Goal: Information Seeking & Learning: Learn about a topic

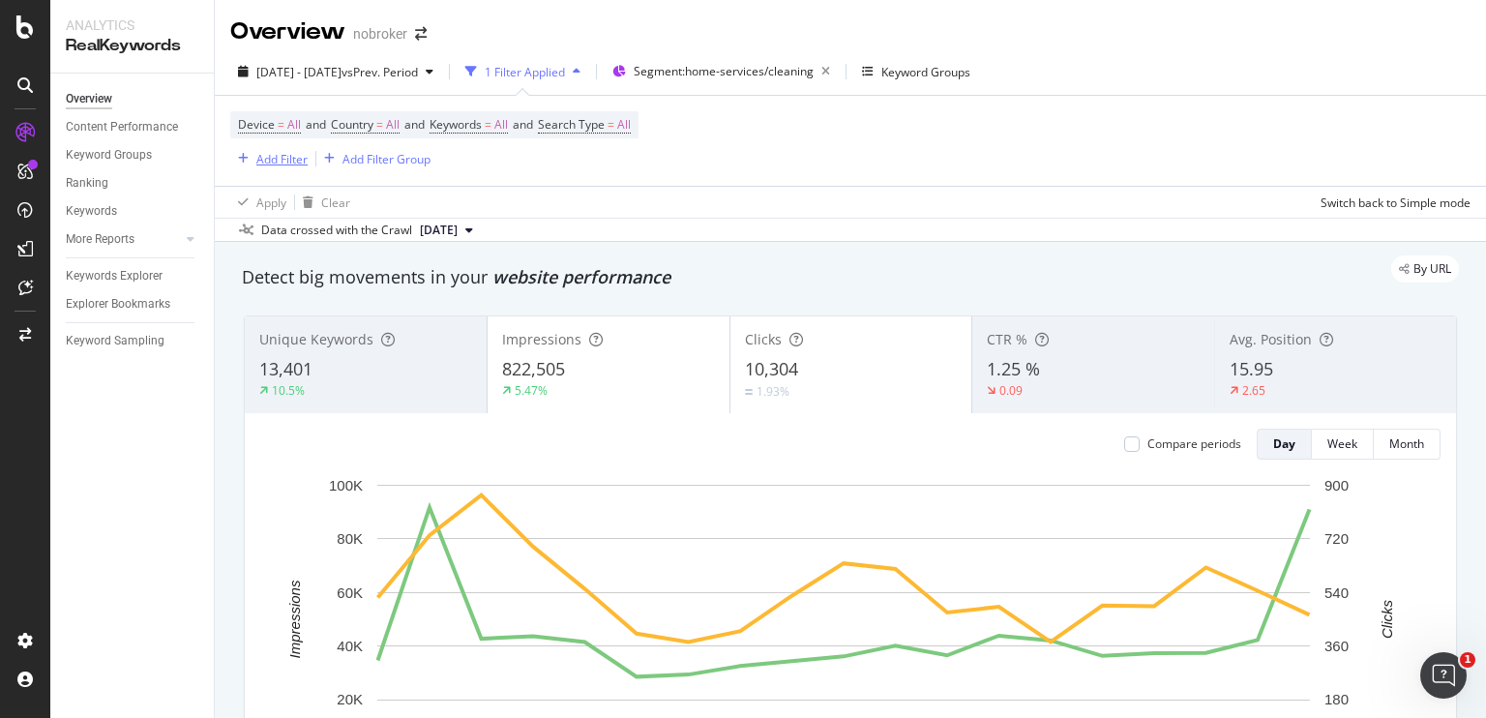
click at [274, 165] on div "Add Filter" at bounding box center [281, 159] width 51 height 16
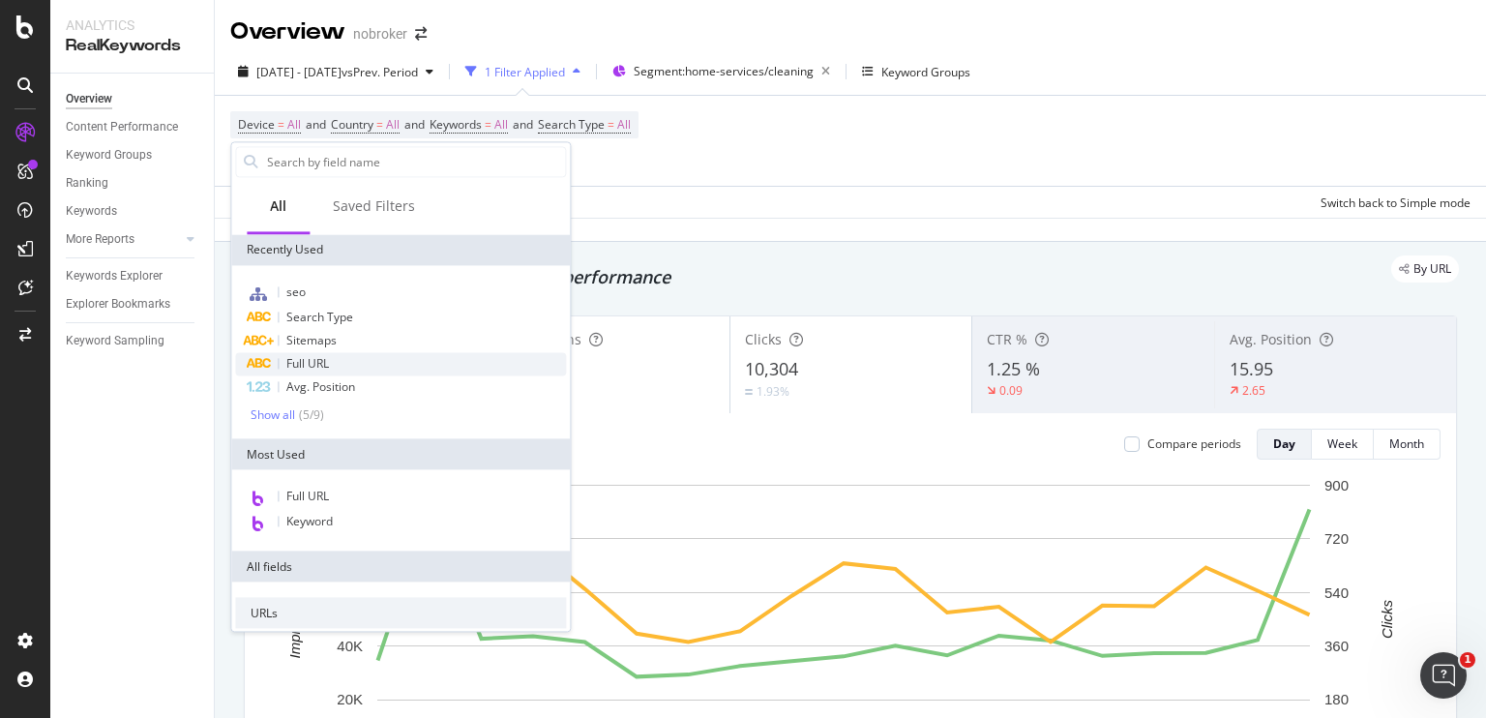
click at [308, 356] on span "Full URL" at bounding box center [307, 363] width 43 height 16
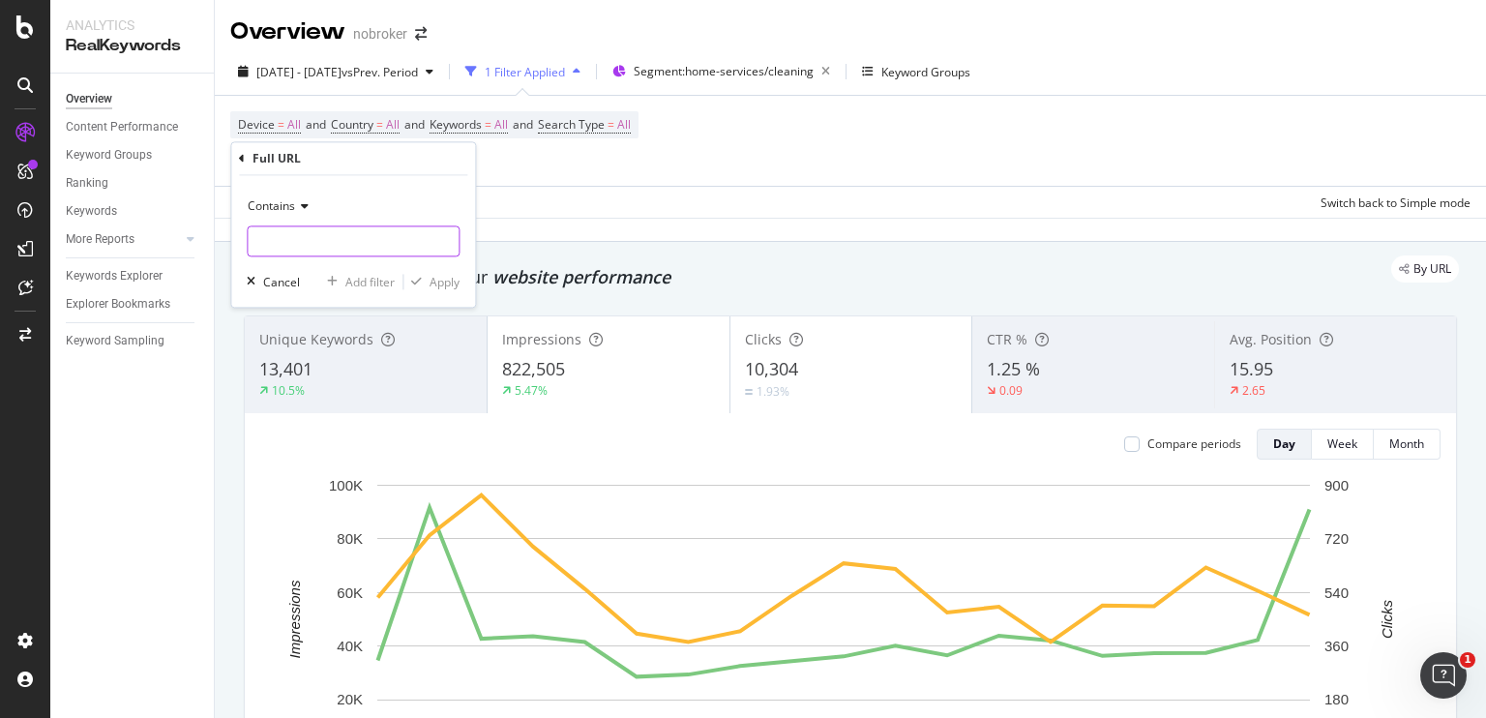
click at [309, 244] on input "text" at bounding box center [353, 241] width 211 height 31
paste input "[URL][DOMAIN_NAME]"
type input "[URL][DOMAIN_NAME]"
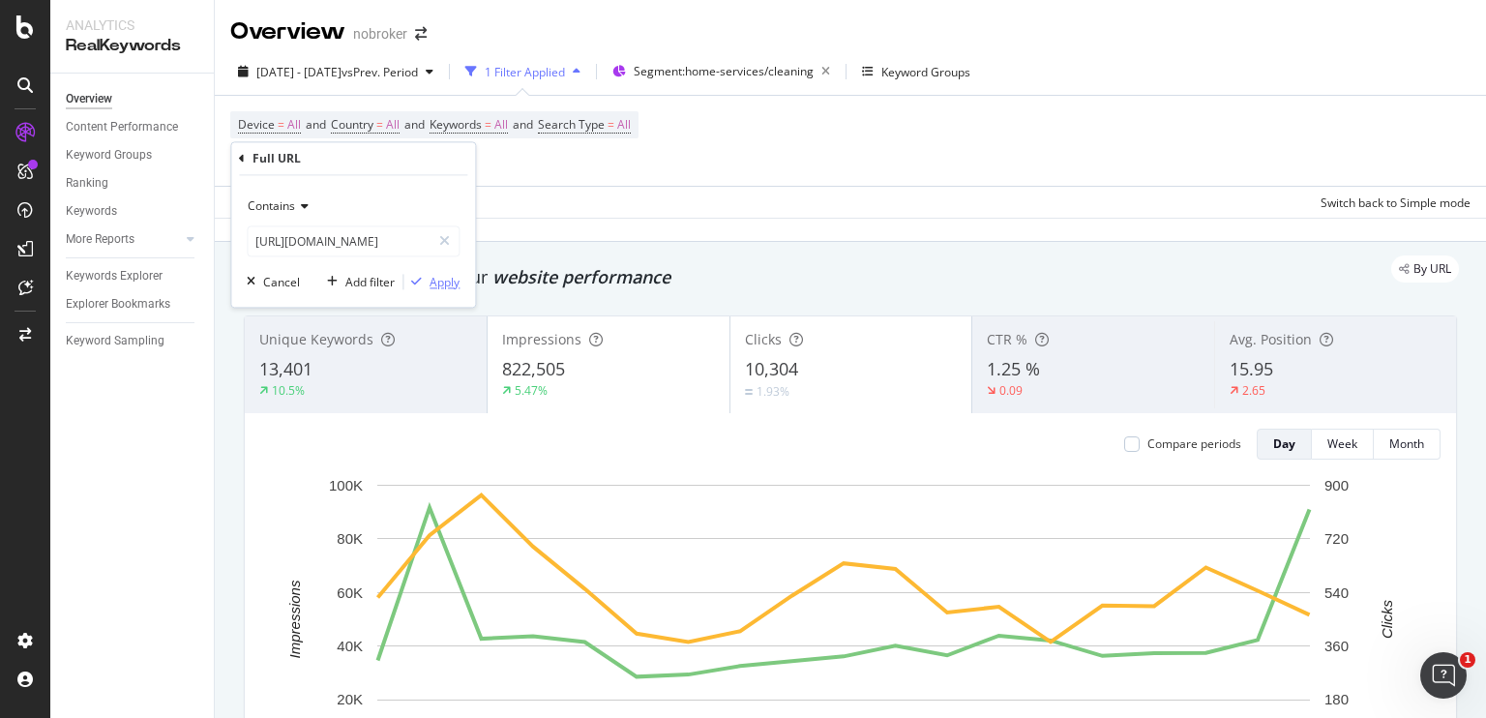
click at [444, 274] on div "Apply" at bounding box center [445, 282] width 30 height 16
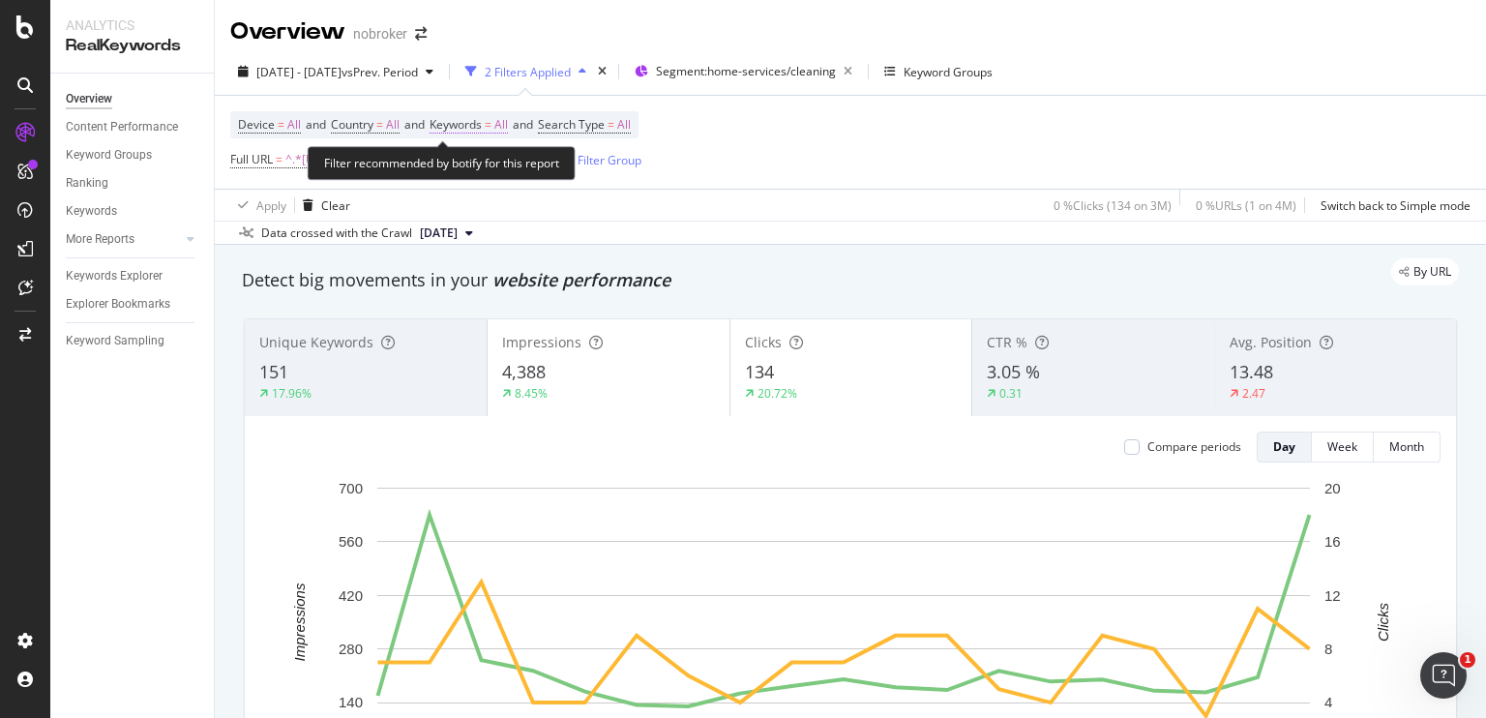
click at [508, 123] on span "All" at bounding box center [501, 124] width 14 height 27
click at [759, 240] on div "Data crossed with the Crawl [DATE]" at bounding box center [850, 232] width 1271 height 23
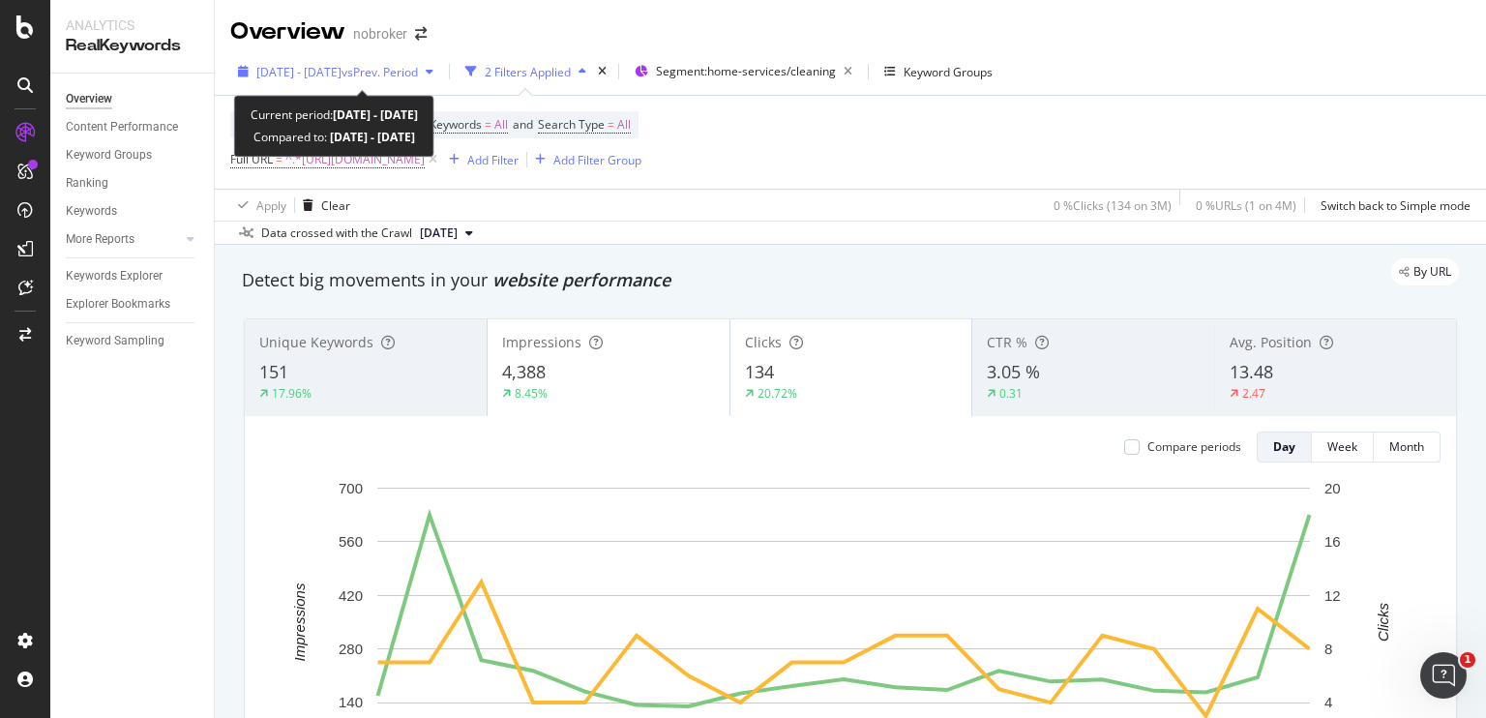
click at [403, 74] on span "vs Prev. Period" at bounding box center [380, 72] width 76 height 16
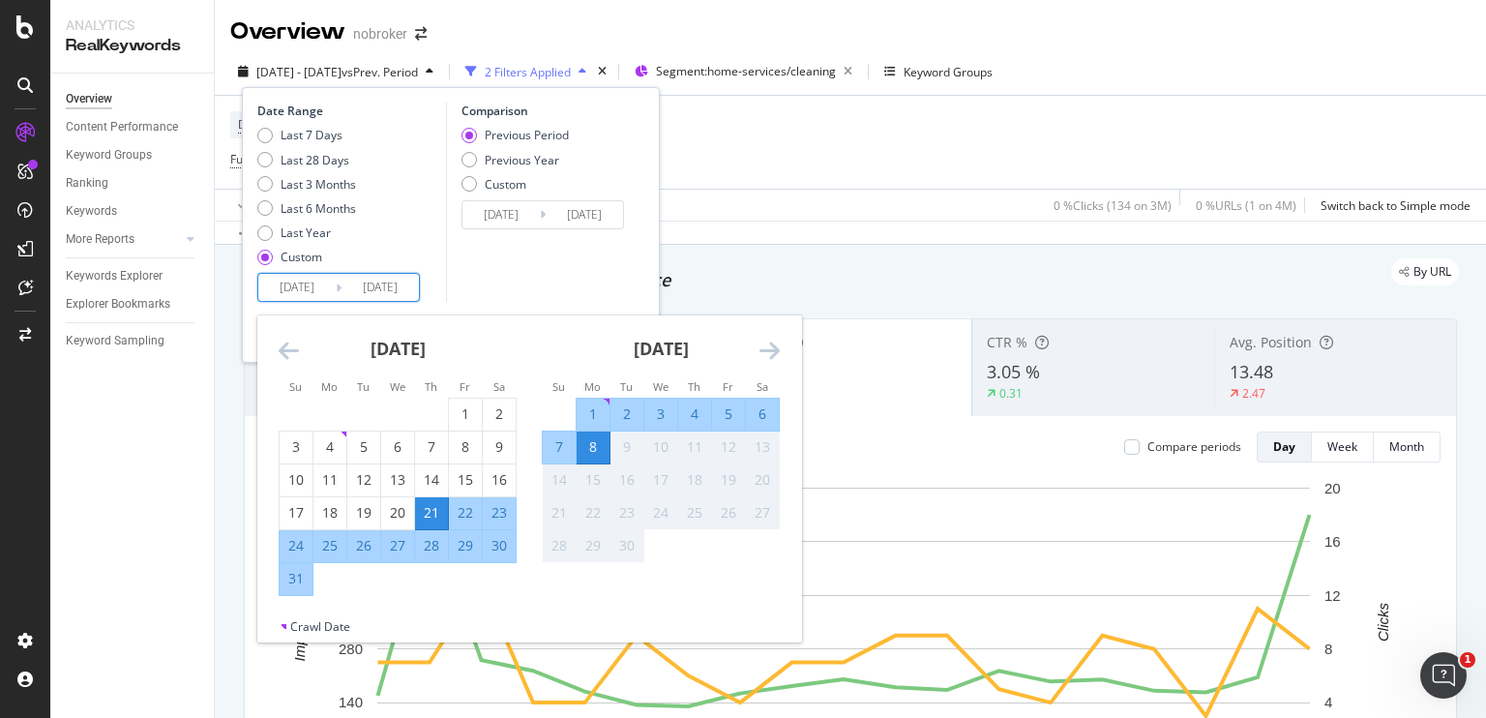
click at [305, 278] on input "[DATE]" at bounding box center [296, 287] width 77 height 27
click at [592, 445] on div "8" at bounding box center [593, 446] width 33 height 19
type input "[DATE]"
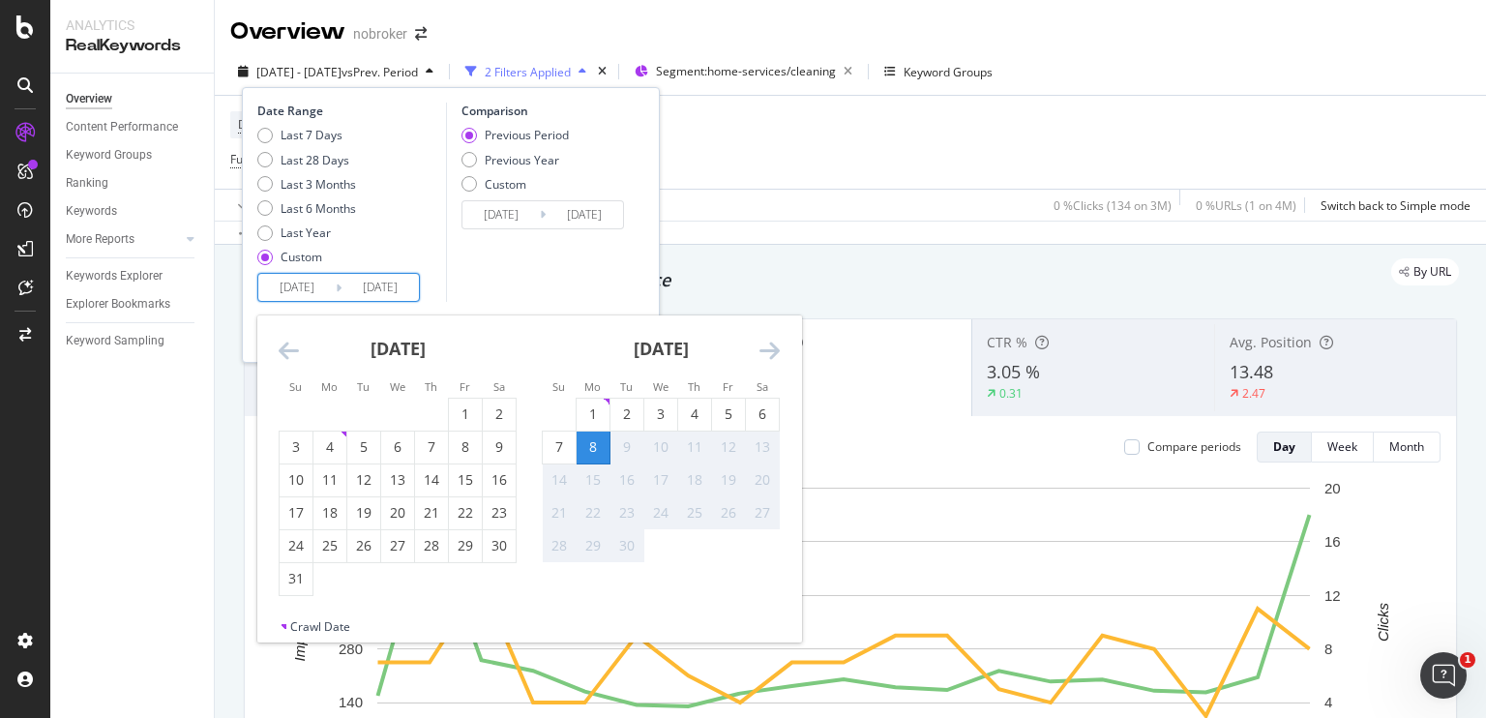
click at [592, 445] on div "8" at bounding box center [593, 446] width 33 height 19
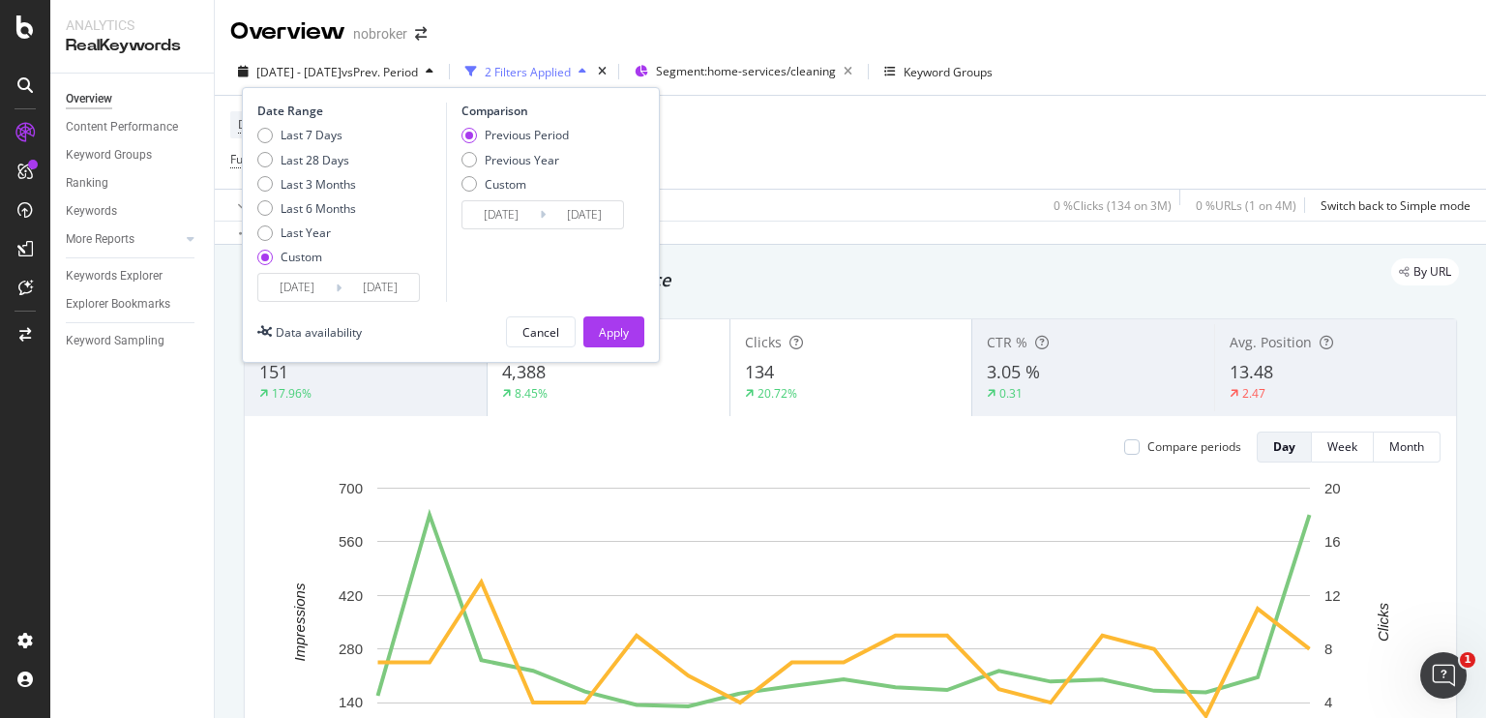
click at [592, 445] on div "Compare periods Day Week Month" at bounding box center [850, 447] width 1181 height 31
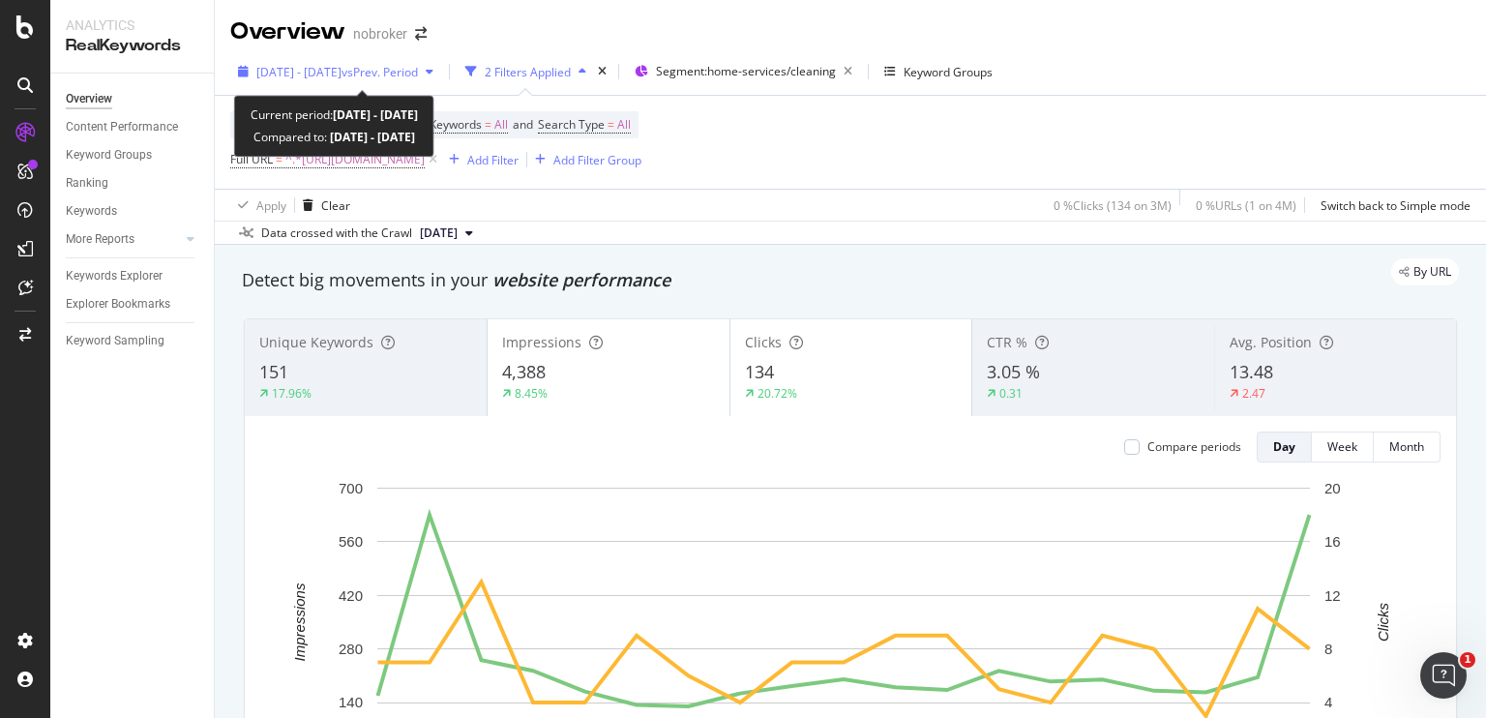
click at [395, 65] on span "vs Prev. Period" at bounding box center [380, 72] width 76 height 16
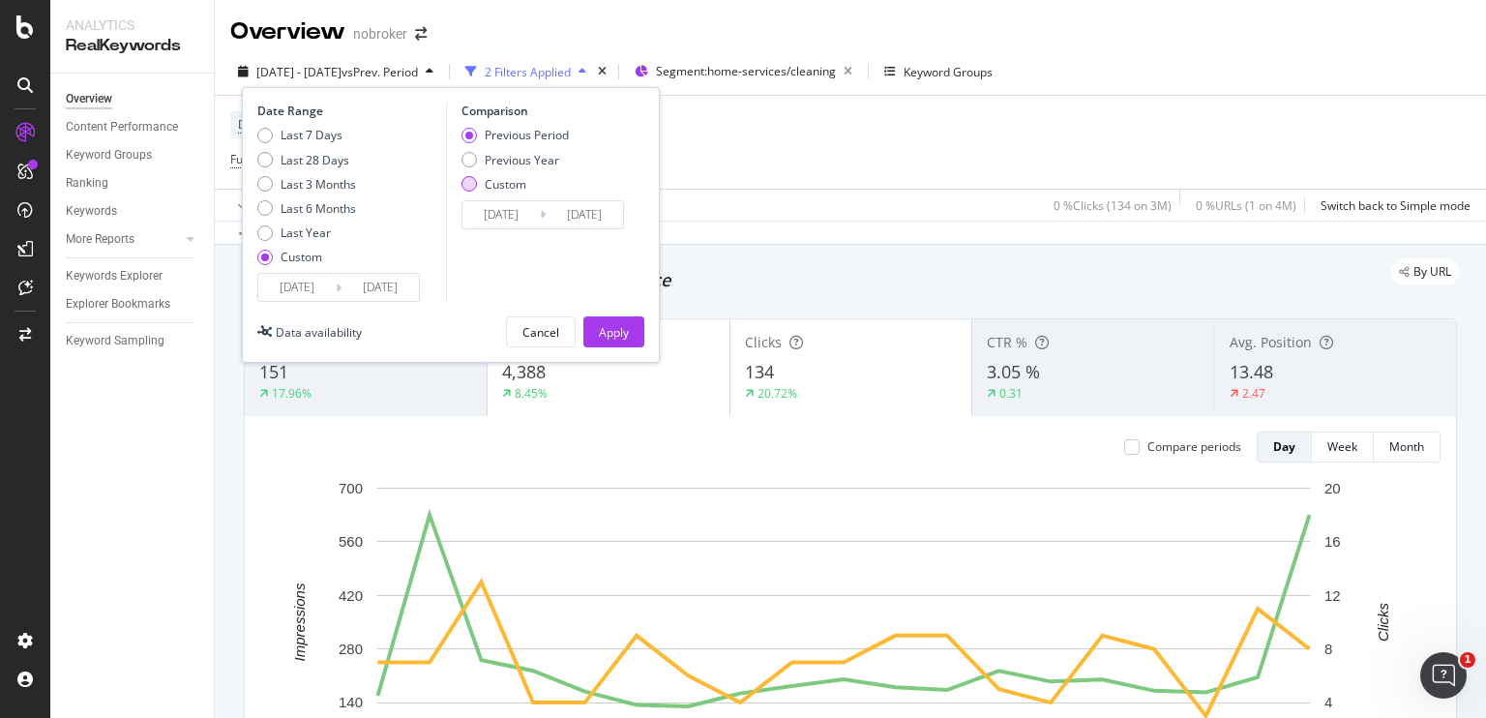
click at [474, 184] on div "Custom" at bounding box center [469, 183] width 15 height 15
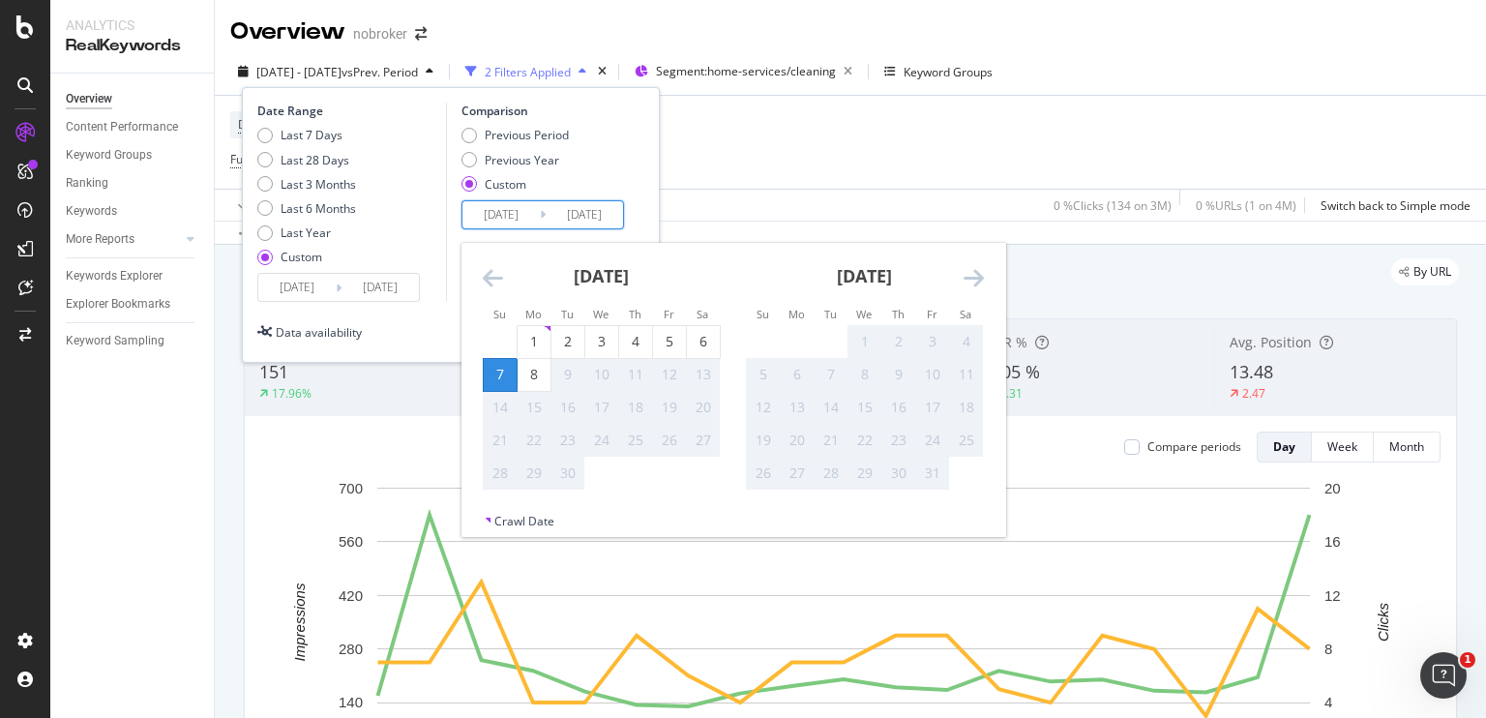
click at [495, 215] on input "[DATE]" at bounding box center [501, 214] width 77 height 27
click at [490, 282] on icon "Move backward to switch to the previous month." at bounding box center [493, 277] width 20 height 23
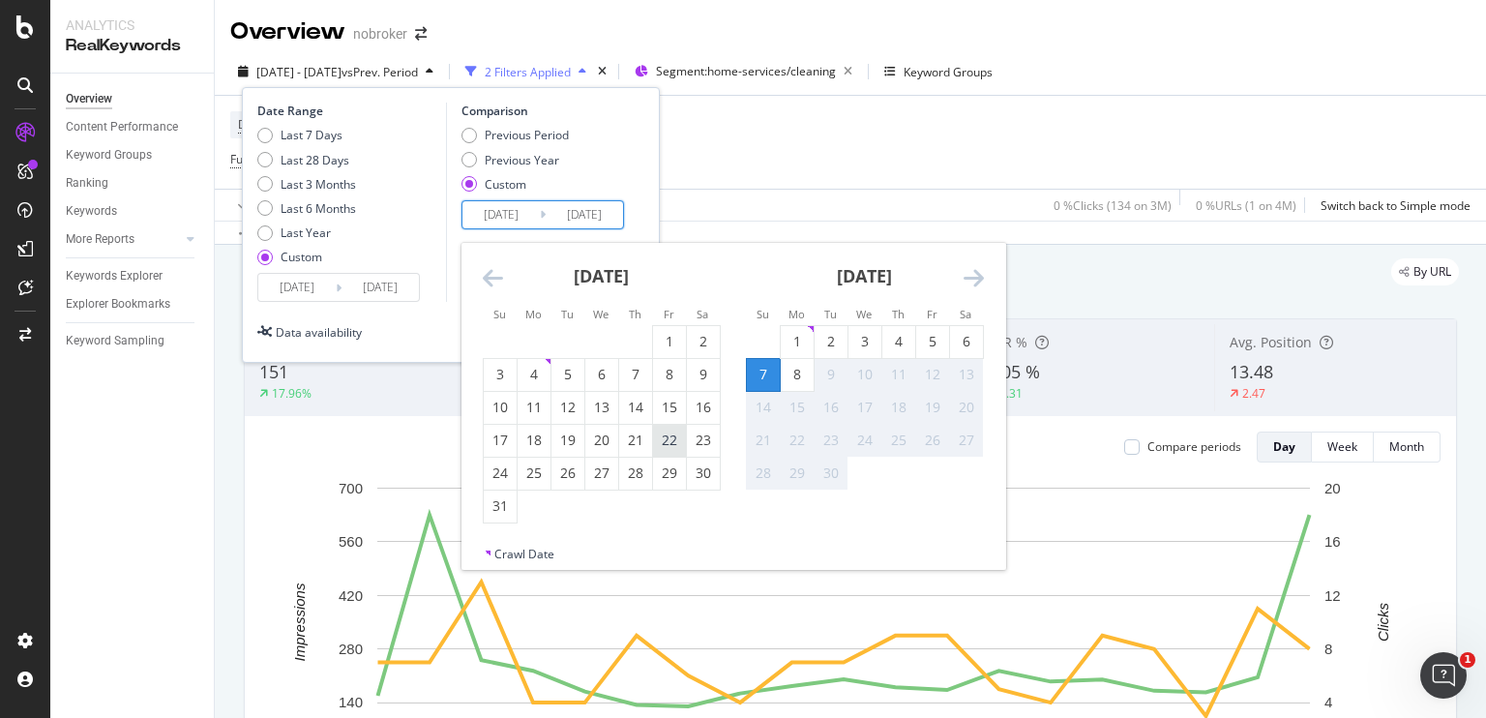
click at [662, 448] on div "22" at bounding box center [669, 440] width 33 height 19
type input "[DATE]"
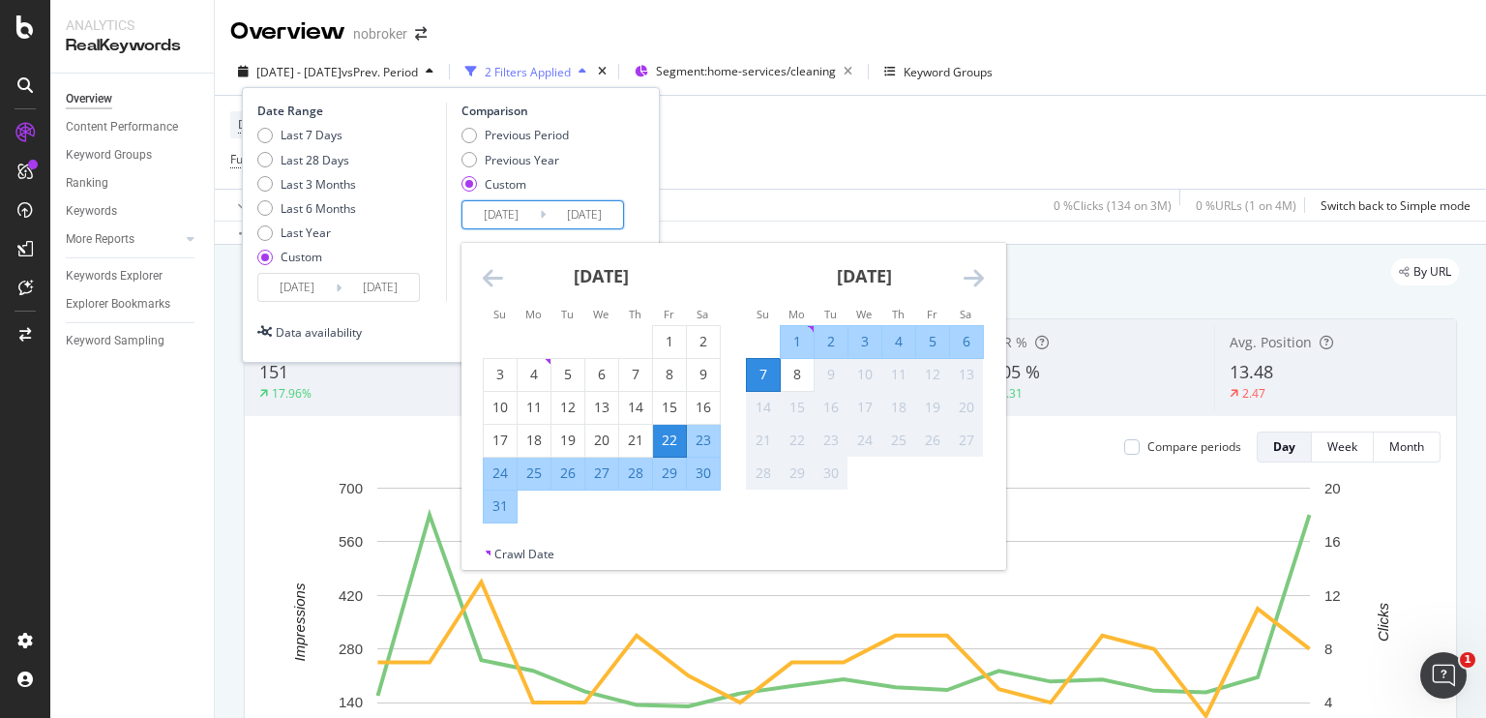
click at [662, 446] on div "22" at bounding box center [669, 440] width 33 height 19
type input "[DATE]"
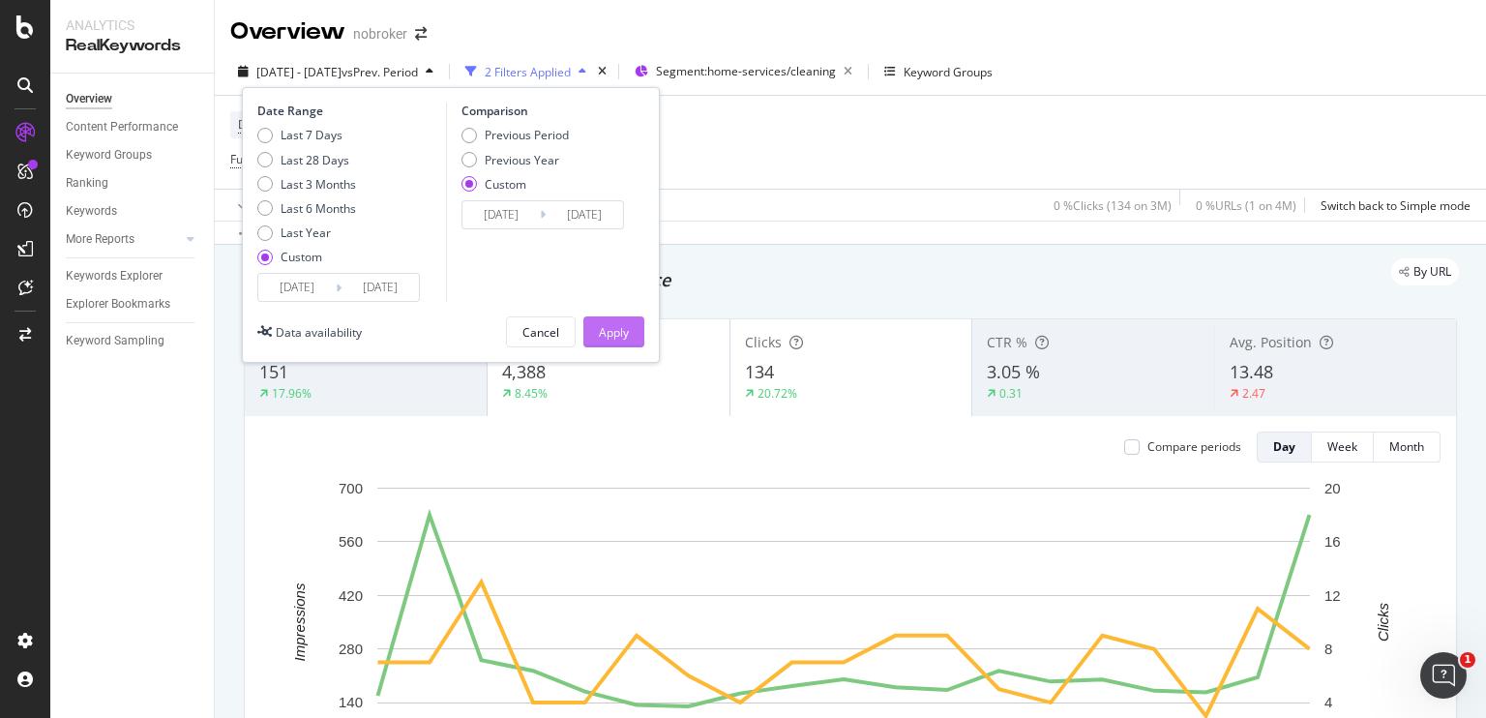
click at [627, 342] on div "Apply" at bounding box center [614, 331] width 30 height 29
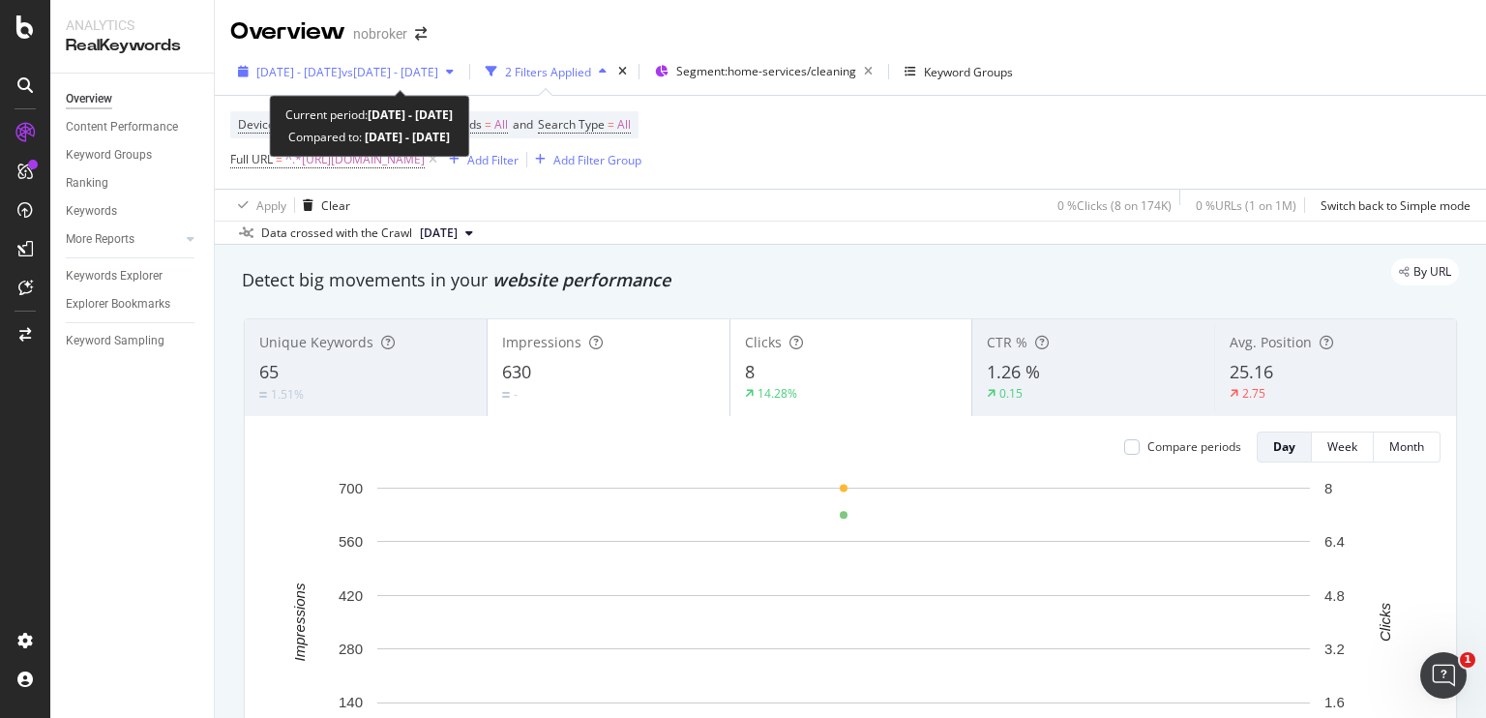
click at [400, 66] on span "vs [DATE] - [DATE]" at bounding box center [390, 72] width 97 height 16
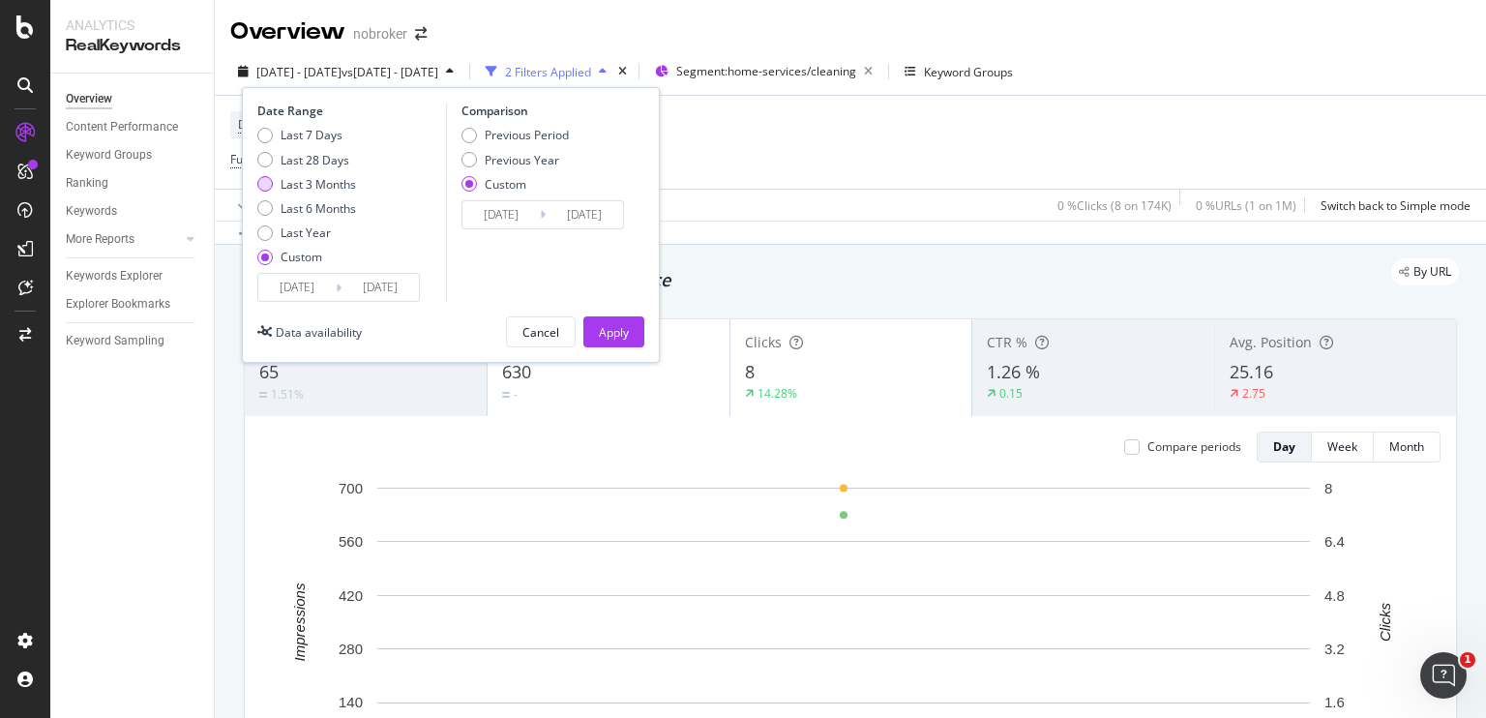
click at [265, 182] on div "Last 3 Months" at bounding box center [264, 183] width 15 height 15
type input "[DATE]"
click at [470, 140] on div "Previous Period" at bounding box center [469, 135] width 15 height 15
type input "[DATE]"
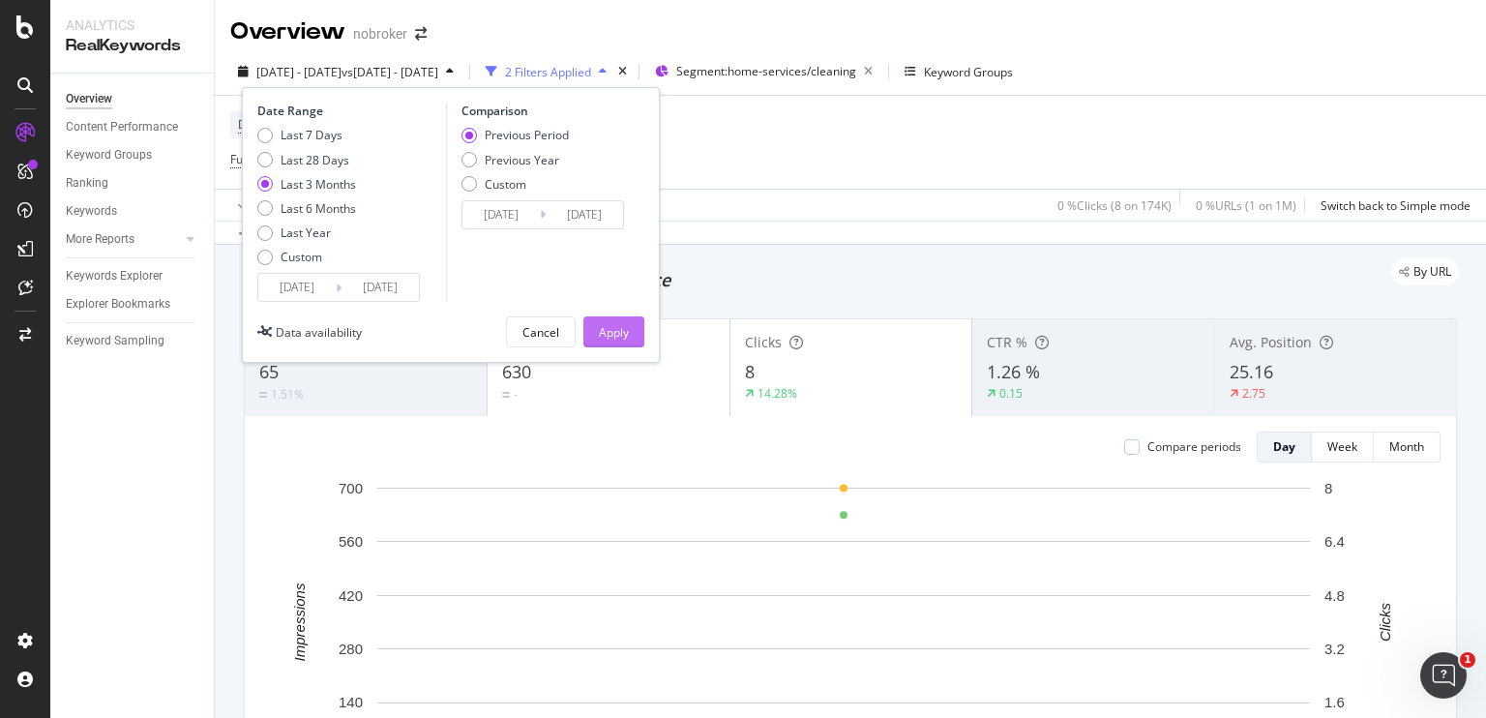
click at [621, 321] on div "Apply" at bounding box center [614, 331] width 30 height 29
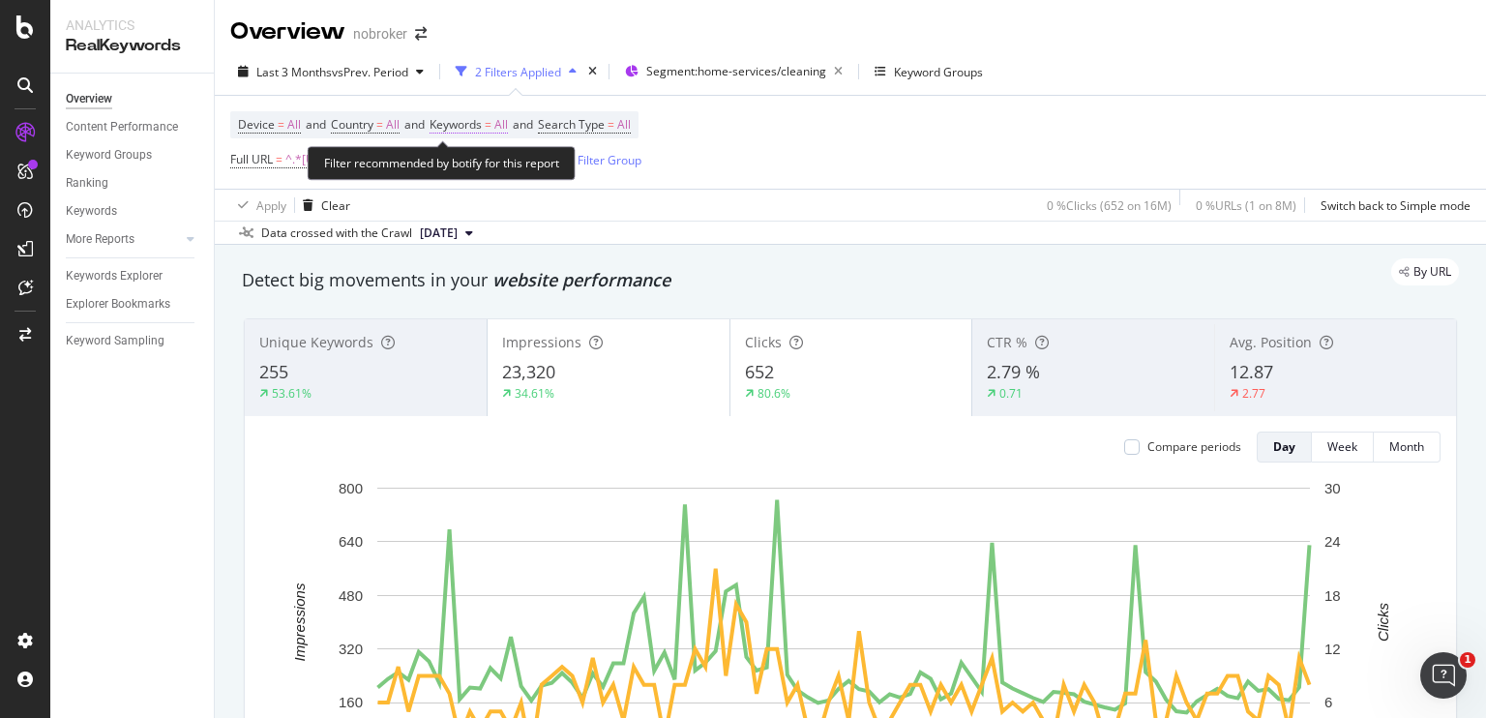
click at [508, 124] on span "All" at bounding box center [501, 124] width 14 height 27
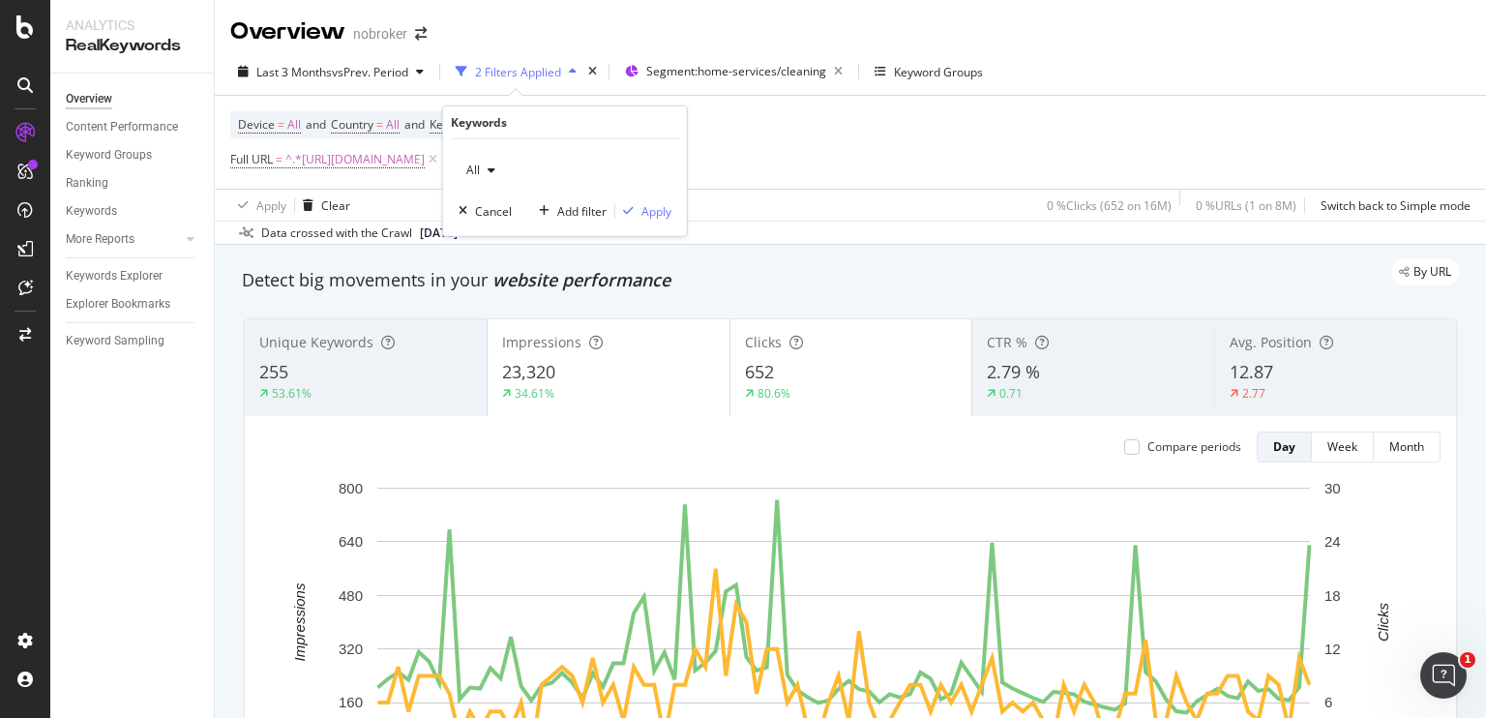
click at [483, 175] on div "button" at bounding box center [491, 170] width 23 height 12
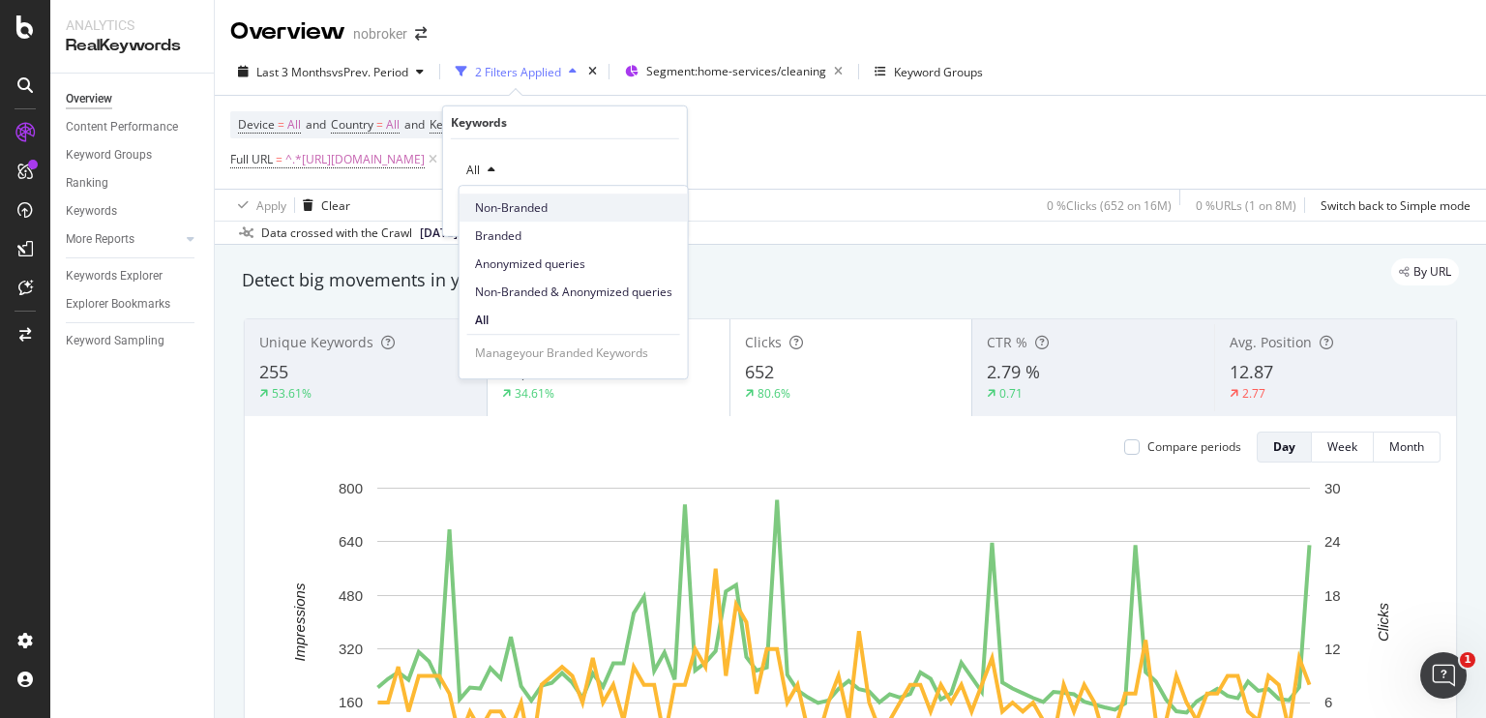
click at [499, 209] on span "Non-Branded" at bounding box center [573, 207] width 197 height 17
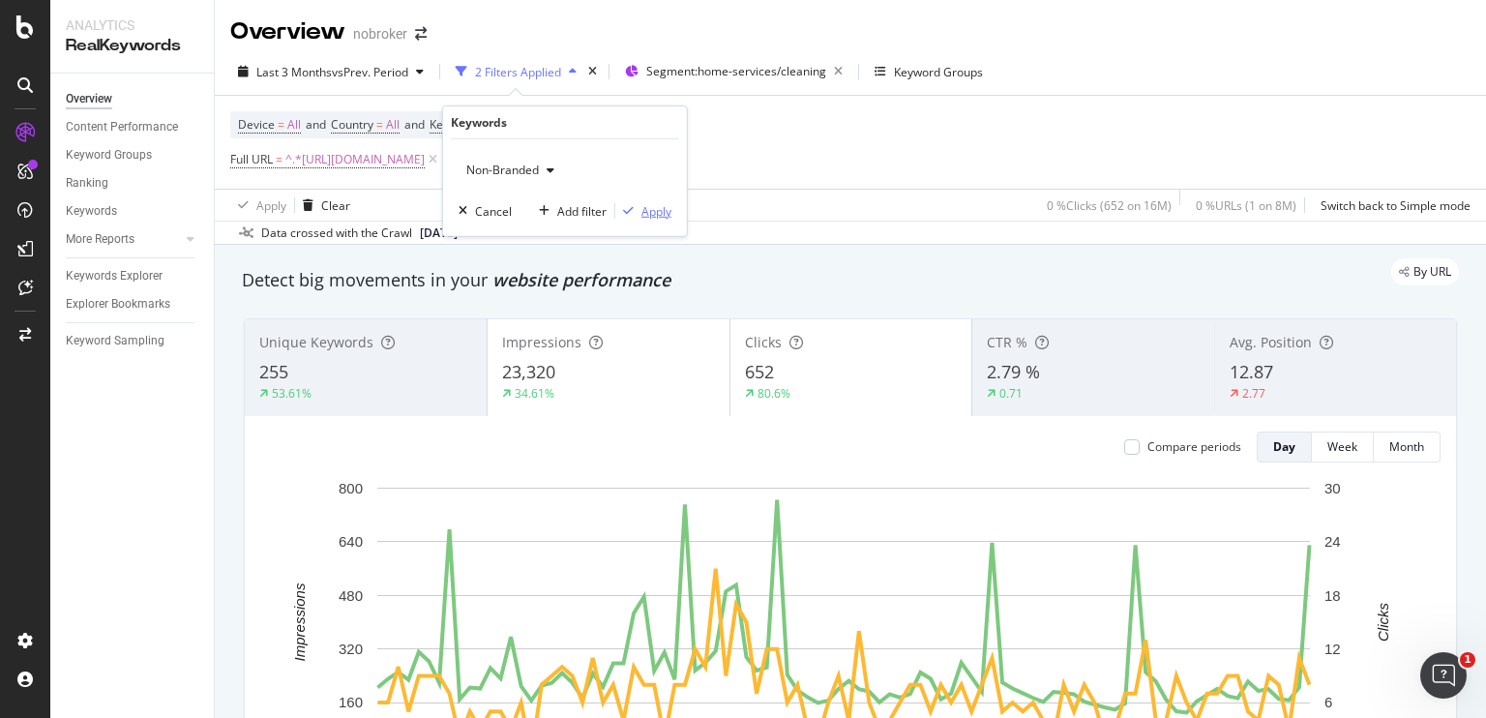
click at [644, 209] on div "Apply" at bounding box center [657, 210] width 30 height 16
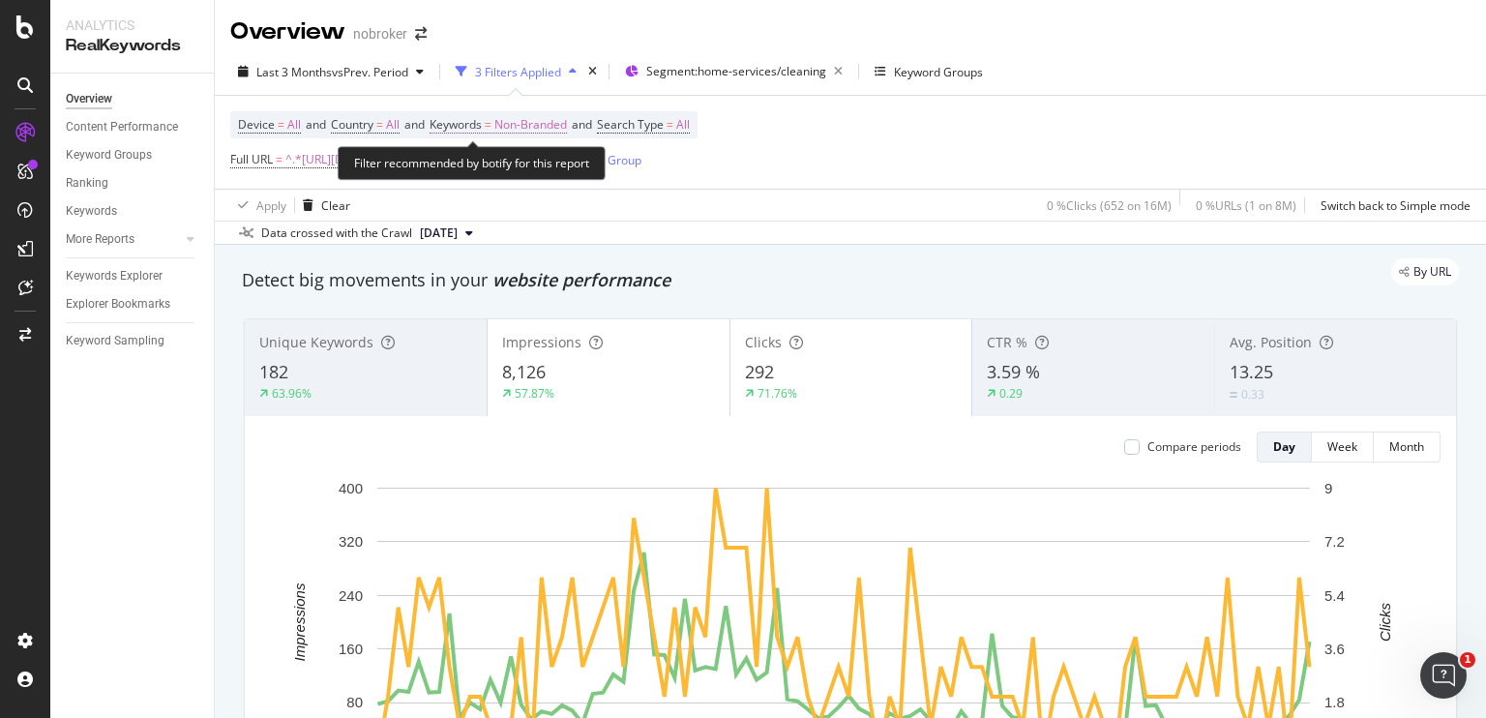
click at [515, 126] on span "Non-Branded" at bounding box center [530, 124] width 73 height 27
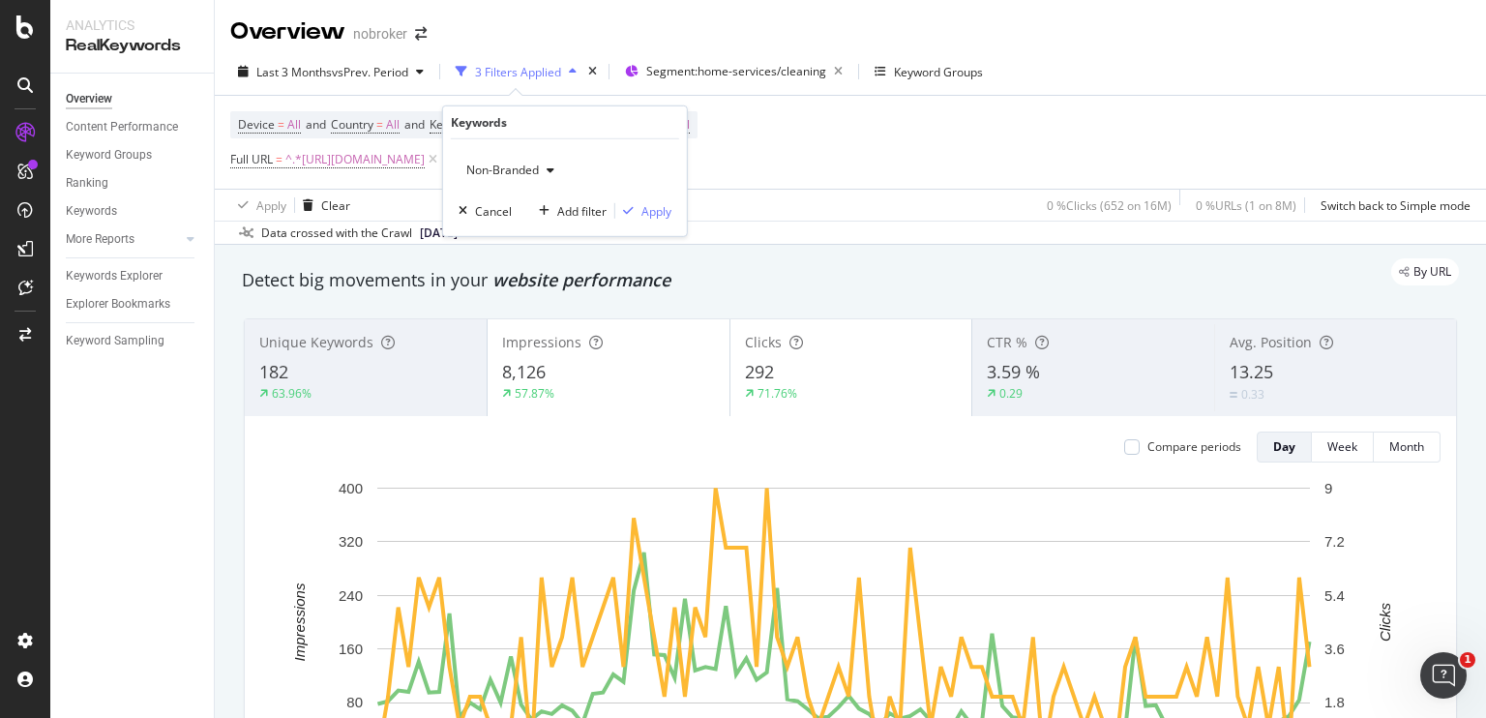
click at [513, 165] on span "Non-Branded" at bounding box center [499, 170] width 80 height 16
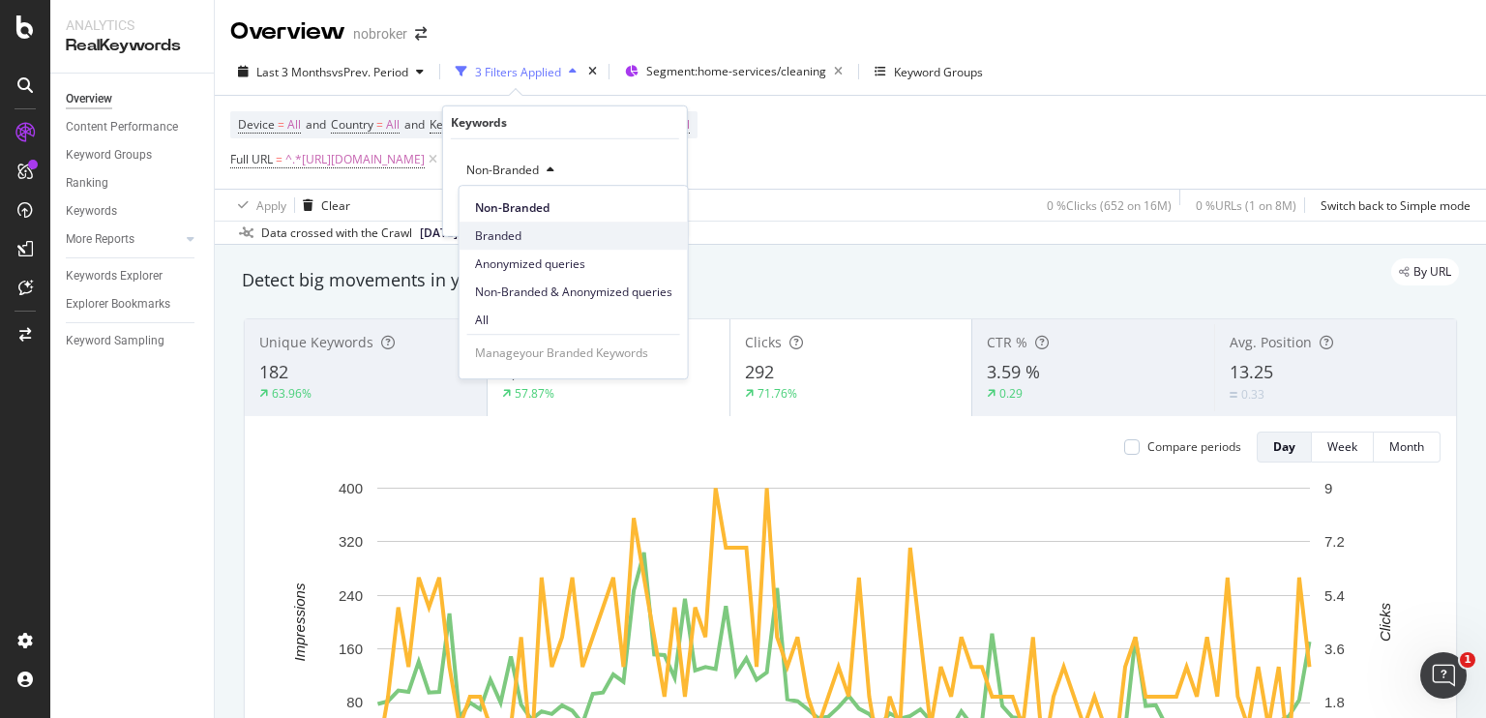
click at [488, 235] on span "Branded" at bounding box center [573, 235] width 197 height 17
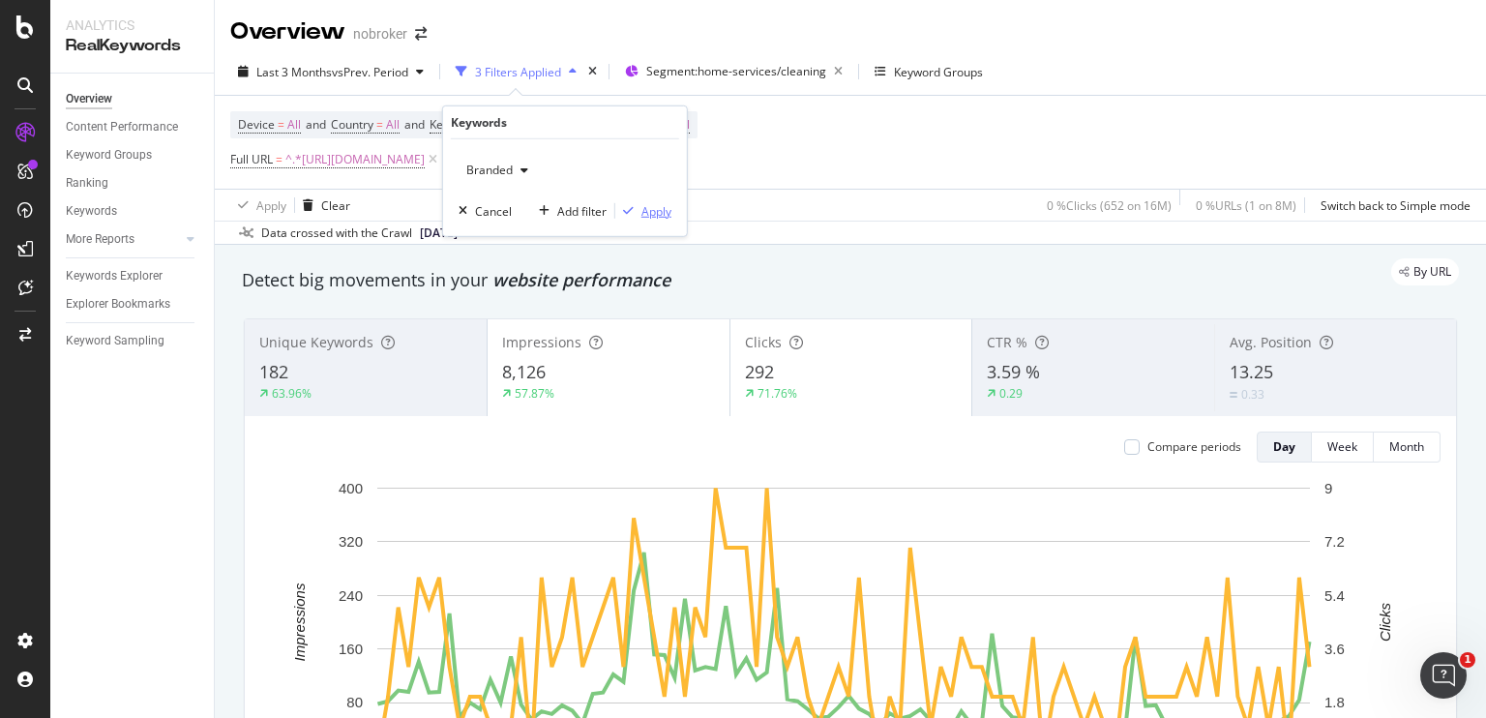
click at [648, 208] on div "Apply" at bounding box center [657, 210] width 30 height 16
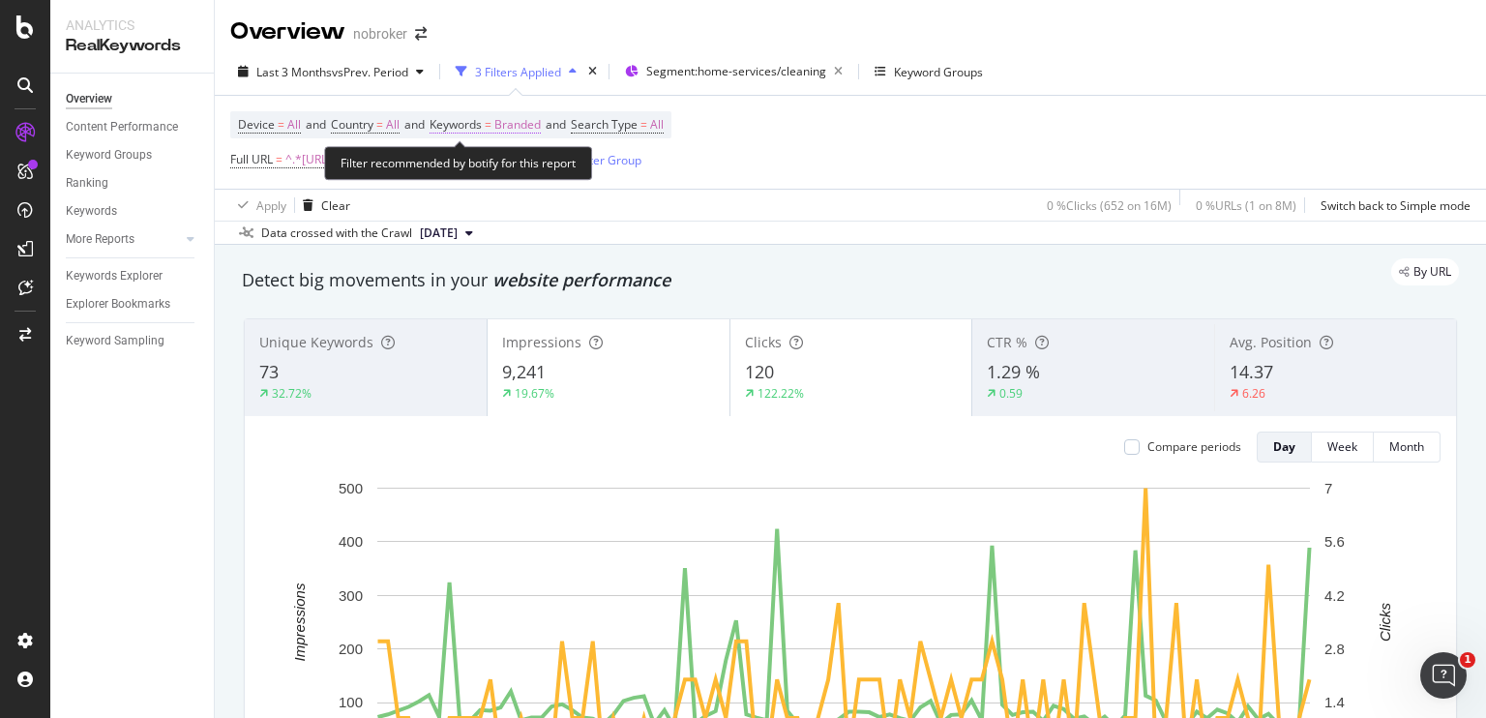
click at [534, 123] on span "Branded" at bounding box center [517, 124] width 46 height 27
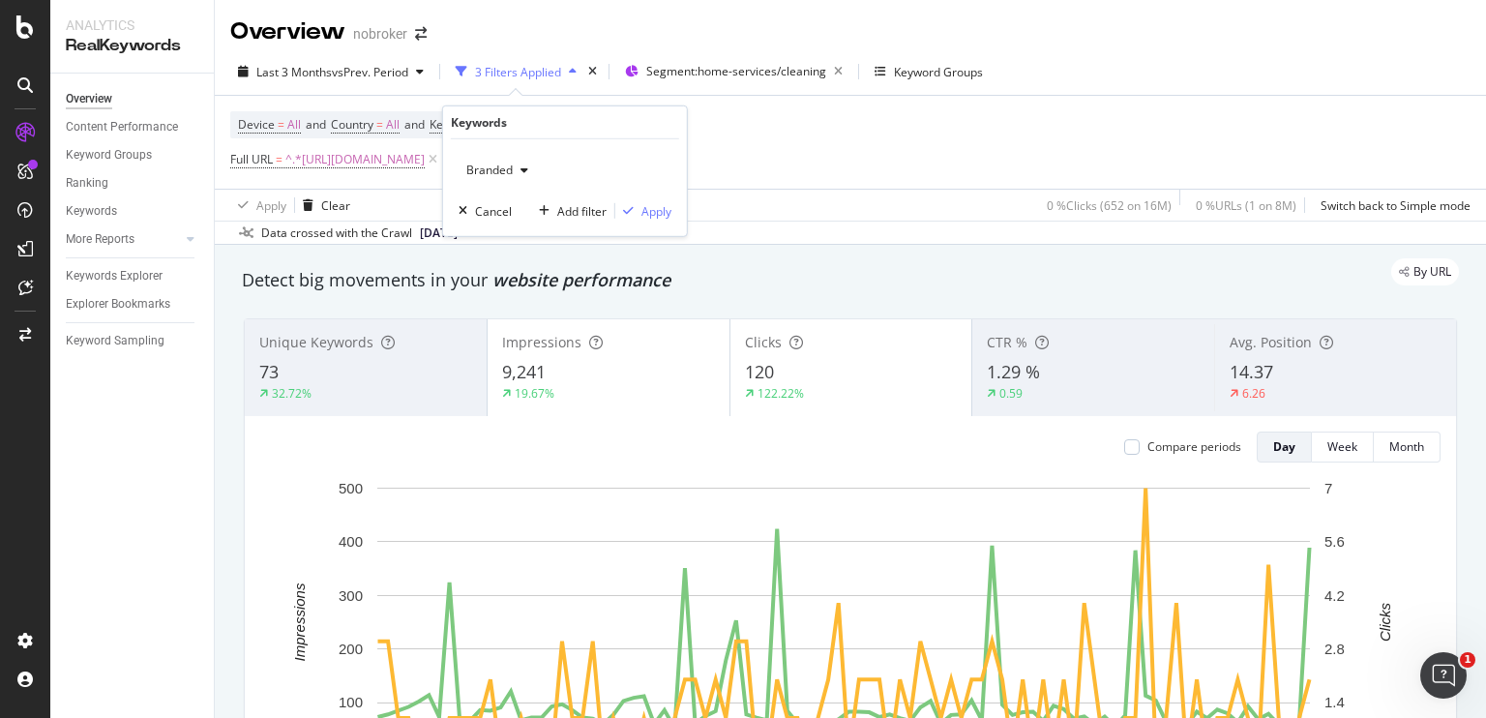
click at [523, 165] on icon "button" at bounding box center [525, 170] width 8 height 12
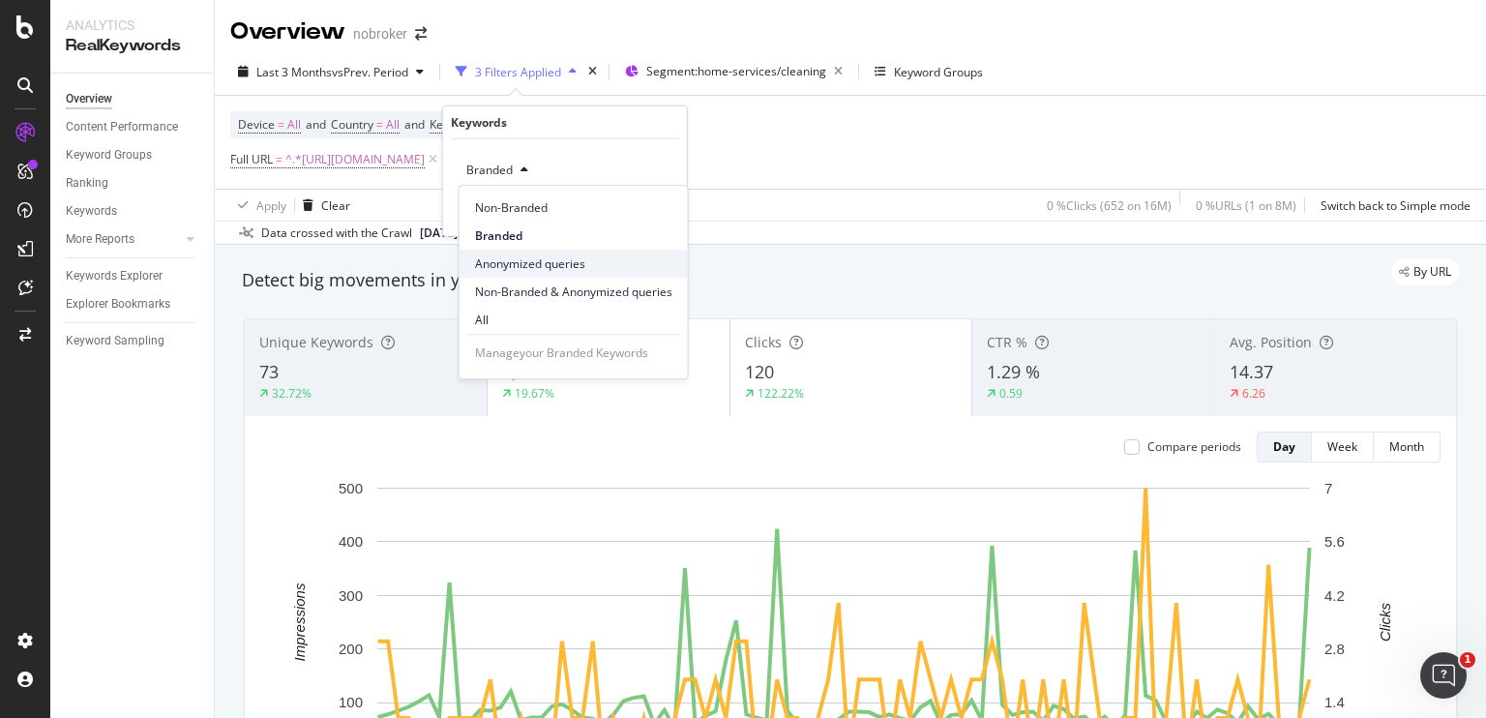
click at [512, 257] on span "Anonymized queries" at bounding box center [573, 263] width 197 height 17
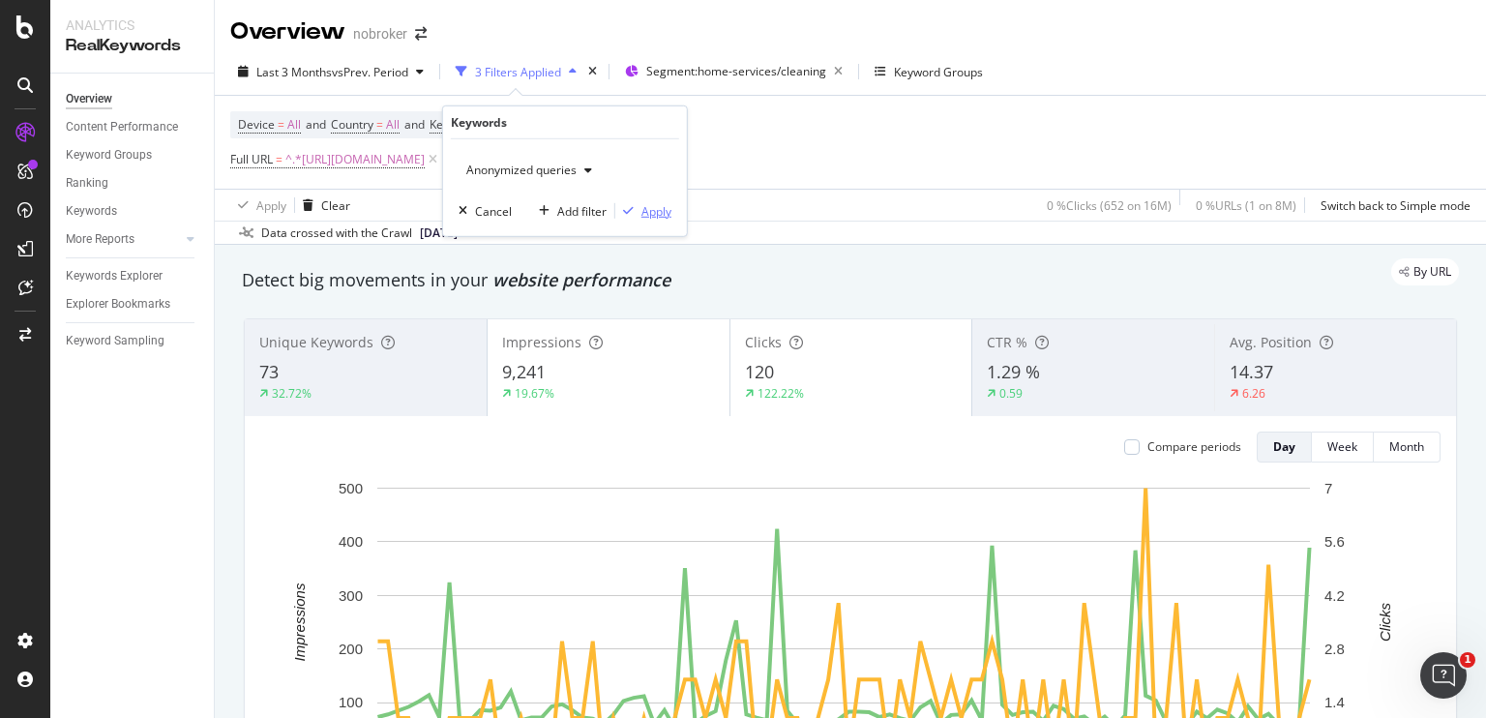
click at [655, 208] on div "Apply" at bounding box center [657, 210] width 30 height 16
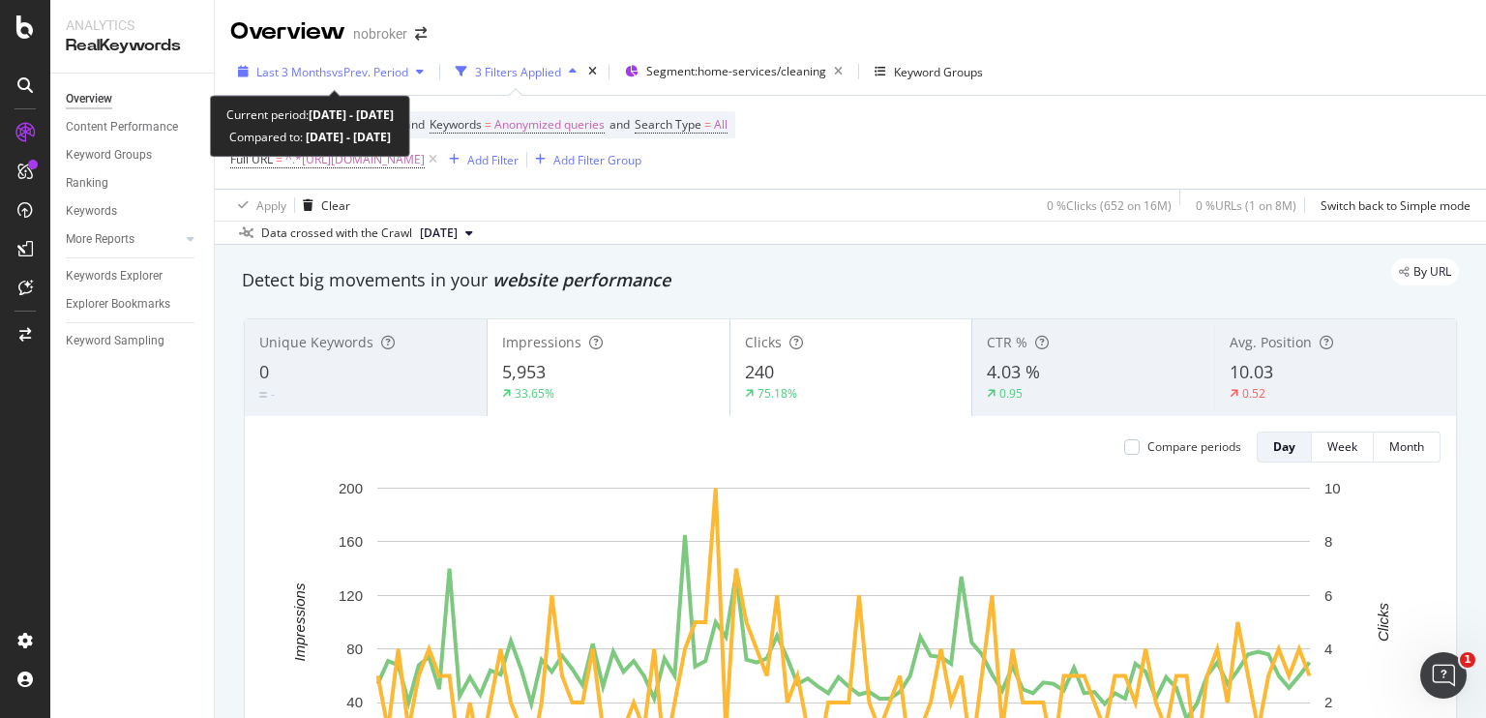
click at [344, 68] on span "vs Prev. Period" at bounding box center [370, 72] width 76 height 16
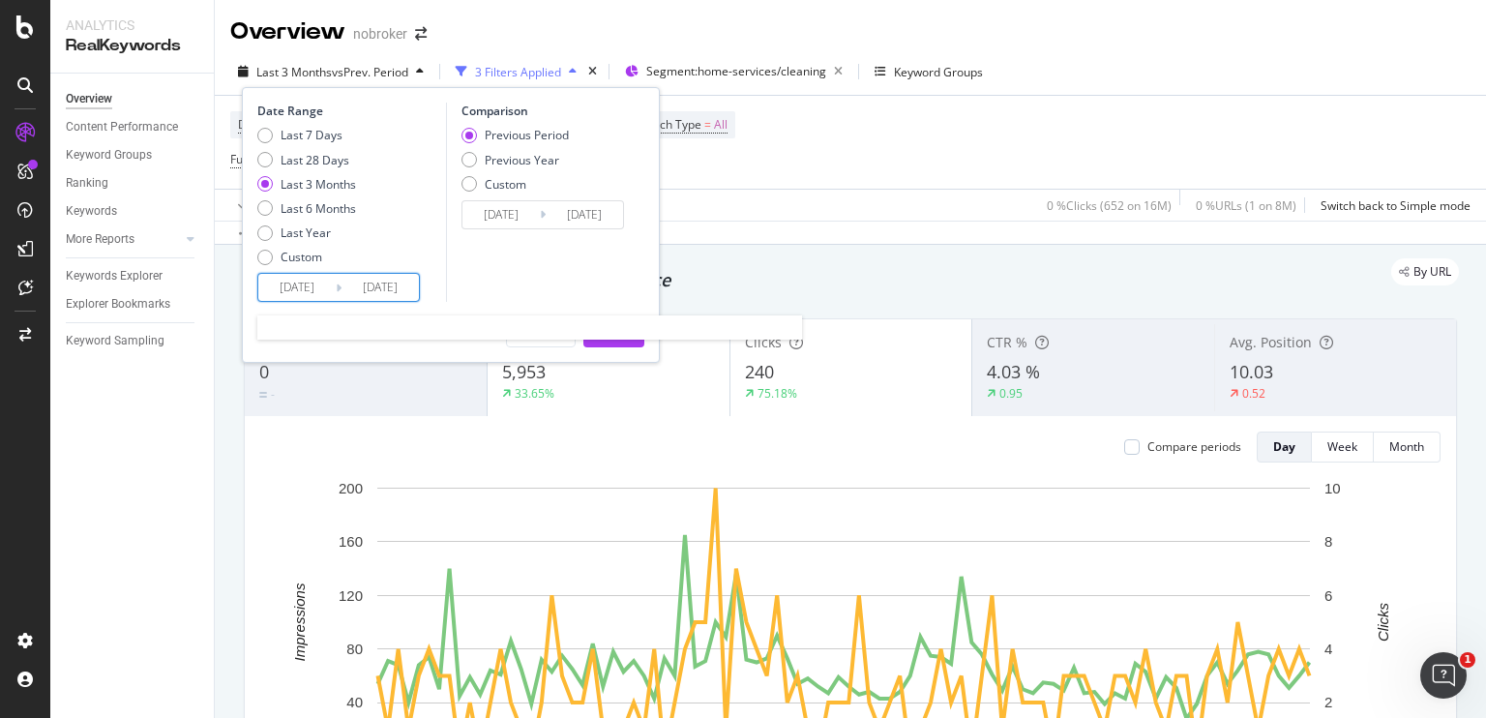
click at [308, 285] on input "[DATE]" at bounding box center [296, 287] width 77 height 27
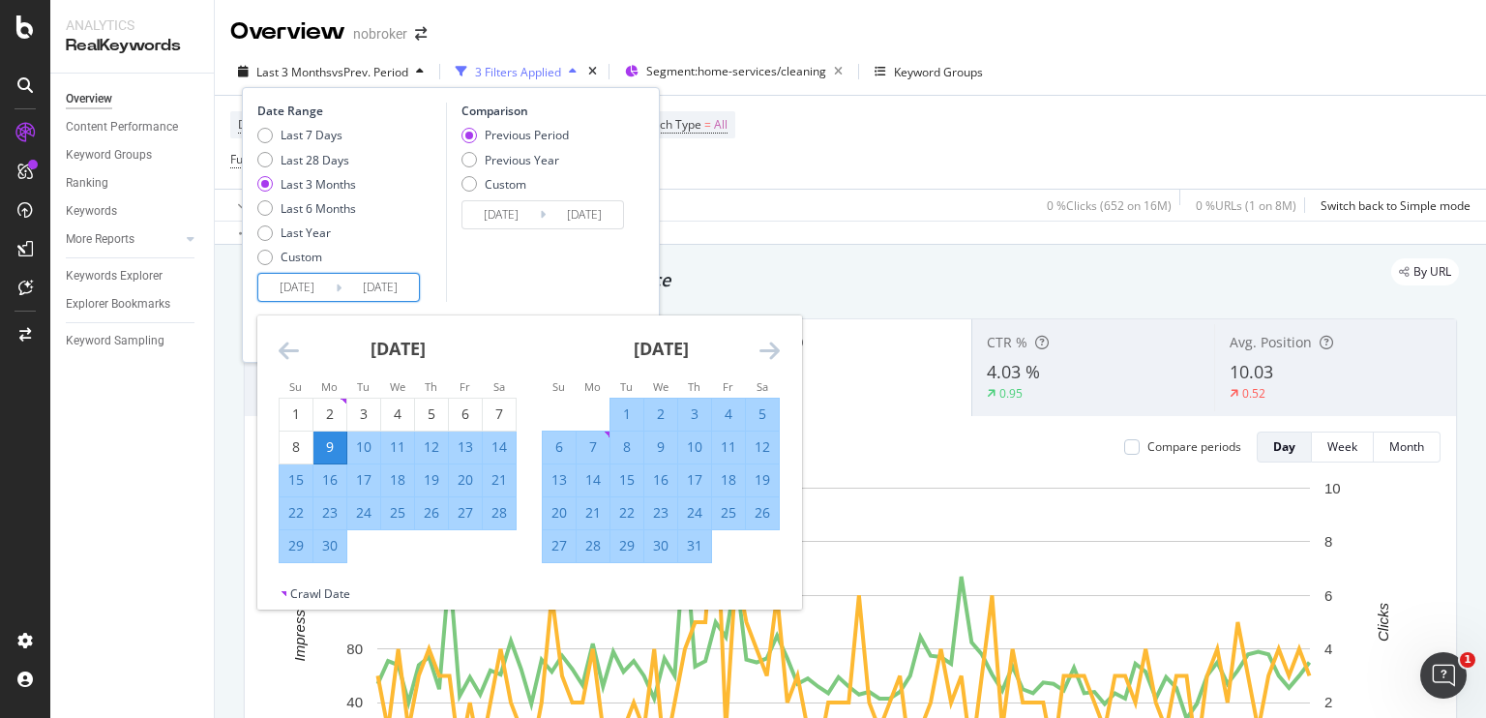
click at [764, 362] on div "Move forward to switch to the next month." at bounding box center [770, 351] width 20 height 24
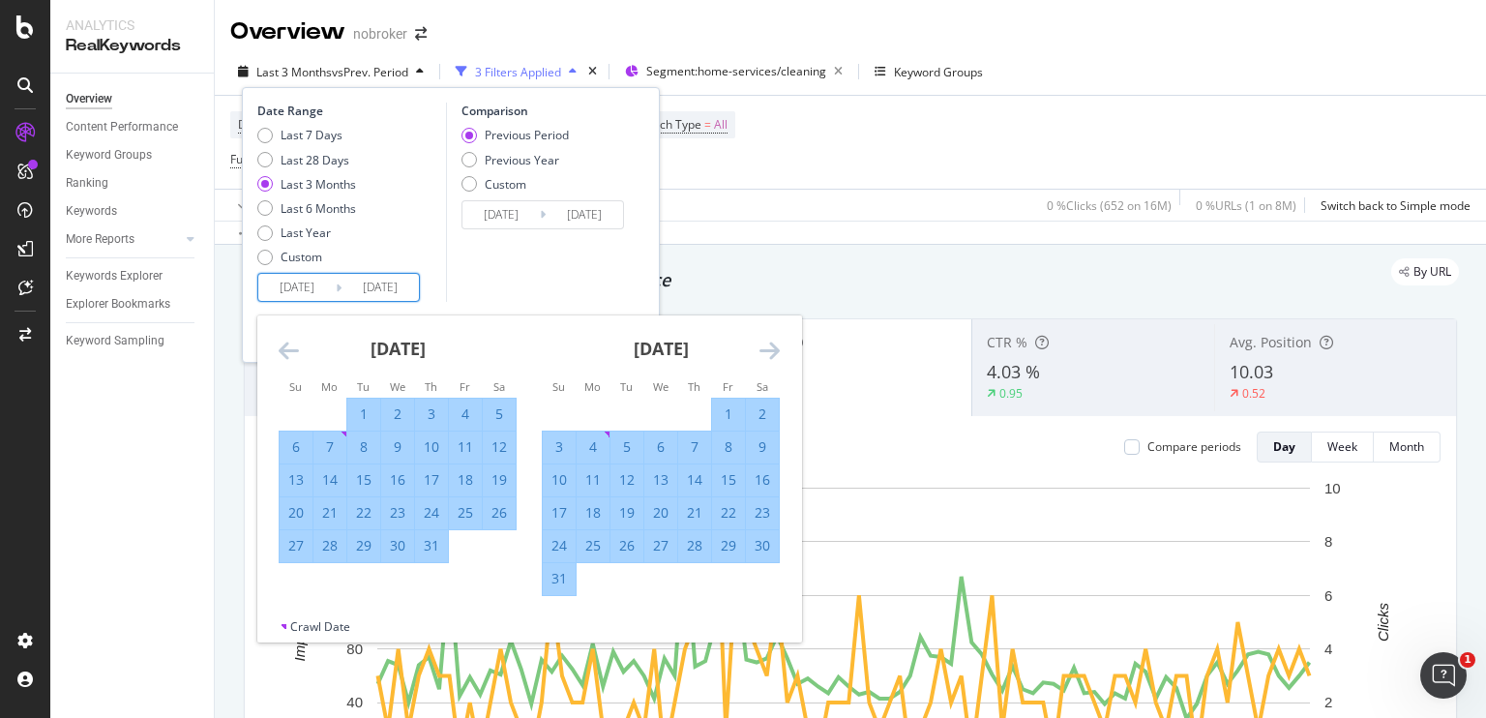
click at [716, 410] on div "1" at bounding box center [728, 413] width 33 height 19
type input "[DATE]"
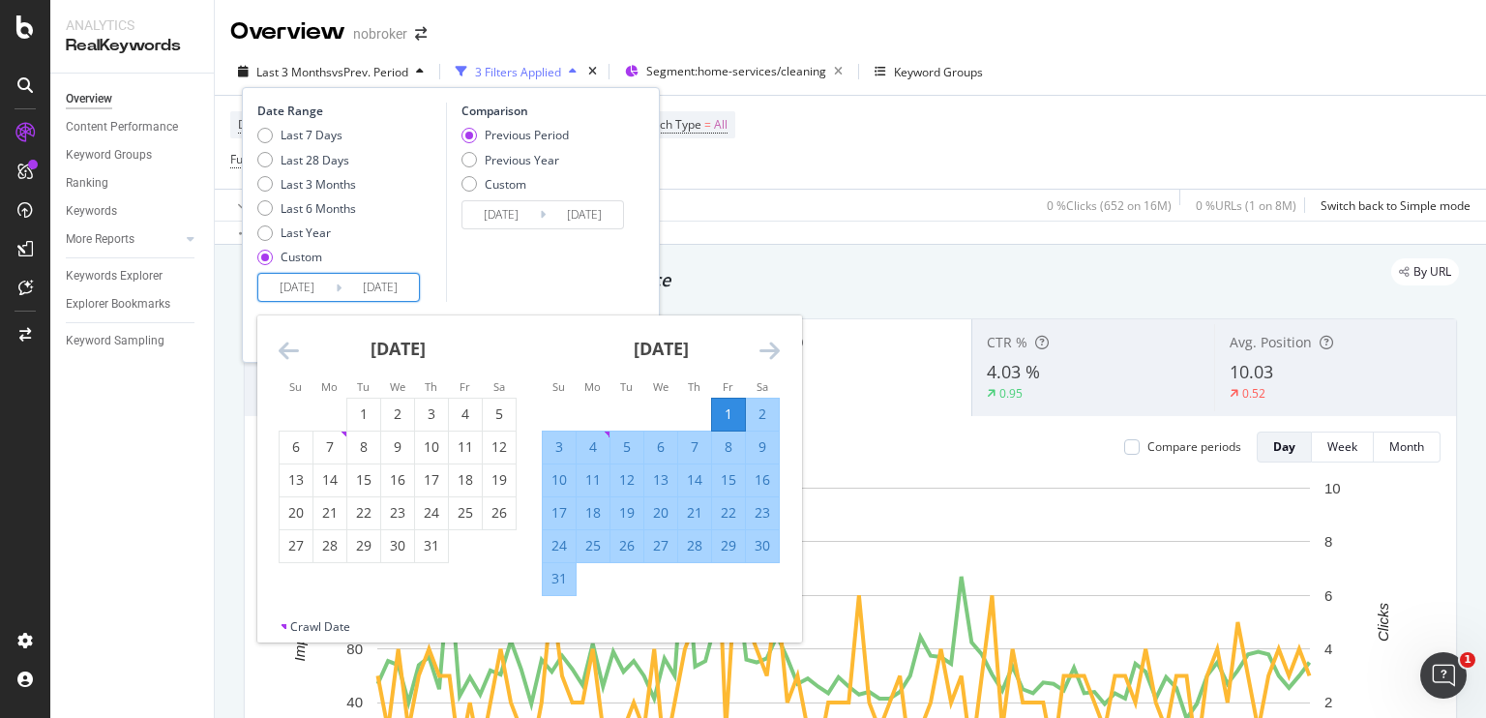
click at [561, 572] on div "31" at bounding box center [559, 578] width 33 height 19
type input "[DATE]"
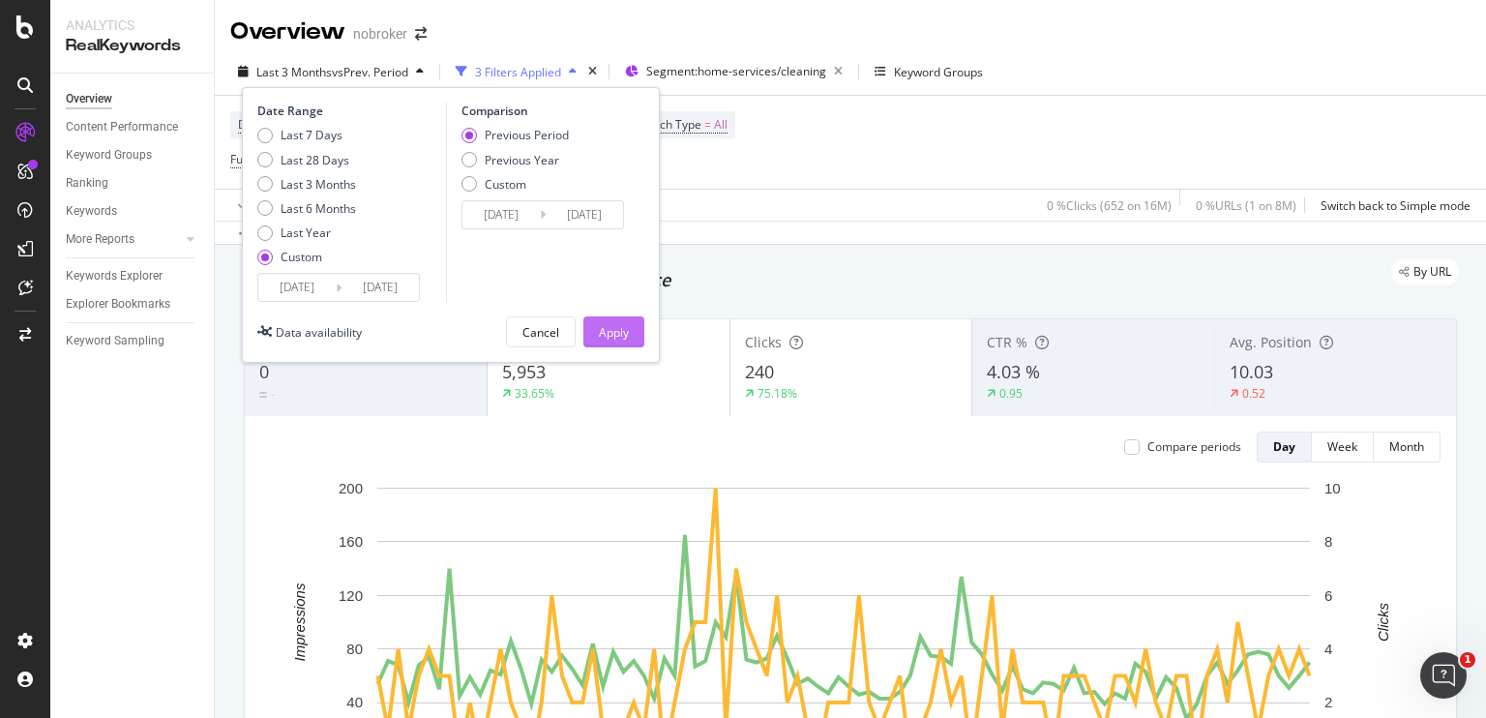
click at [617, 317] on div "Apply" at bounding box center [614, 331] width 30 height 29
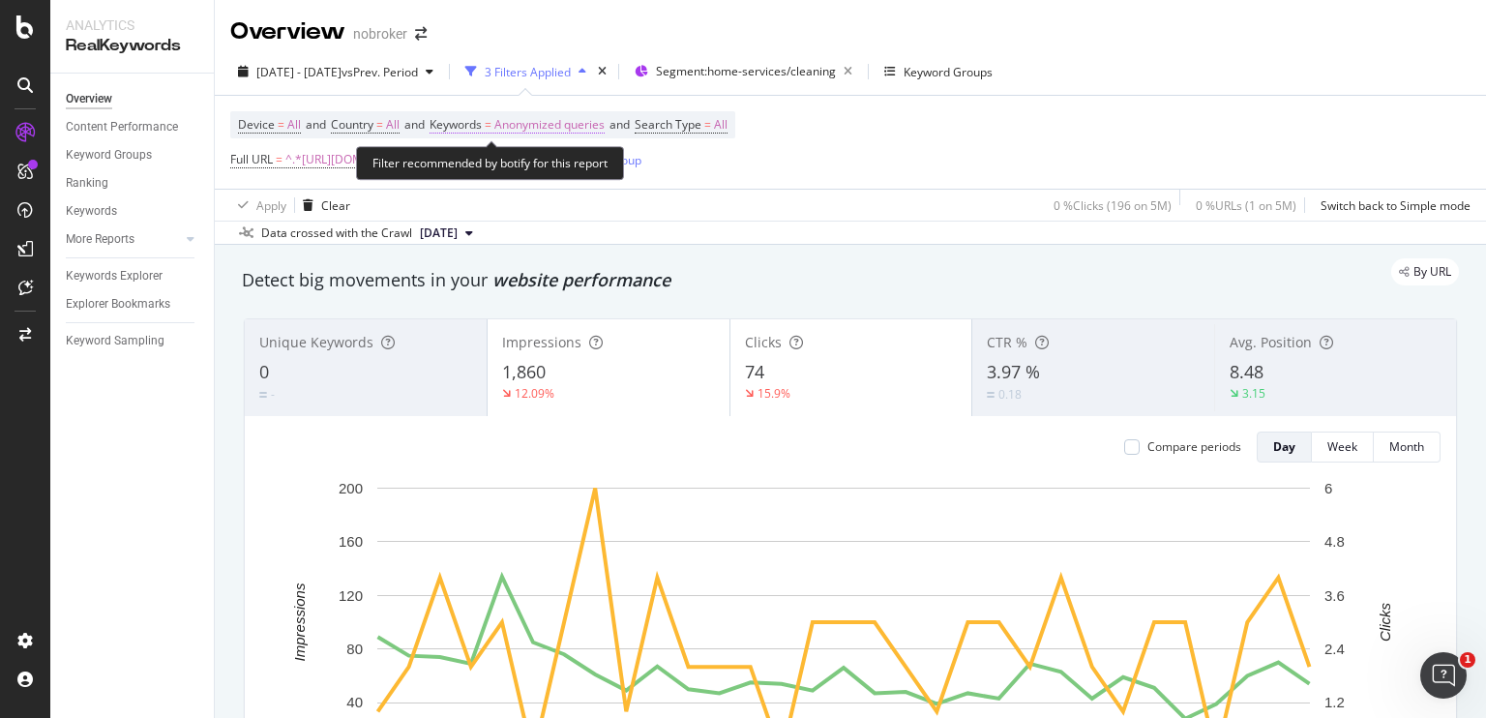
click at [540, 127] on span "Anonymized queries" at bounding box center [549, 124] width 110 height 27
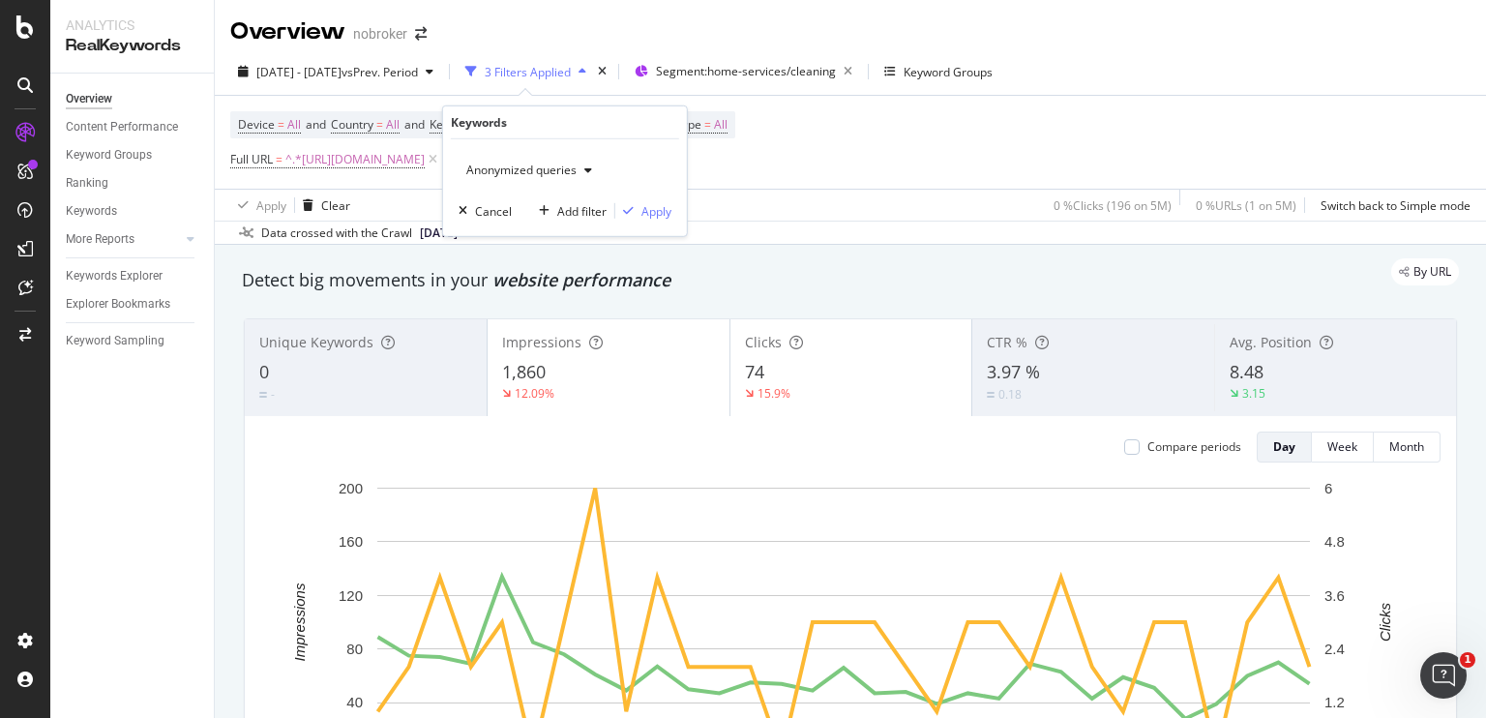
click at [538, 176] on span "Anonymized queries" at bounding box center [518, 170] width 118 height 16
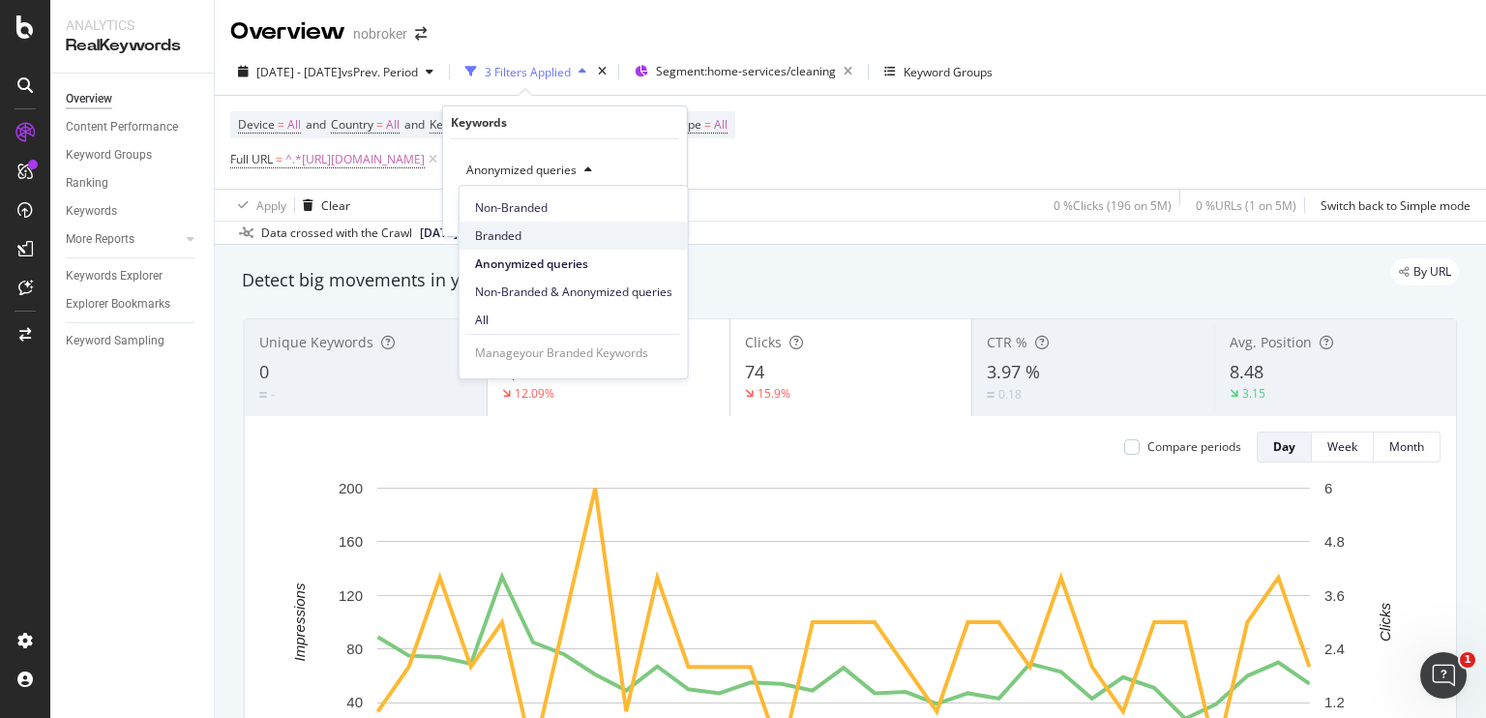
click at [504, 229] on span "Branded" at bounding box center [573, 235] width 197 height 17
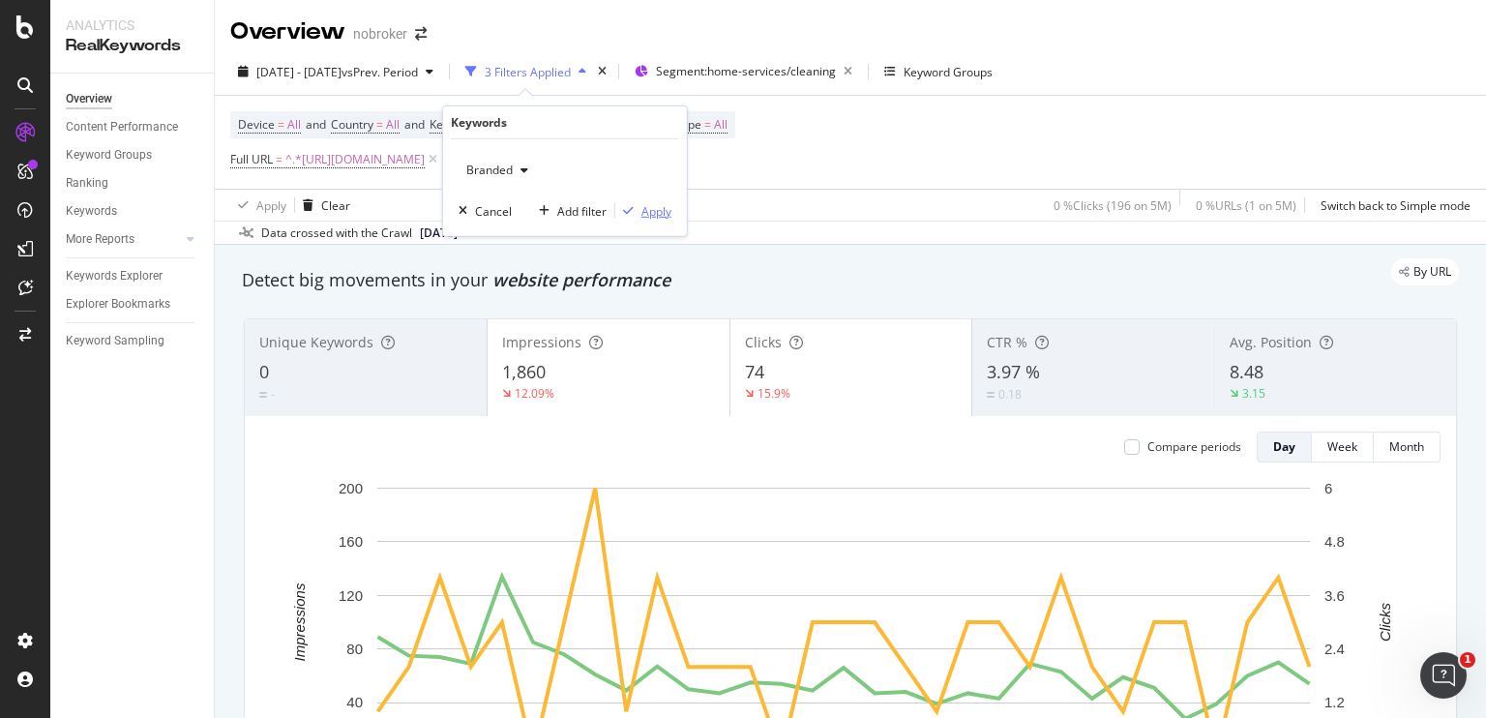
click at [652, 203] on div "Apply" at bounding box center [657, 210] width 30 height 16
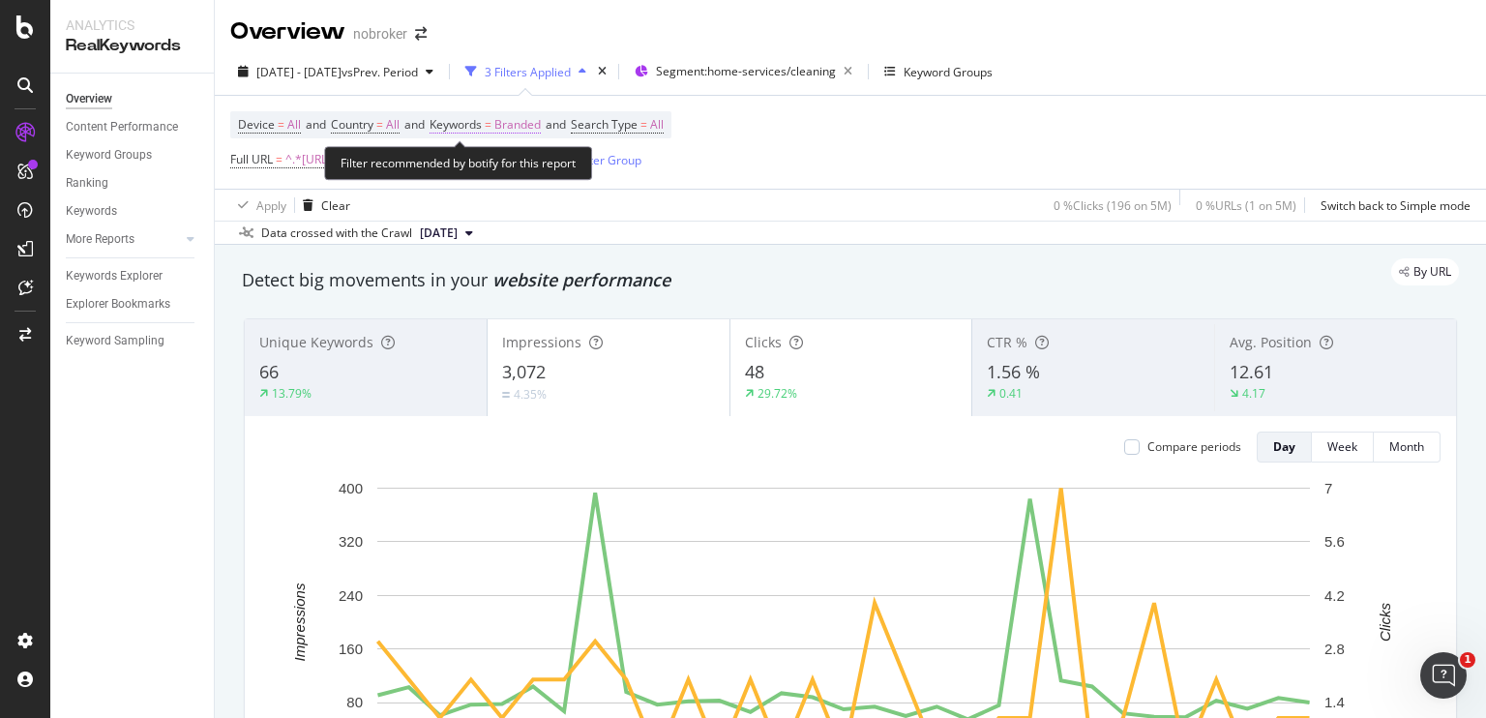
click at [522, 122] on span "Branded" at bounding box center [517, 124] width 46 height 27
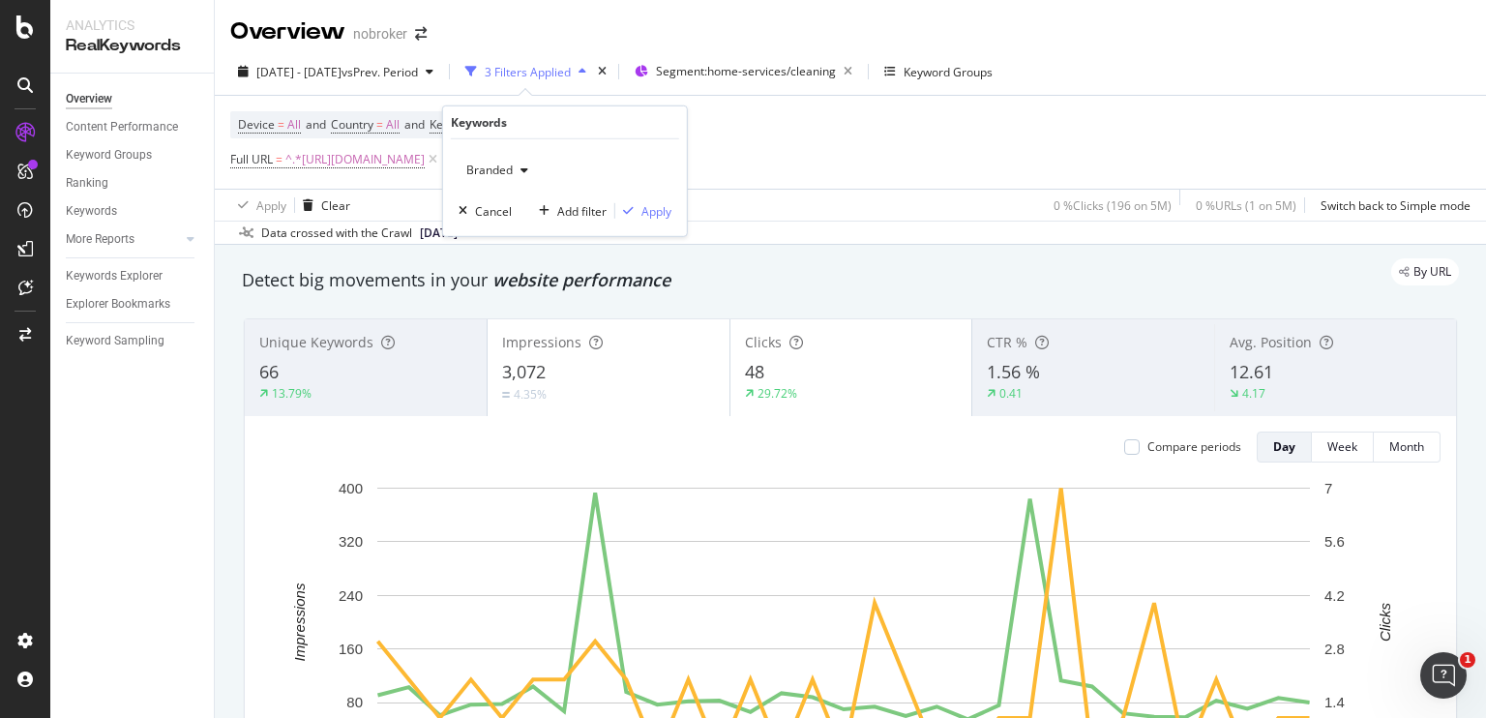
click at [517, 169] on div "button" at bounding box center [524, 170] width 23 height 12
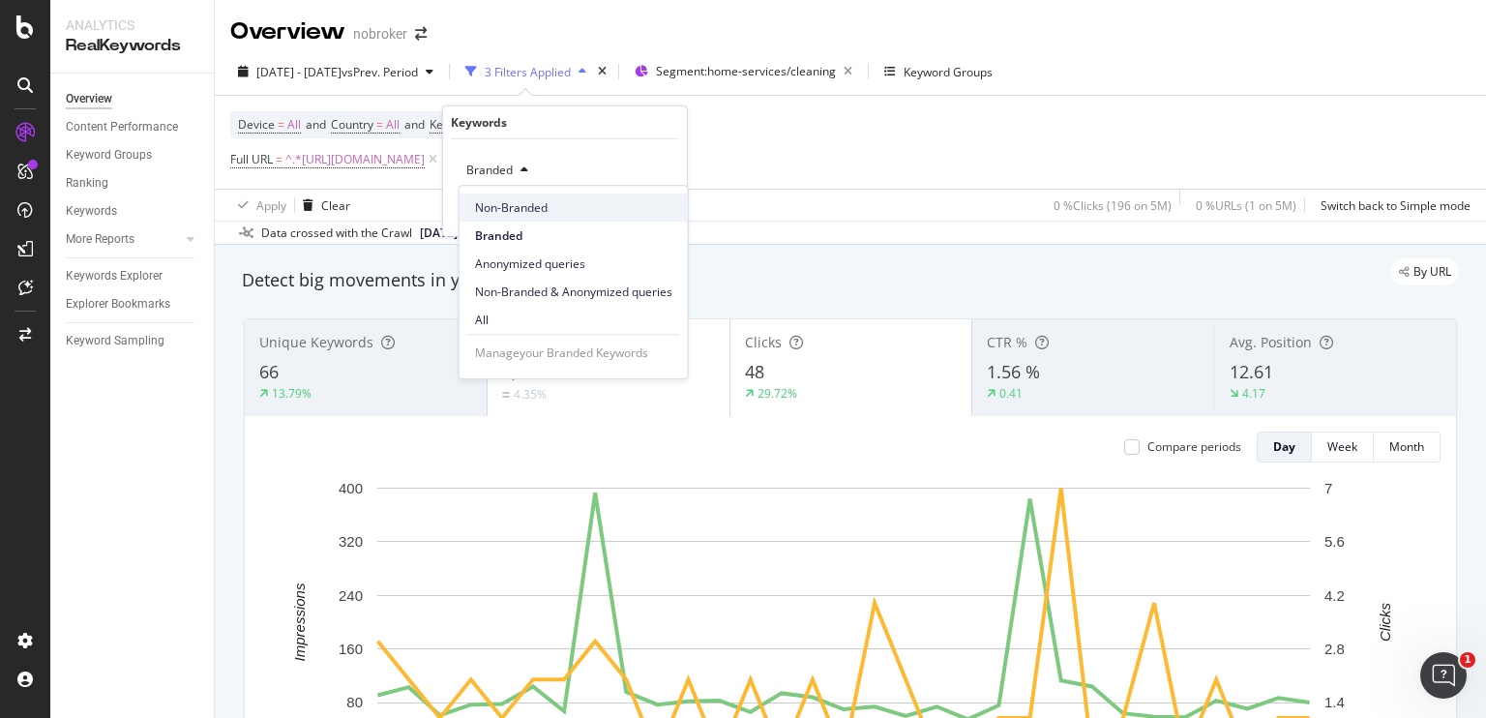
click at [503, 202] on span "Non-Branded" at bounding box center [573, 207] width 197 height 17
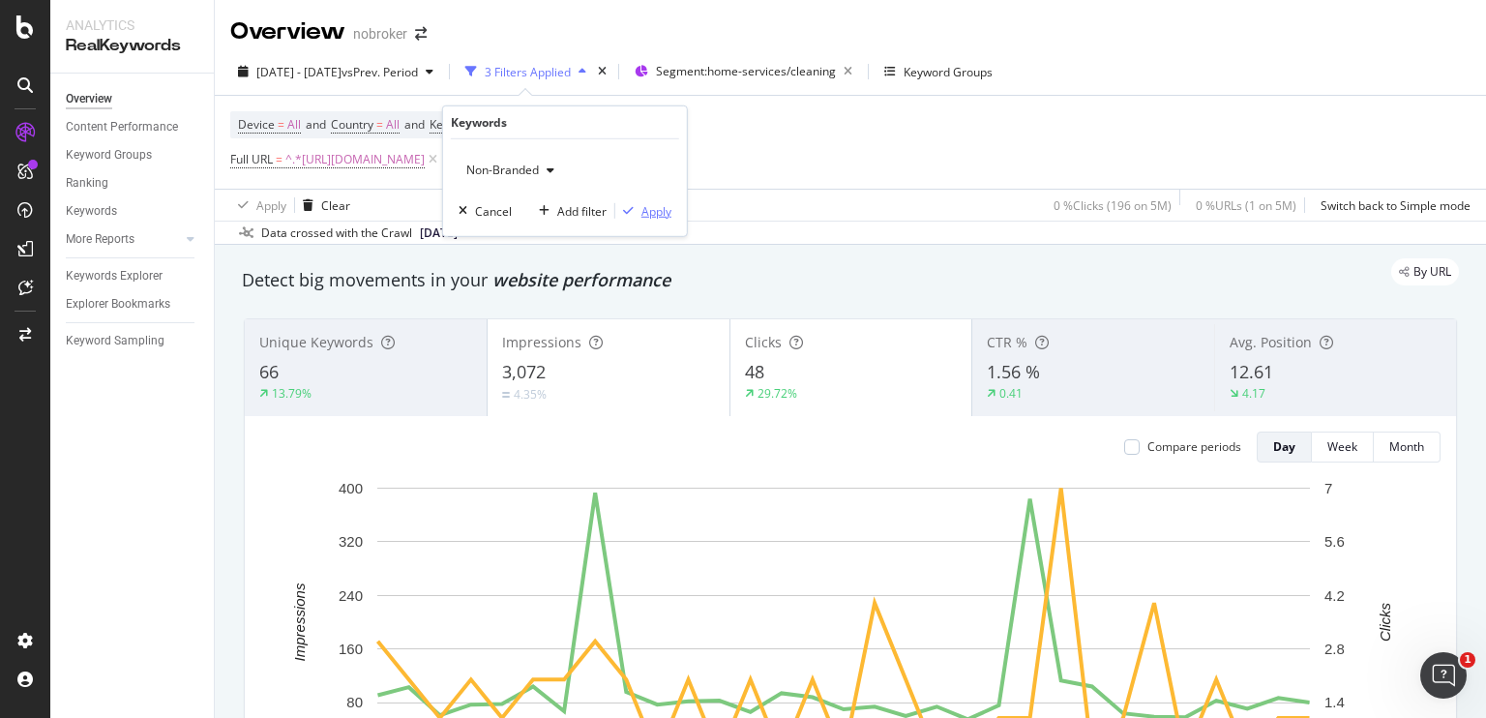
click at [643, 212] on div "Apply" at bounding box center [657, 210] width 30 height 16
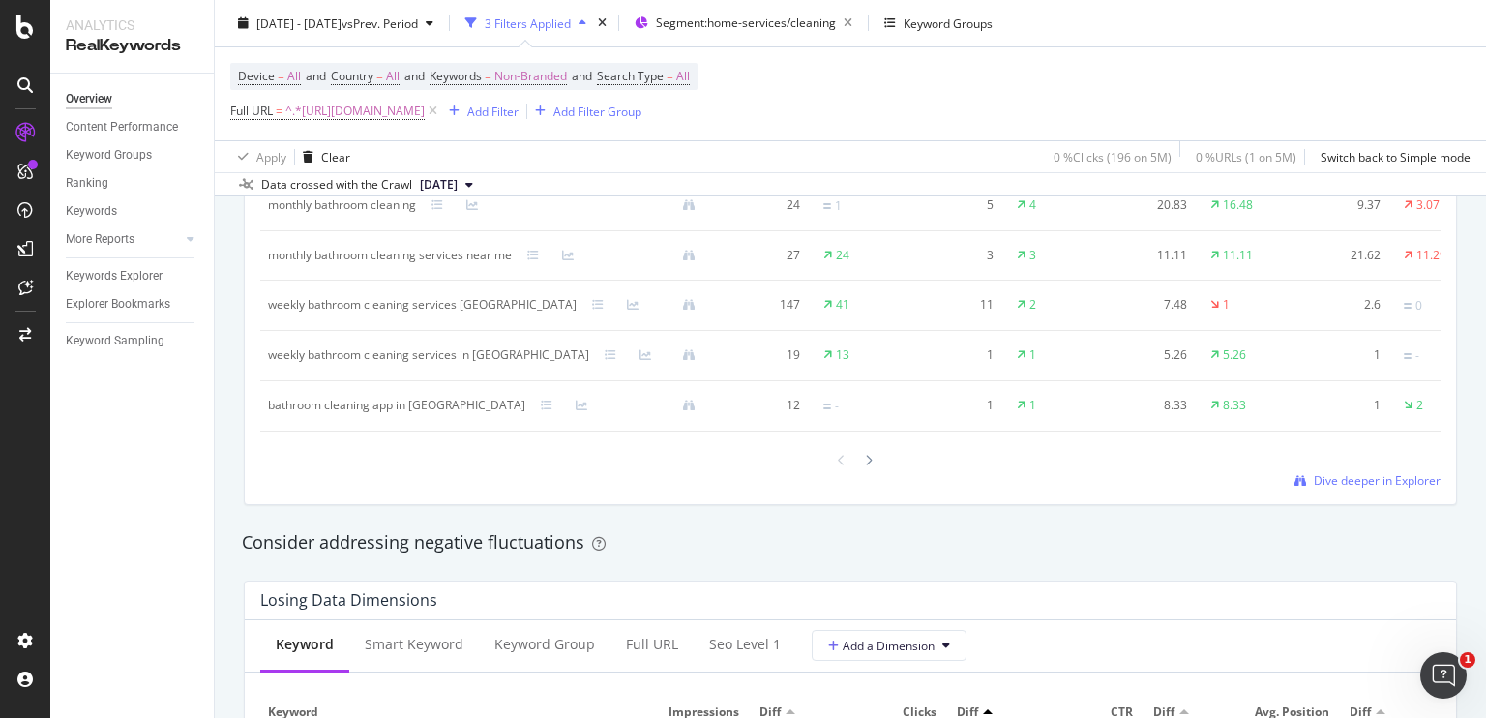
scroll to position [1924, 0]
click at [1326, 488] on span "Dive deeper in Explorer" at bounding box center [1377, 479] width 127 height 16
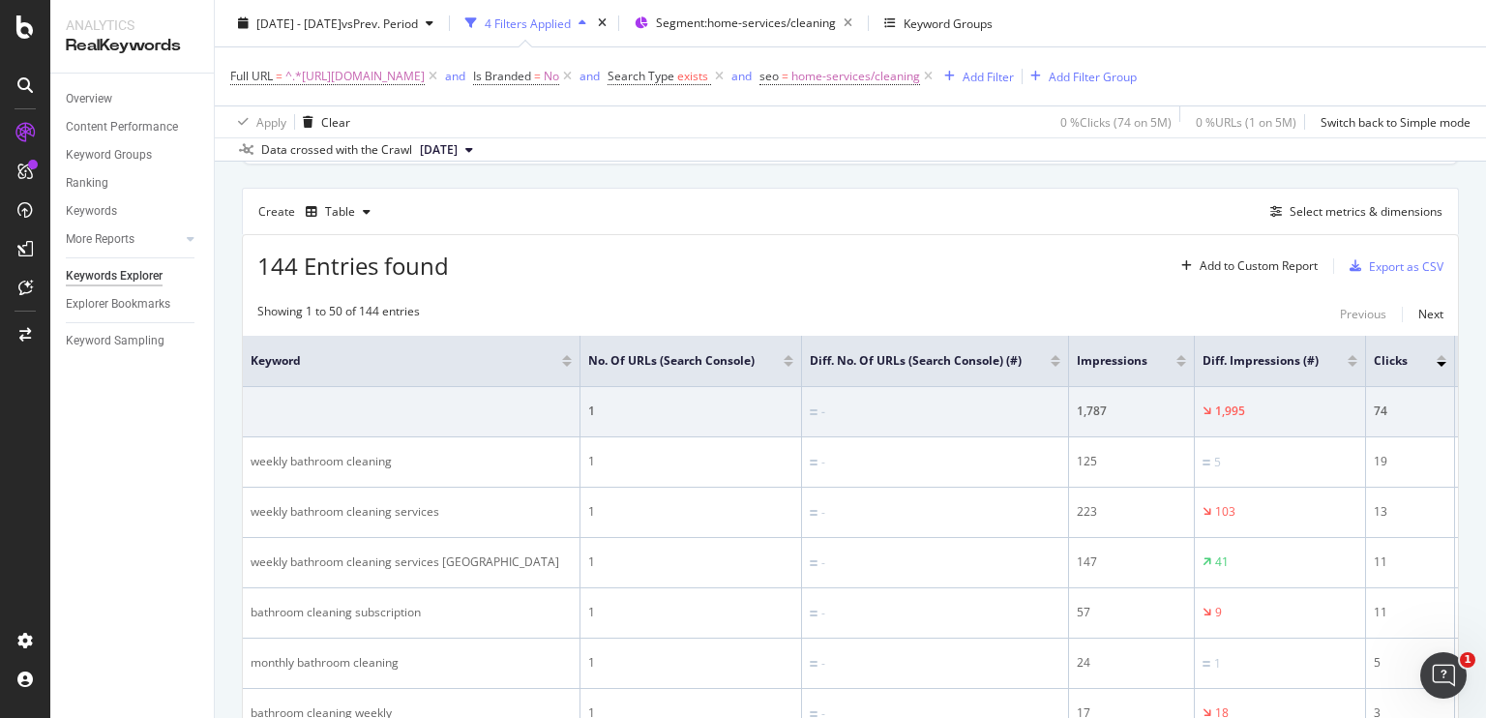
scroll to position [503, 0]
click at [425, 76] on span "^.*[URL][DOMAIN_NAME]" at bounding box center [354, 76] width 139 height 27
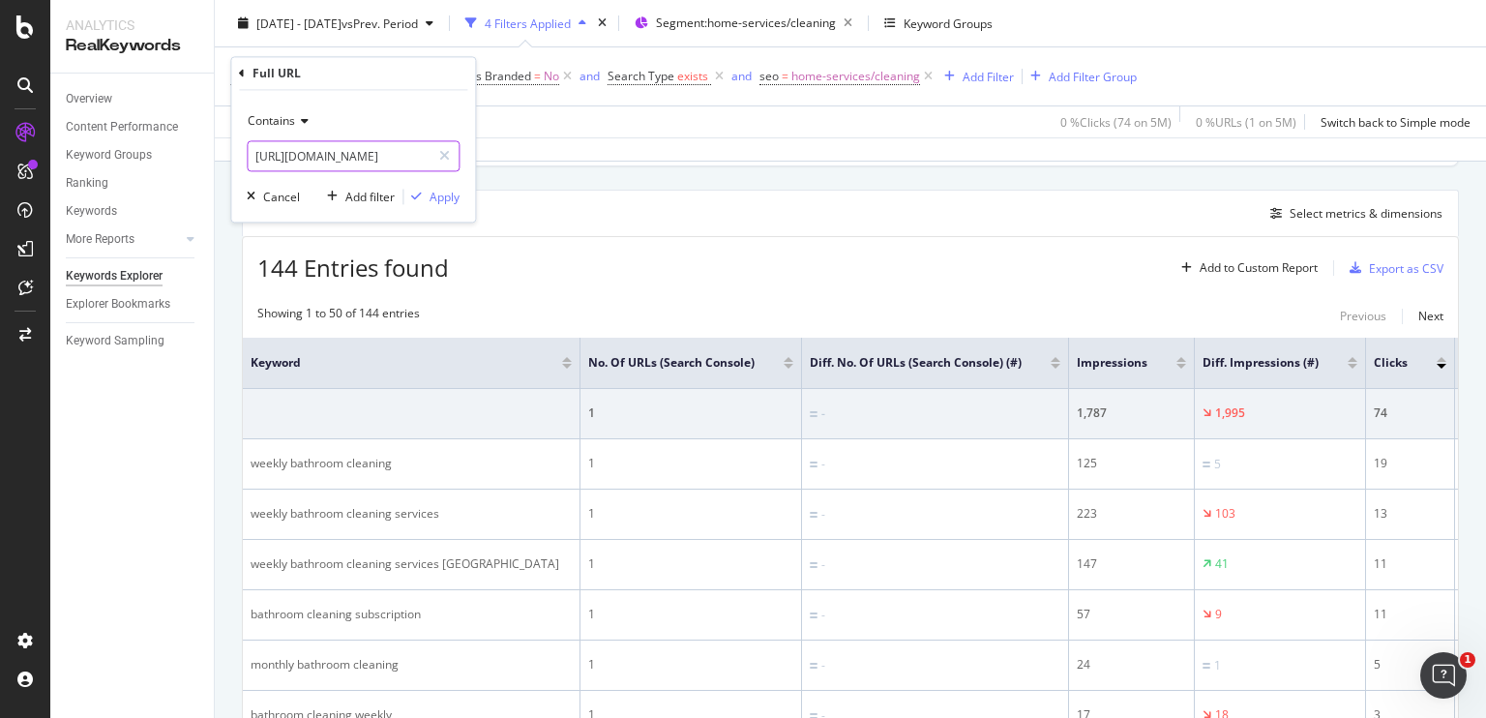
click at [406, 154] on input "[URL][DOMAIN_NAME]" at bounding box center [339, 156] width 183 height 31
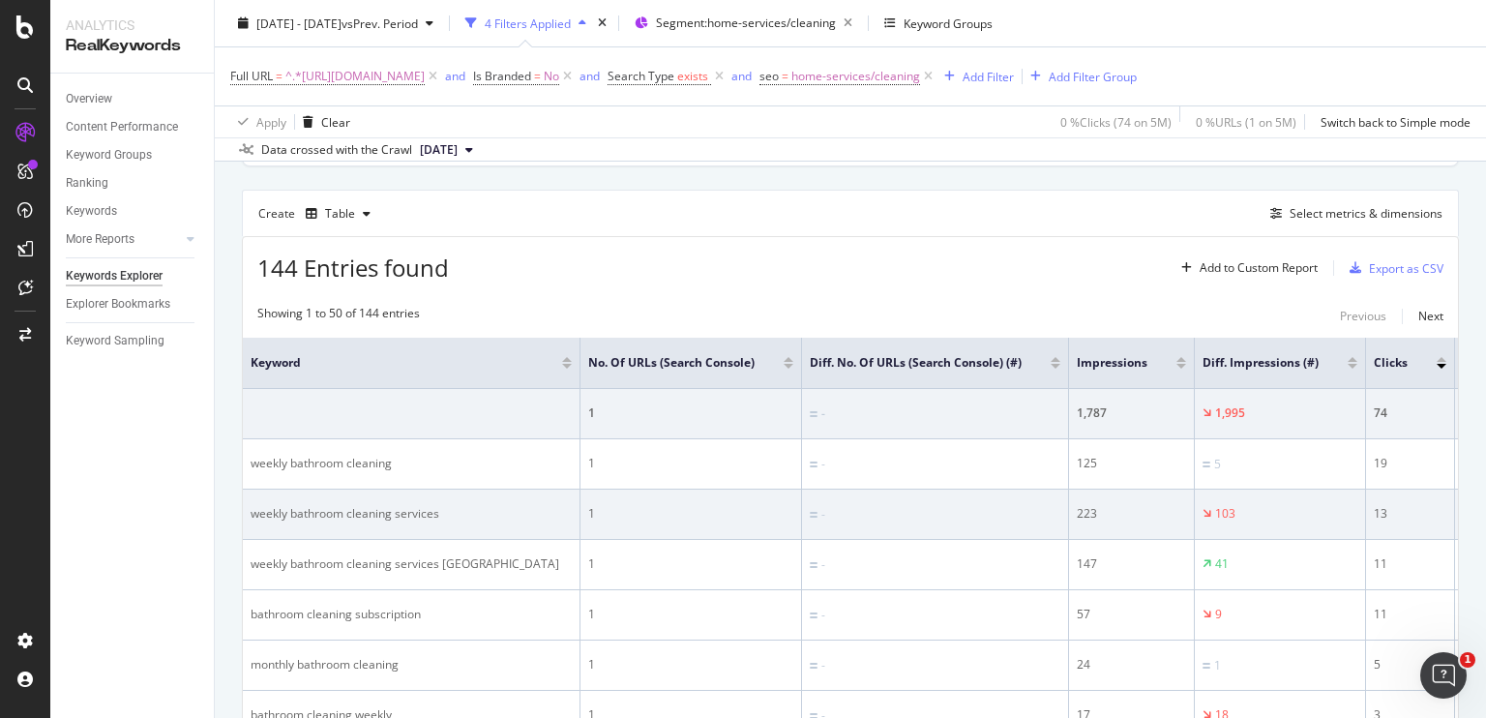
click at [245, 494] on td "weekly bathroom cleaning services" at bounding box center [412, 515] width 338 height 50
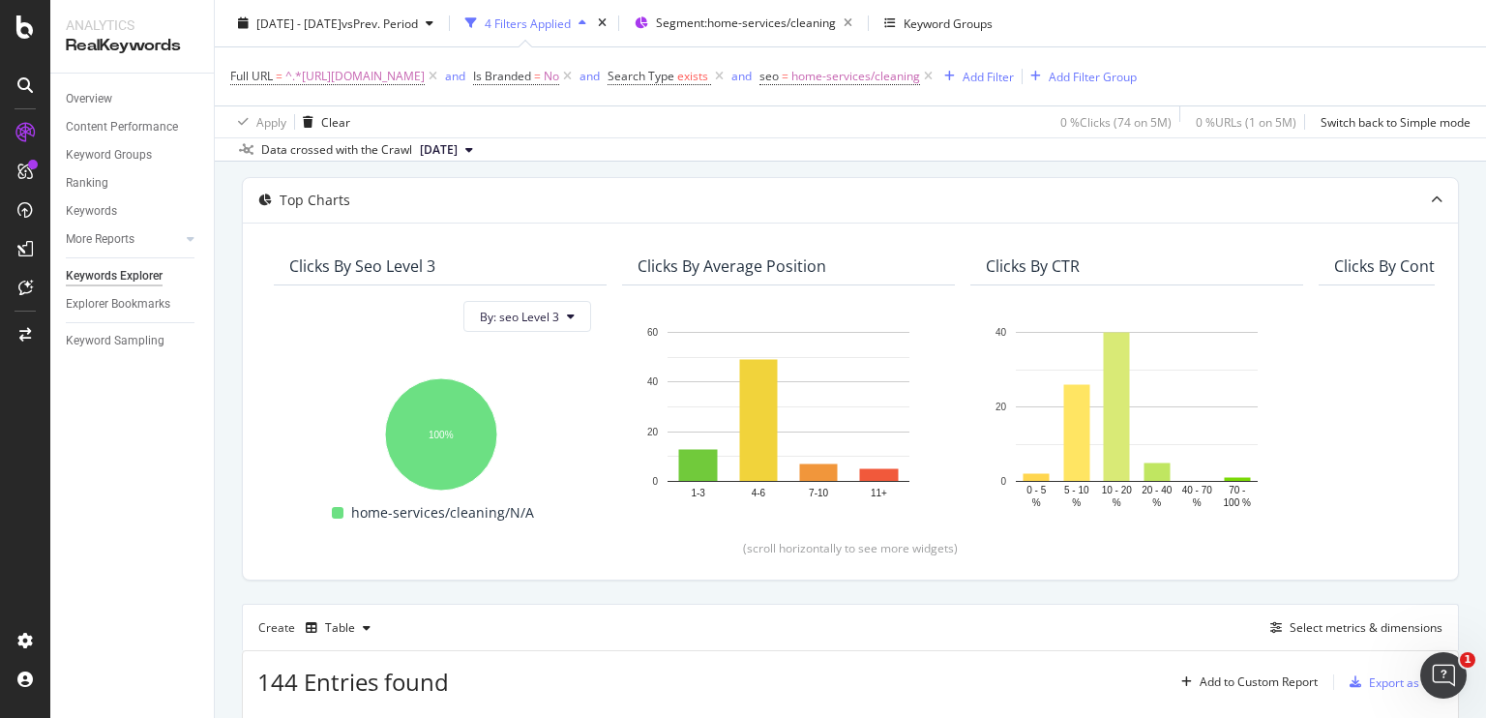
scroll to position [0, 0]
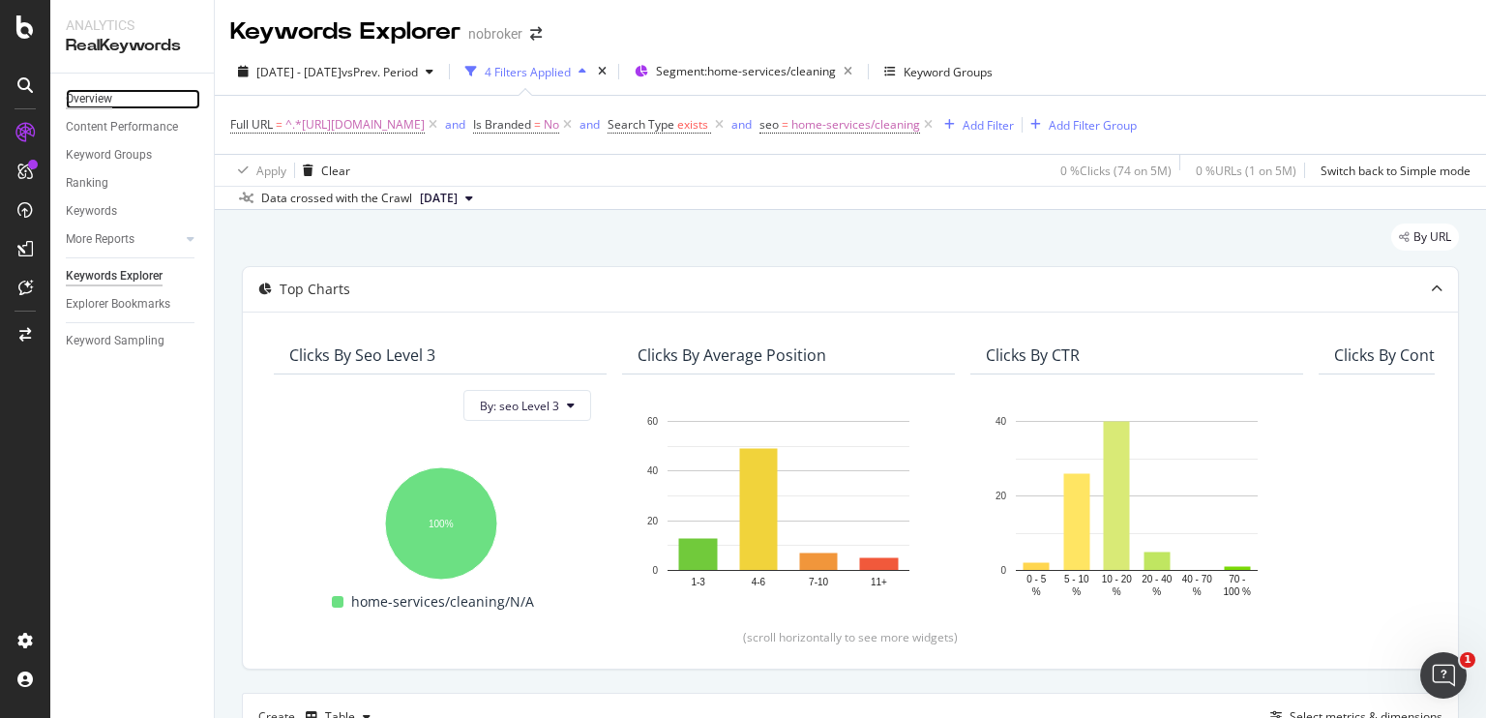
click at [74, 100] on div "Overview" at bounding box center [89, 99] width 46 height 20
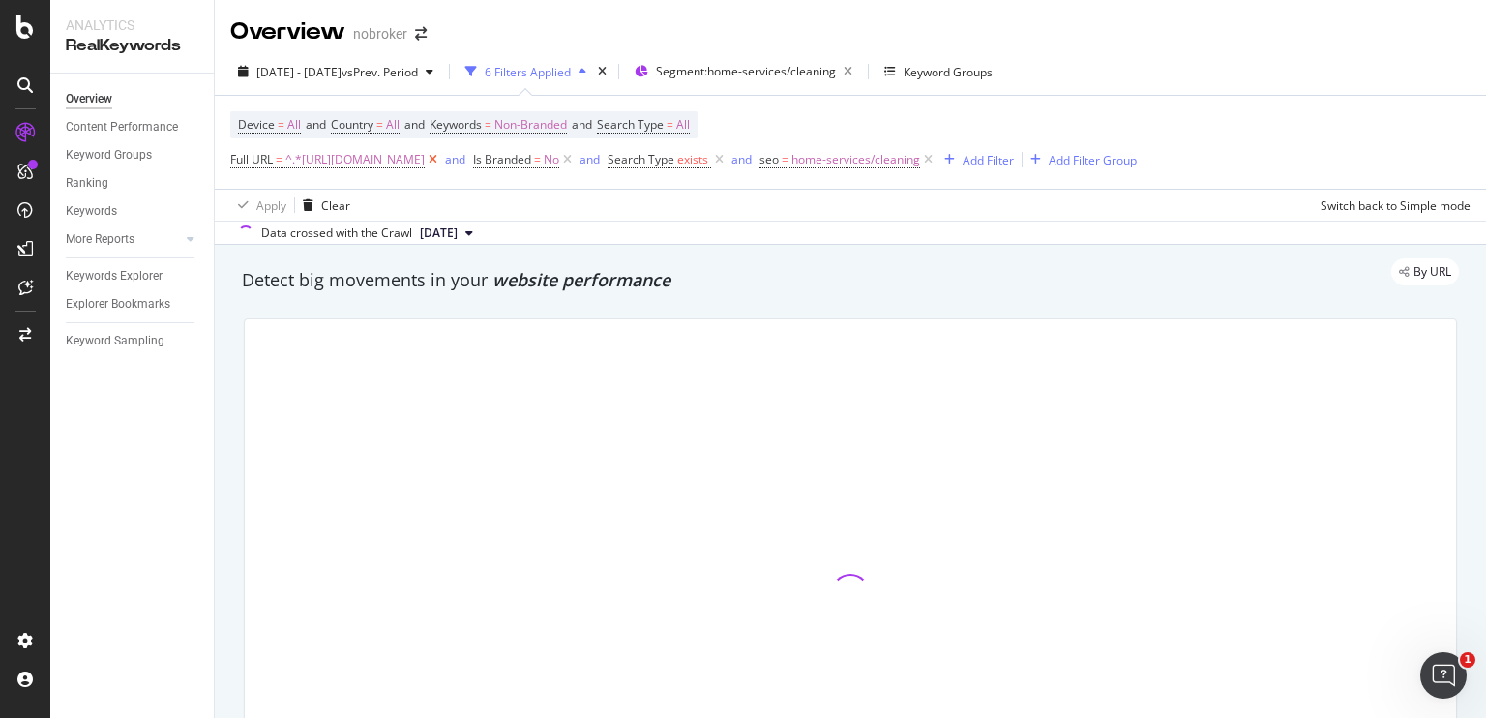
click at [441, 157] on icon at bounding box center [433, 159] width 16 height 19
click at [687, 162] on icon at bounding box center [685, 159] width 16 height 19
click at [323, 159] on icon at bounding box center [324, 159] width 16 height 19
click at [337, 163] on icon at bounding box center [342, 159] width 16 height 19
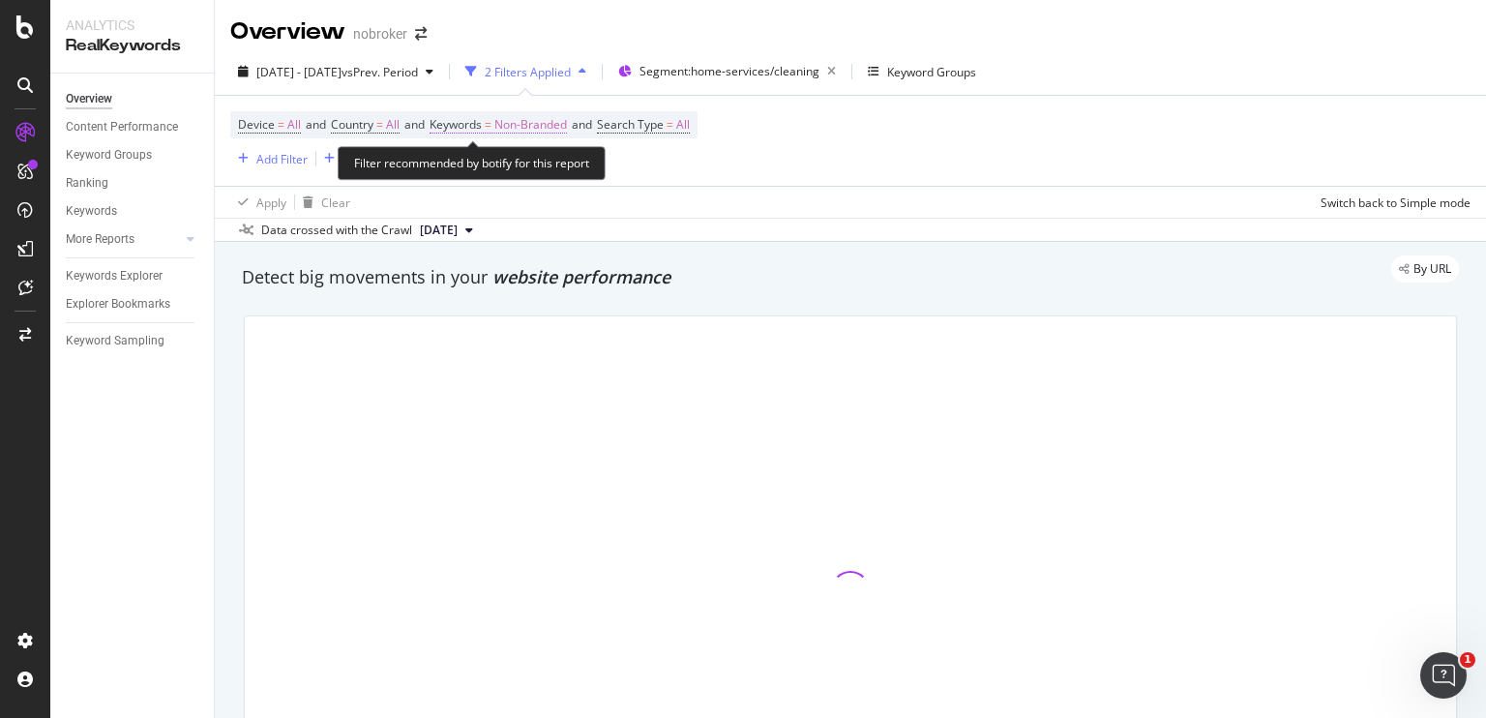
click at [535, 129] on span "Non-Branded" at bounding box center [530, 124] width 73 height 27
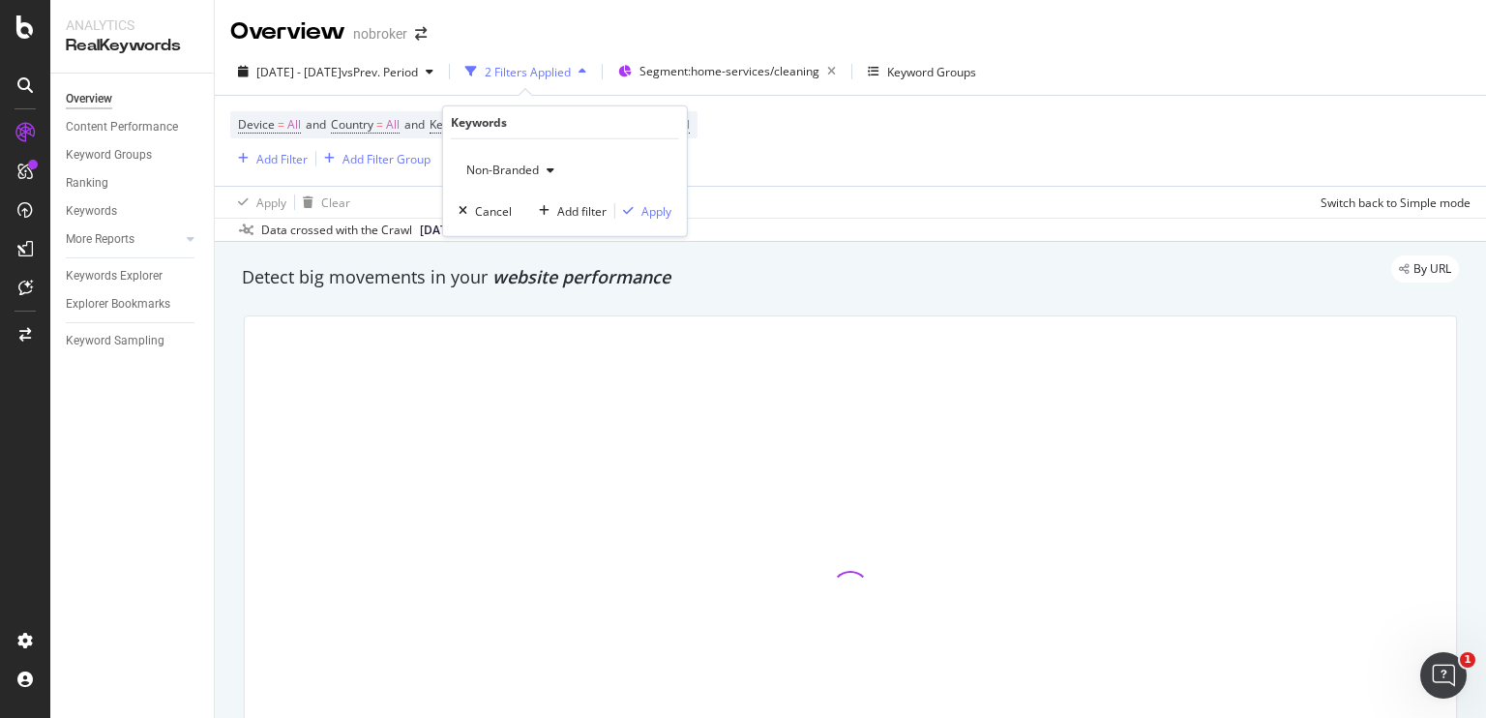
click at [528, 162] on span "Non-Branded" at bounding box center [499, 170] width 80 height 16
drag, startPoint x: 532, startPoint y: 173, endPoint x: 550, endPoint y: 171, distance: 17.5
click at [550, 171] on icon "button" at bounding box center [551, 170] width 8 height 12
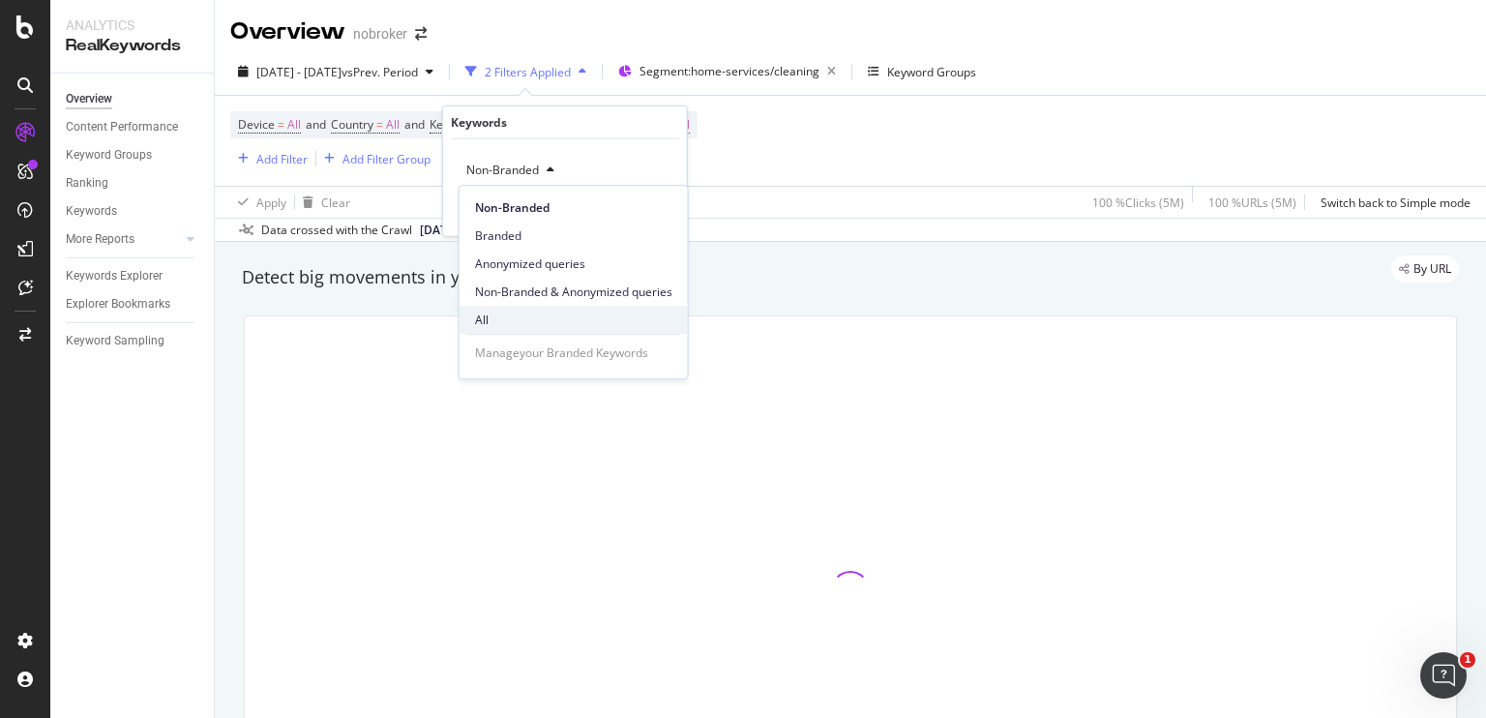
click at [493, 310] on div "All" at bounding box center [574, 320] width 228 height 28
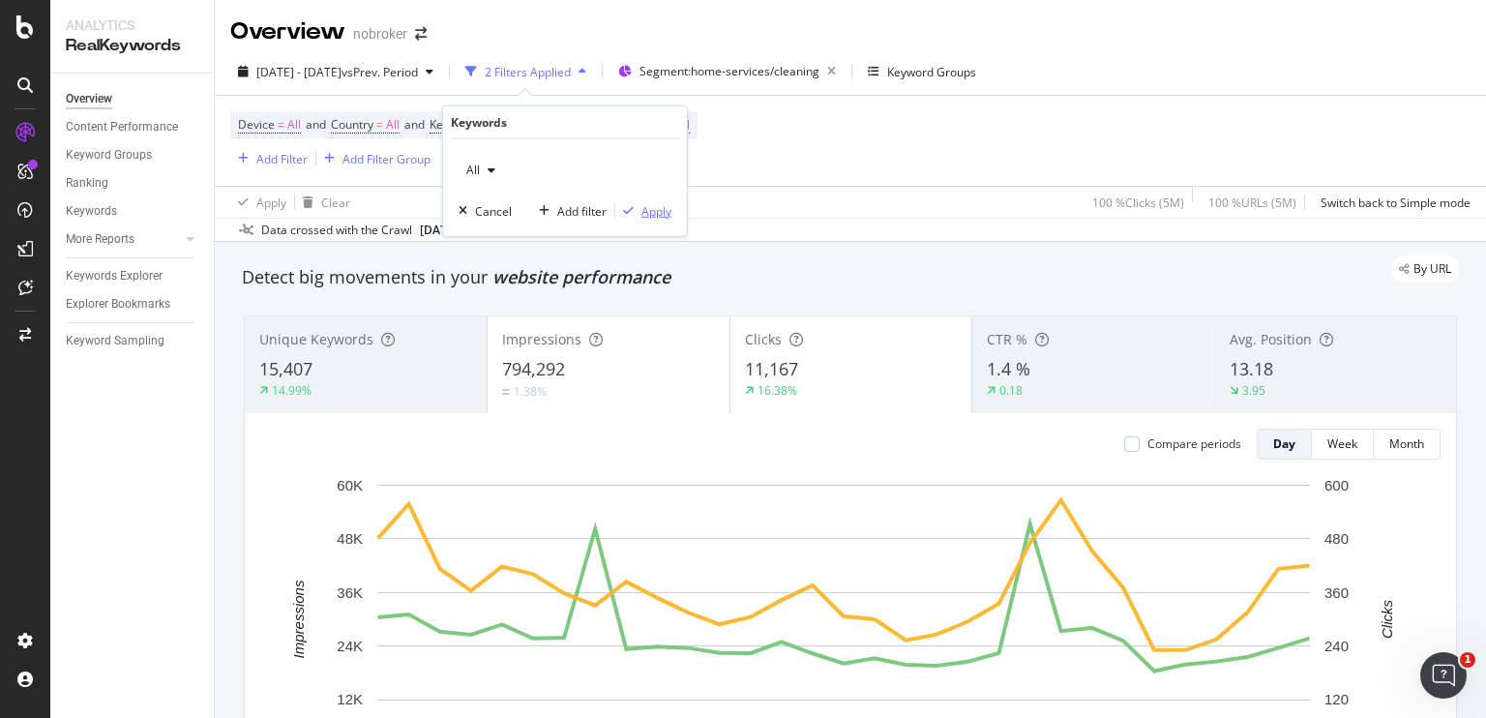
click at [650, 208] on div "Apply" at bounding box center [657, 210] width 30 height 16
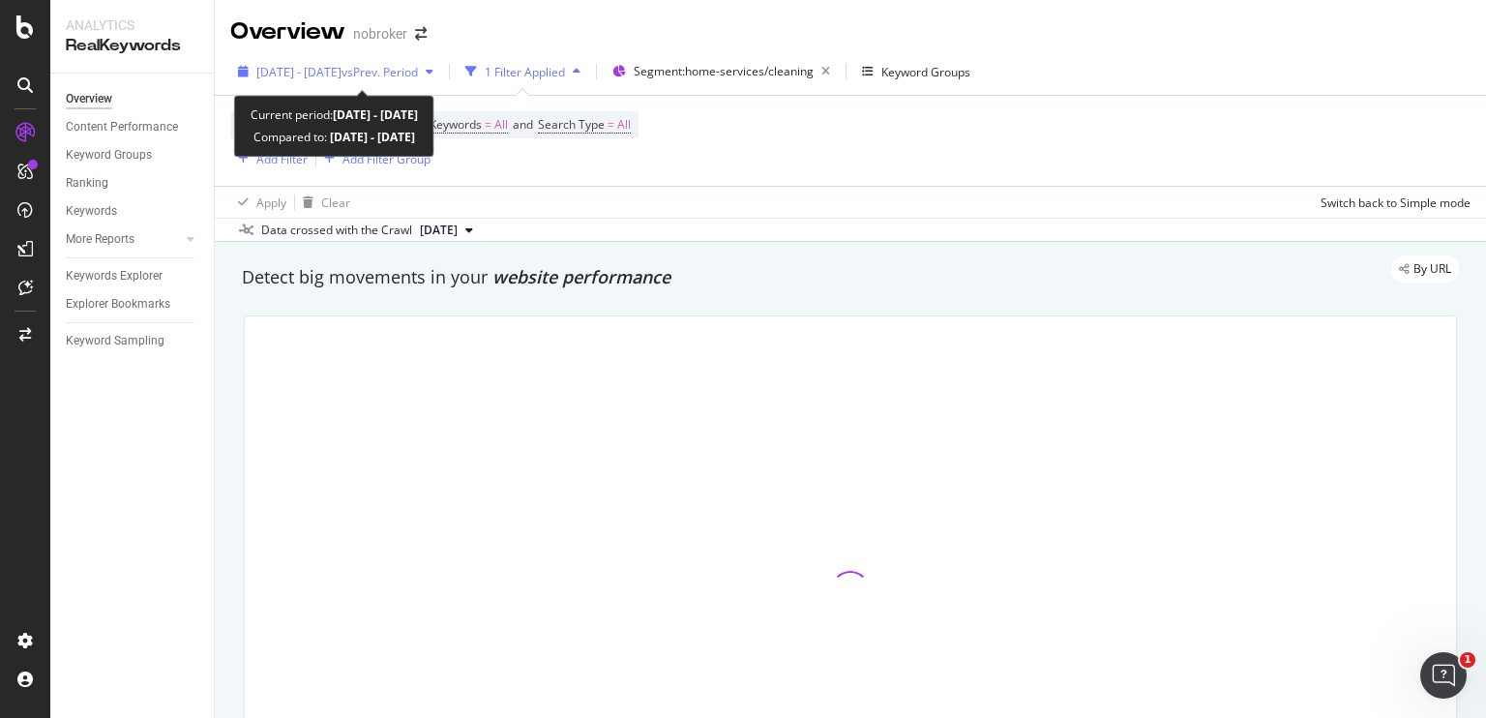
click at [415, 76] on span "vs Prev. Period" at bounding box center [380, 72] width 76 height 16
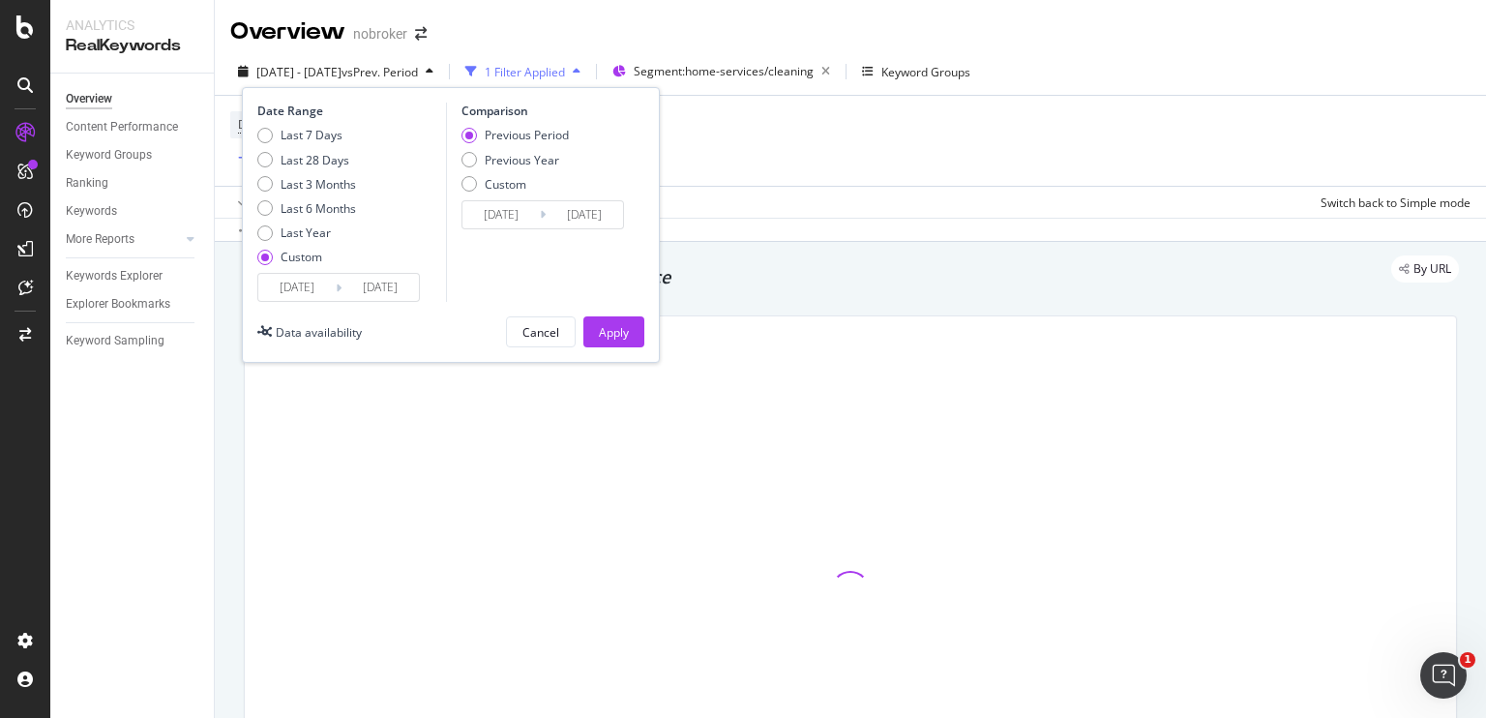
click at [296, 268] on div "Last 7 Days Last 28 Days Last 3 Months Last 6 Months Last Year Custom" at bounding box center [306, 200] width 99 height 146
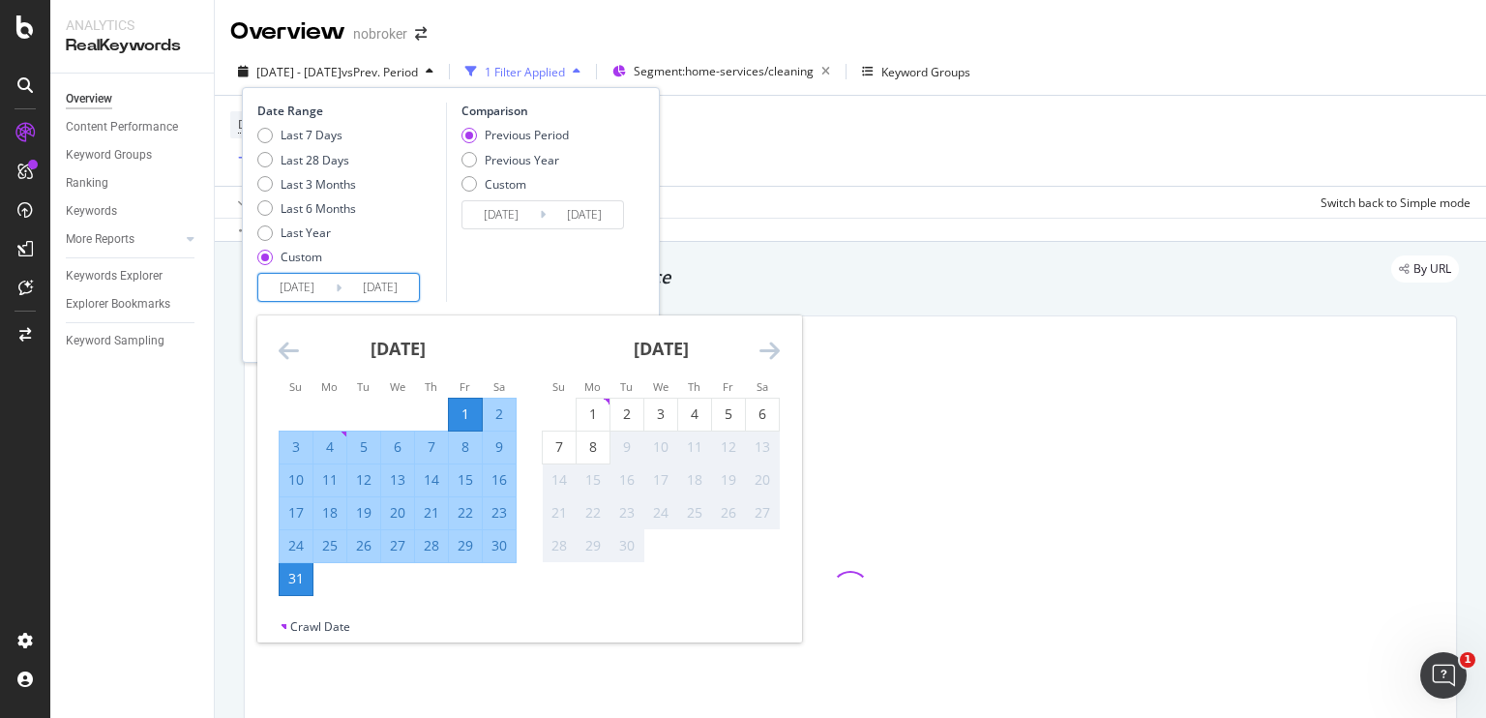
click at [297, 278] on input "[DATE]" at bounding box center [296, 287] width 77 height 27
click at [286, 337] on div "[DATE]" at bounding box center [398, 356] width 238 height 82
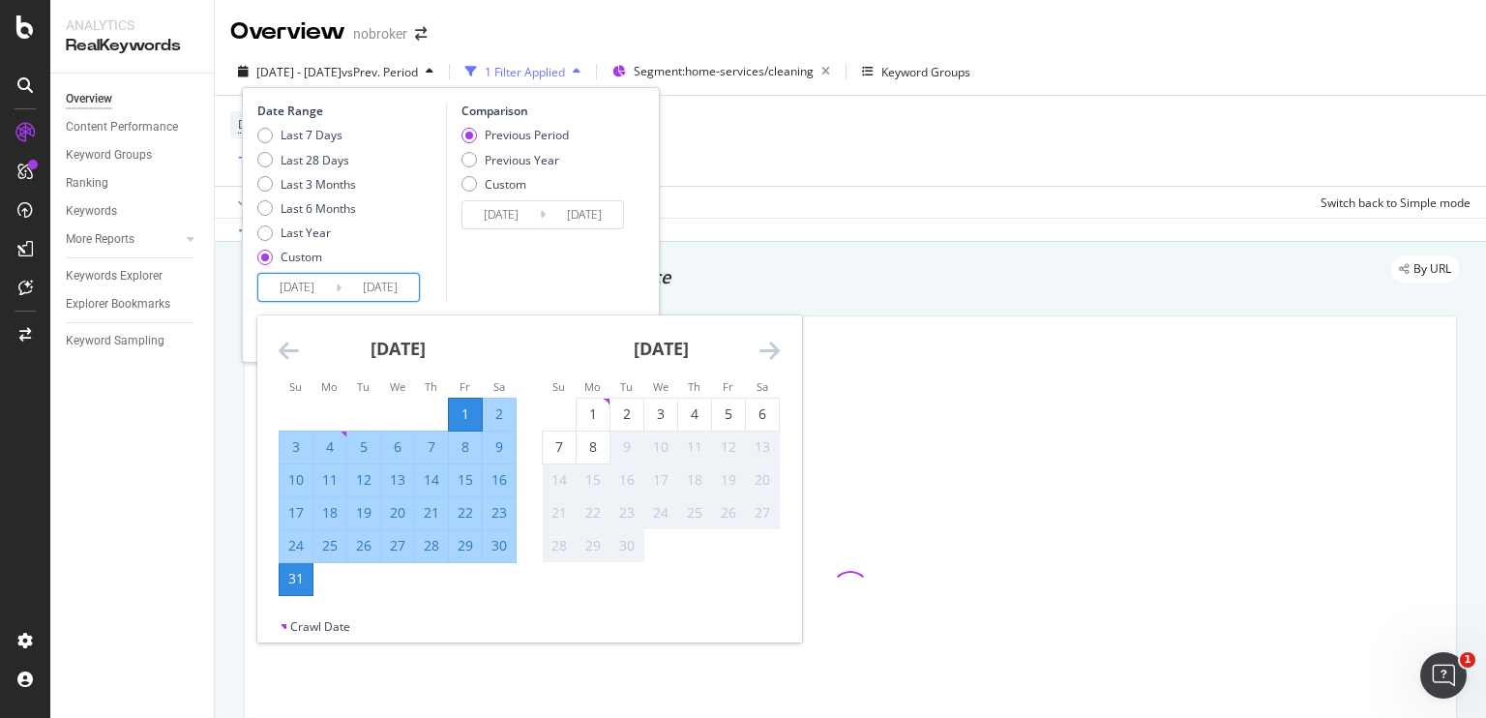
drag, startPoint x: 286, startPoint y: 337, endPoint x: 286, endPoint y: 355, distance: 18.4
click at [286, 355] on div "[DATE] 1 2 3 4 5 6 7 8 9 10 11 12 13 14 15 16 17 18 19 20 21 22 23 24 25 26 27 …" at bounding box center [529, 466] width 544 height 303
click at [286, 355] on icon "Move backward to switch to the previous month." at bounding box center [289, 350] width 20 height 23
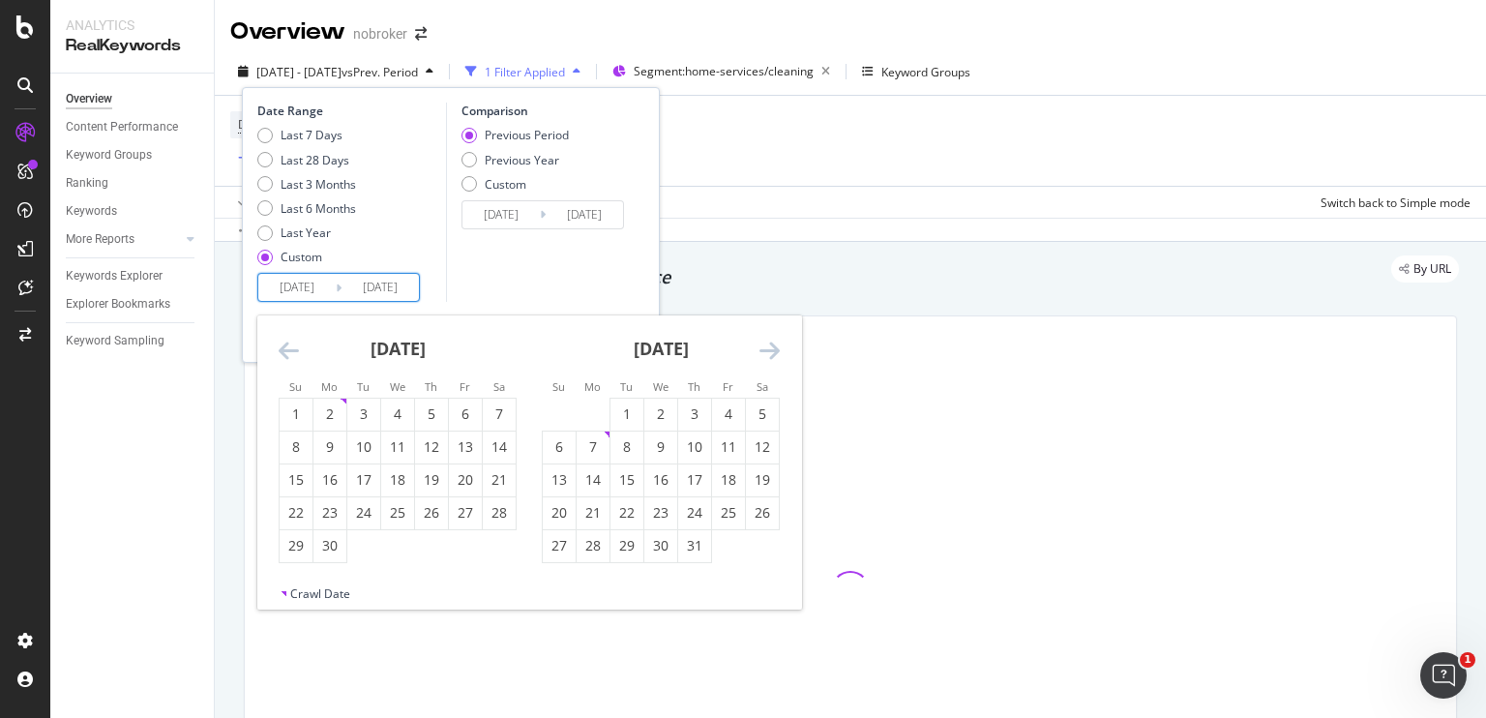
click at [286, 355] on icon "Move backward to switch to the previous month." at bounding box center [289, 350] width 20 height 23
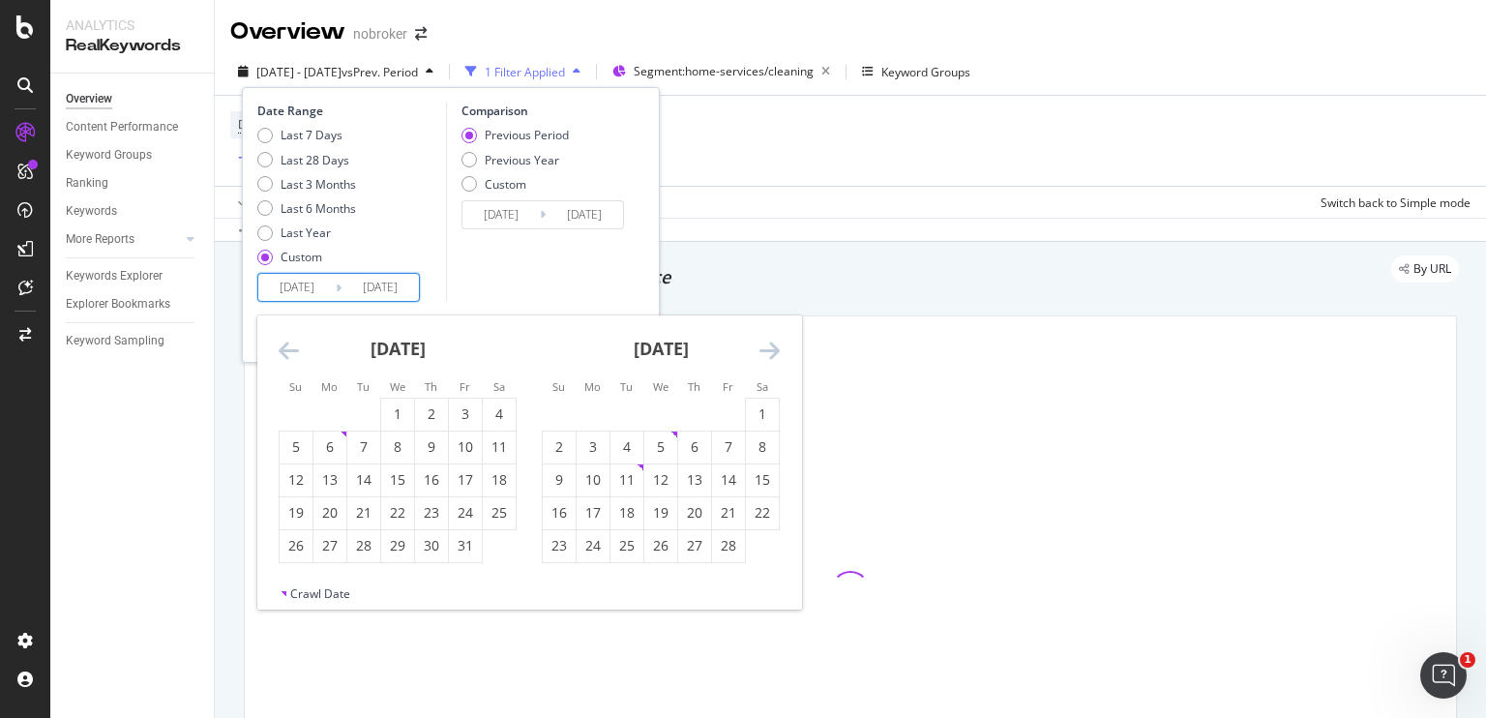
click at [286, 355] on icon "Move backward to switch to the previous month." at bounding box center [289, 350] width 20 height 23
click at [284, 346] on icon "Move backward to switch to the previous month." at bounding box center [289, 350] width 20 height 23
click at [748, 442] on div "12" at bounding box center [762, 446] width 33 height 19
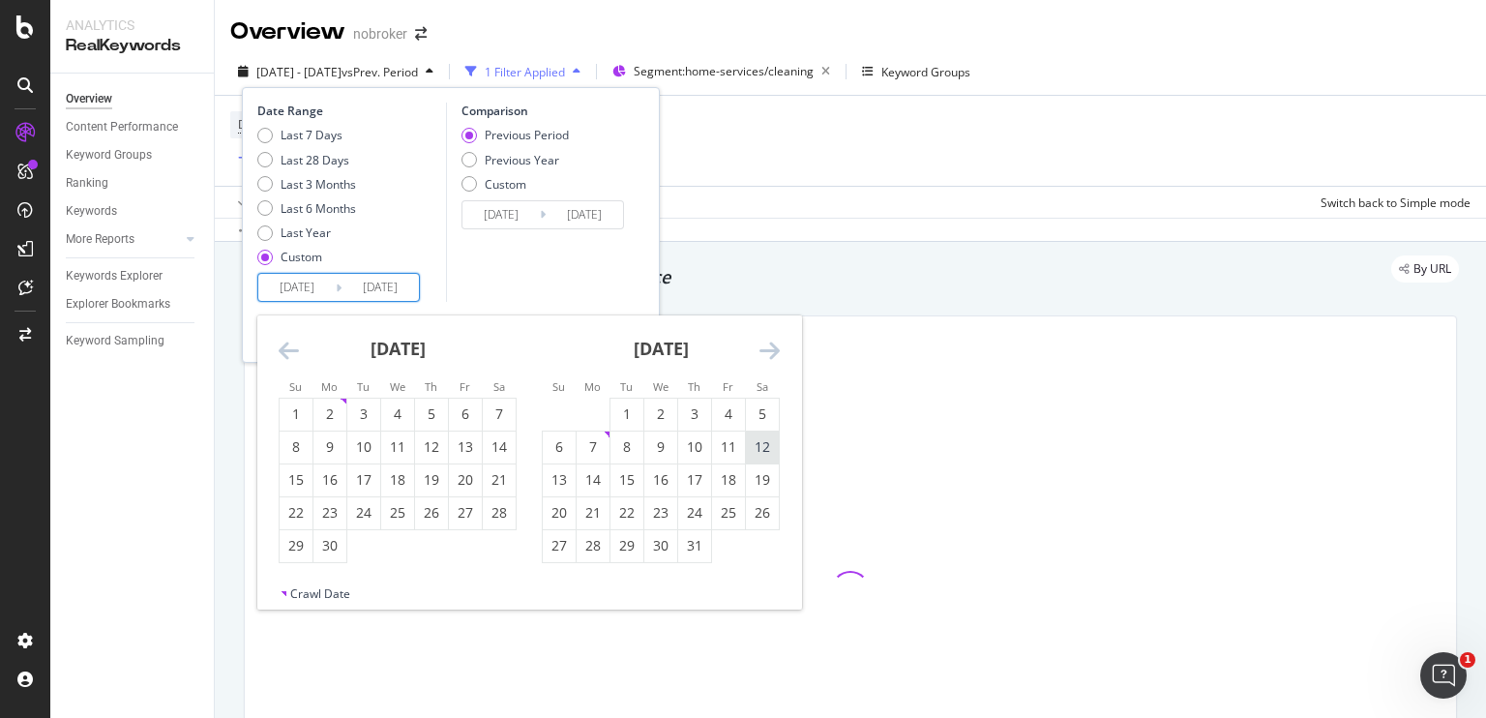
type input "[DATE]"
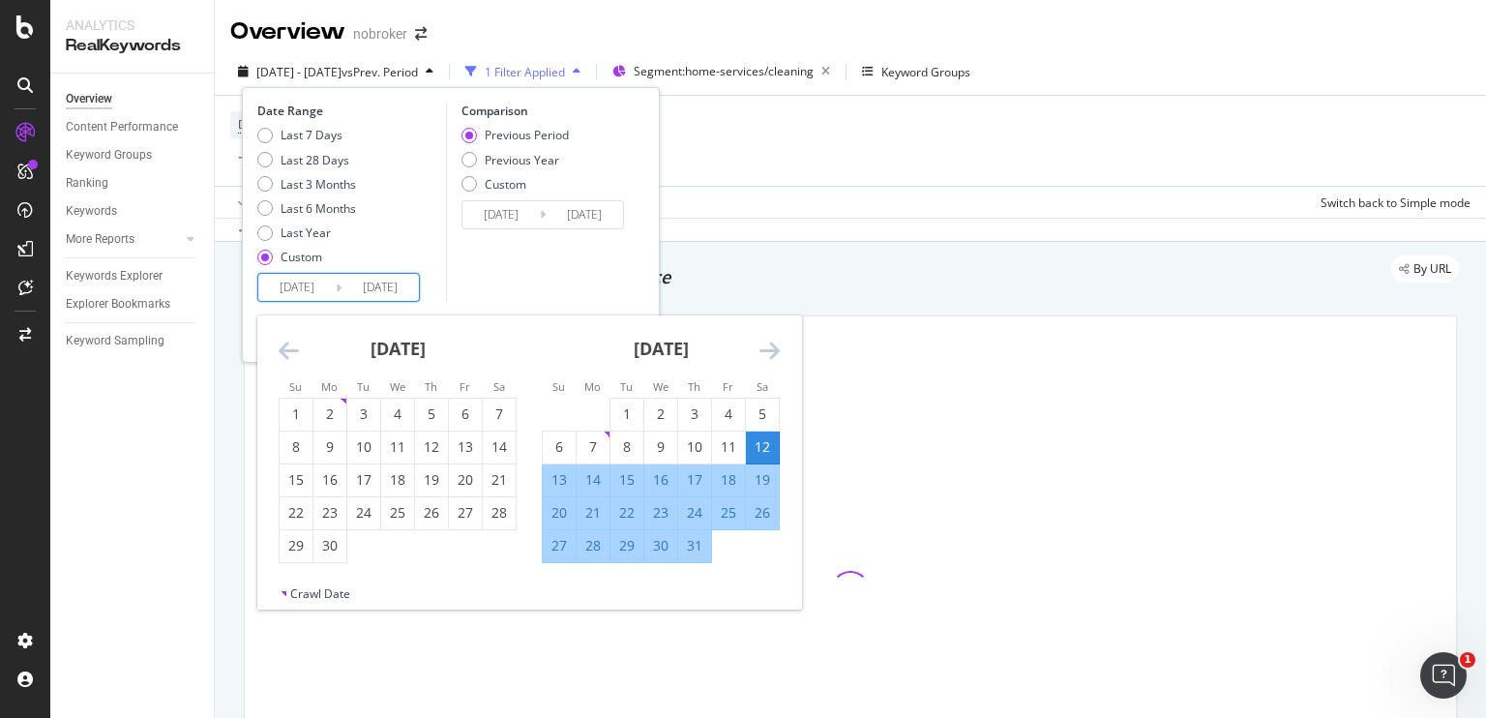
click at [762, 351] on icon "Move forward to switch to the next month." at bounding box center [770, 350] width 20 height 23
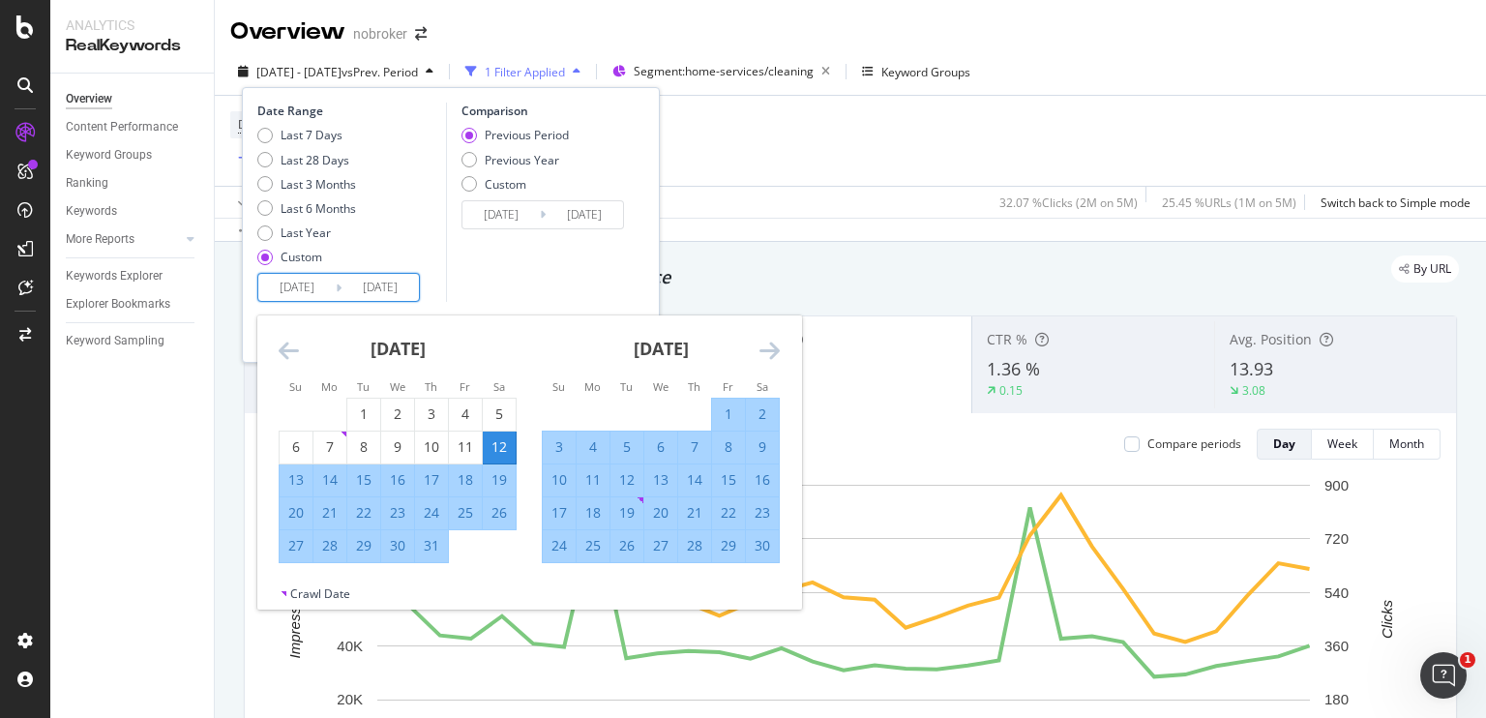
click at [617, 446] on div "5" at bounding box center [627, 446] width 33 height 19
type input "[DATE]"
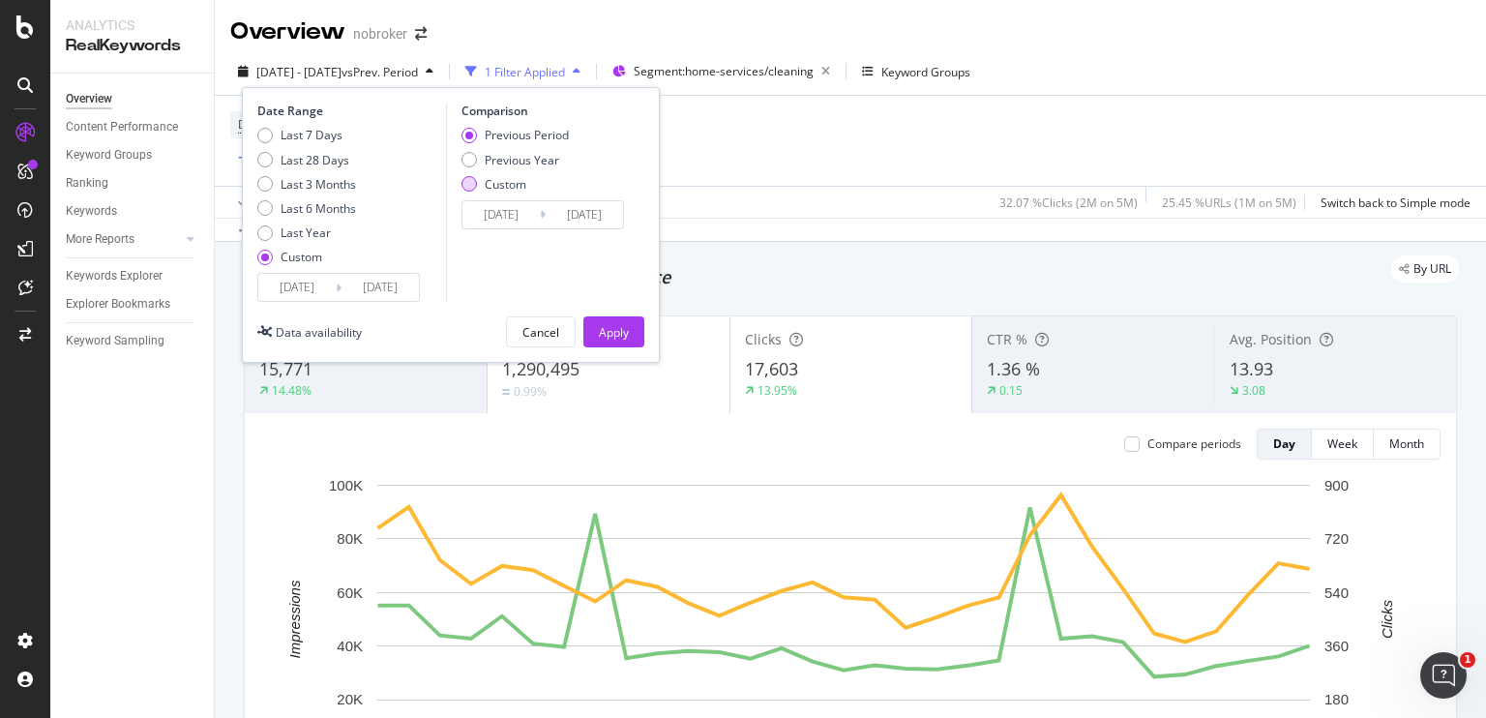
click at [473, 184] on div "Custom" at bounding box center [469, 183] width 15 height 15
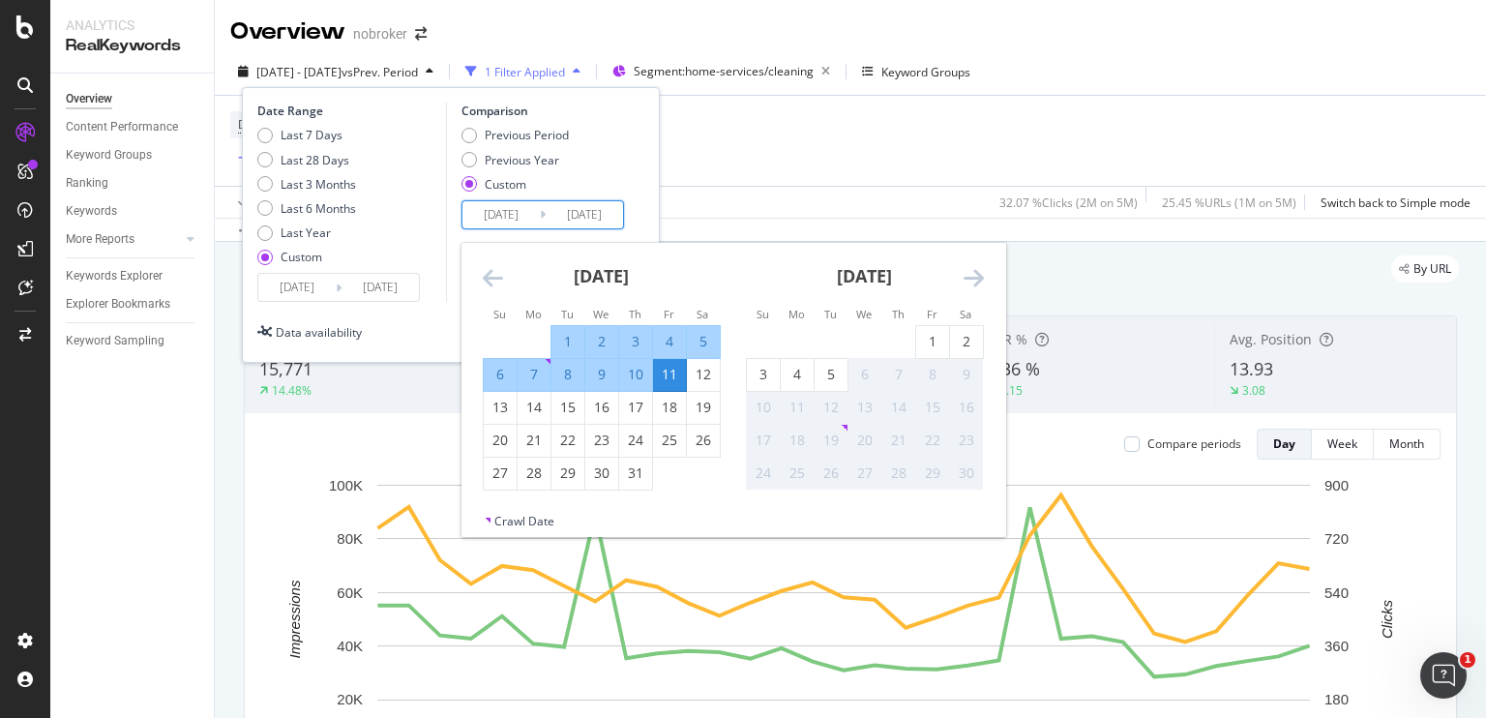
click at [501, 224] on input "[DATE]" at bounding box center [501, 214] width 77 height 27
click at [485, 278] on icon "Move backward to switch to the previous month." at bounding box center [493, 277] width 20 height 23
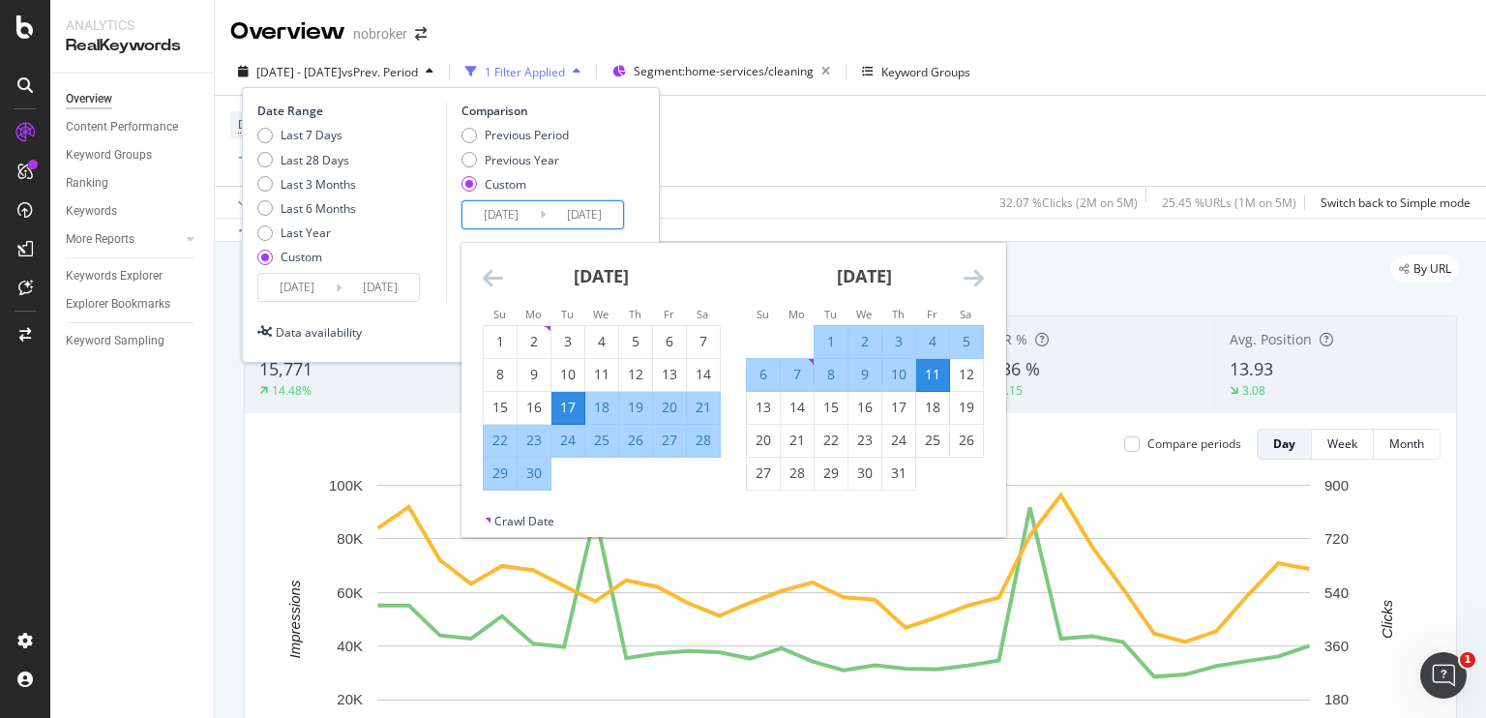
click at [493, 436] on div "22" at bounding box center [500, 440] width 33 height 19
click at [930, 376] on div "11" at bounding box center [932, 374] width 33 height 19
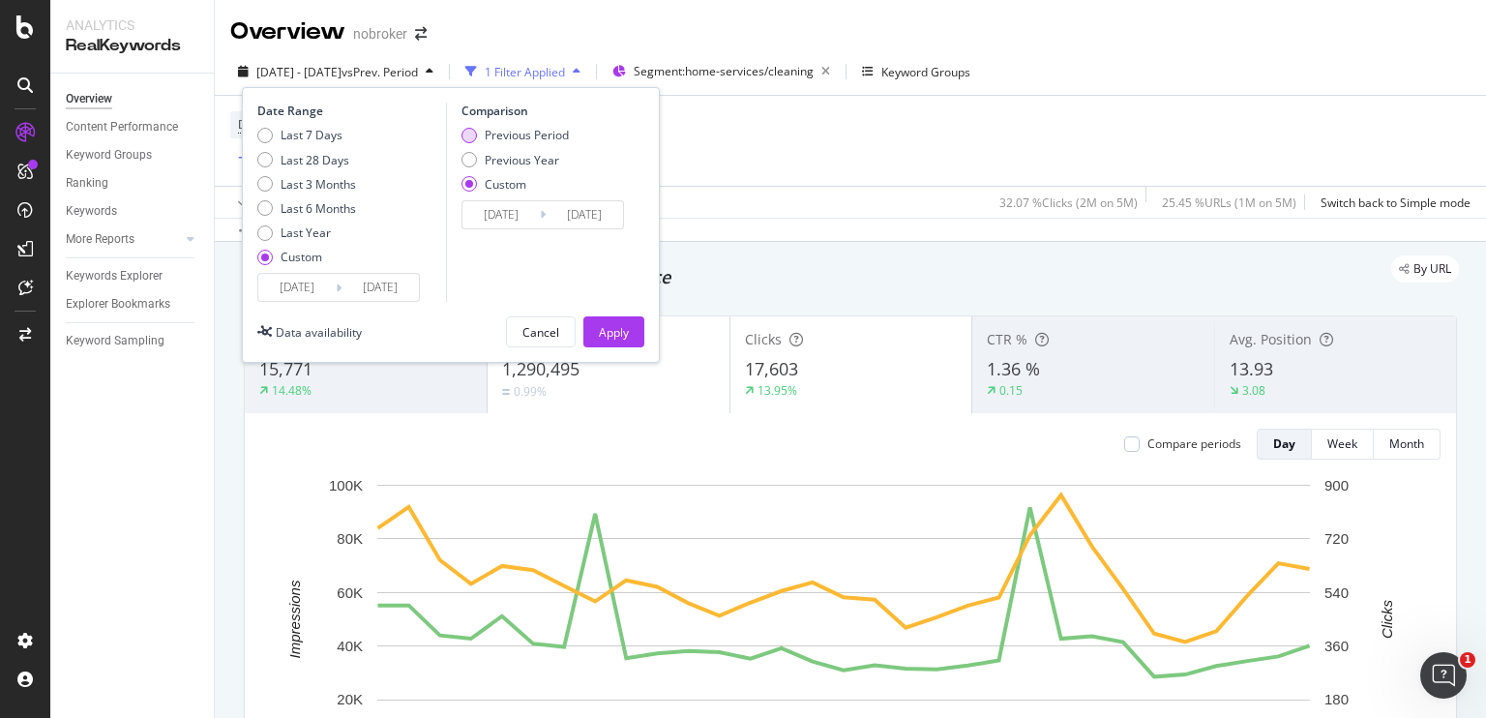
click at [470, 132] on div "Previous Period" at bounding box center [469, 135] width 15 height 15
type input "[DATE]"
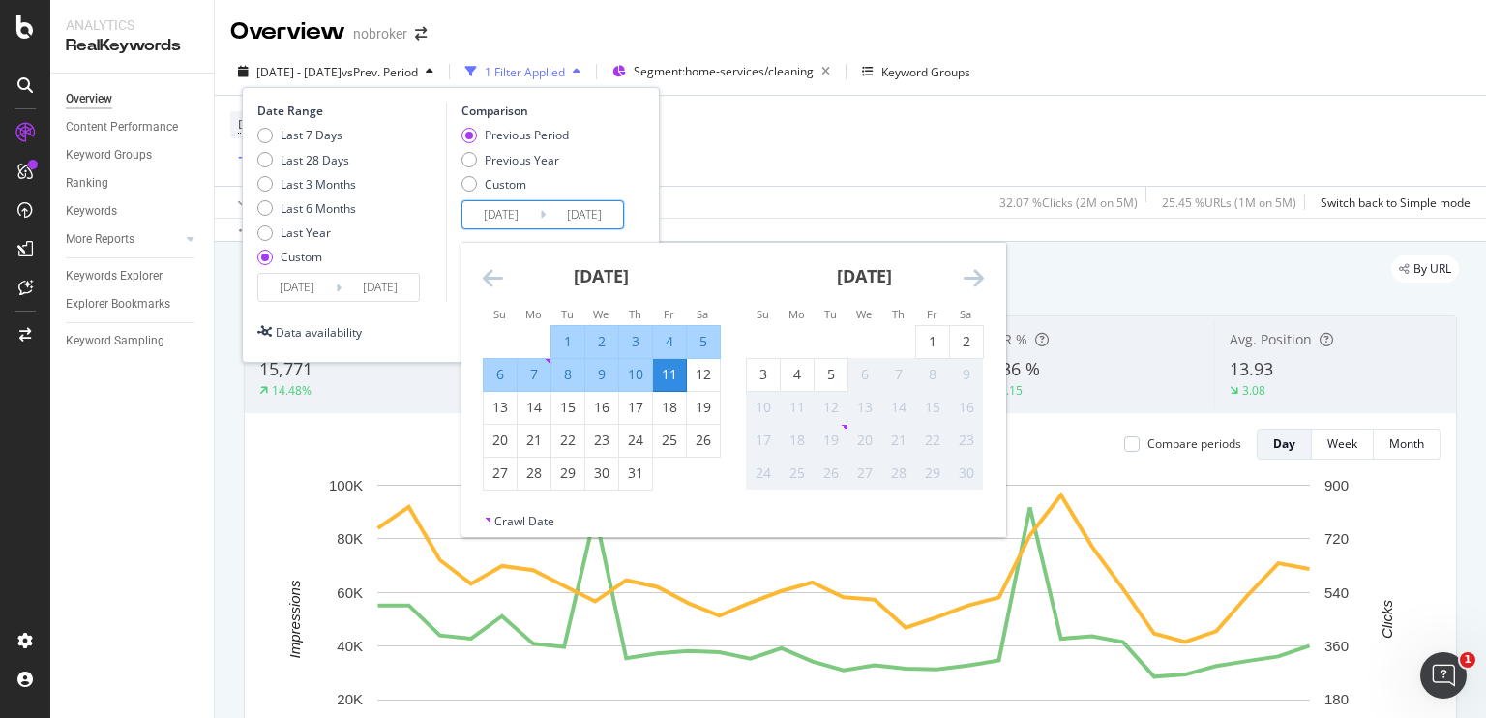
drag, startPoint x: 520, startPoint y: 220, endPoint x: 584, endPoint y: 220, distance: 64.8
click at [584, 220] on div "[DATE] Navigate forward to interact with the calendar and select a date. Press …" at bounding box center [543, 214] width 163 height 29
click at [492, 267] on icon "Move backward to switch to the previous month." at bounding box center [493, 277] width 20 height 23
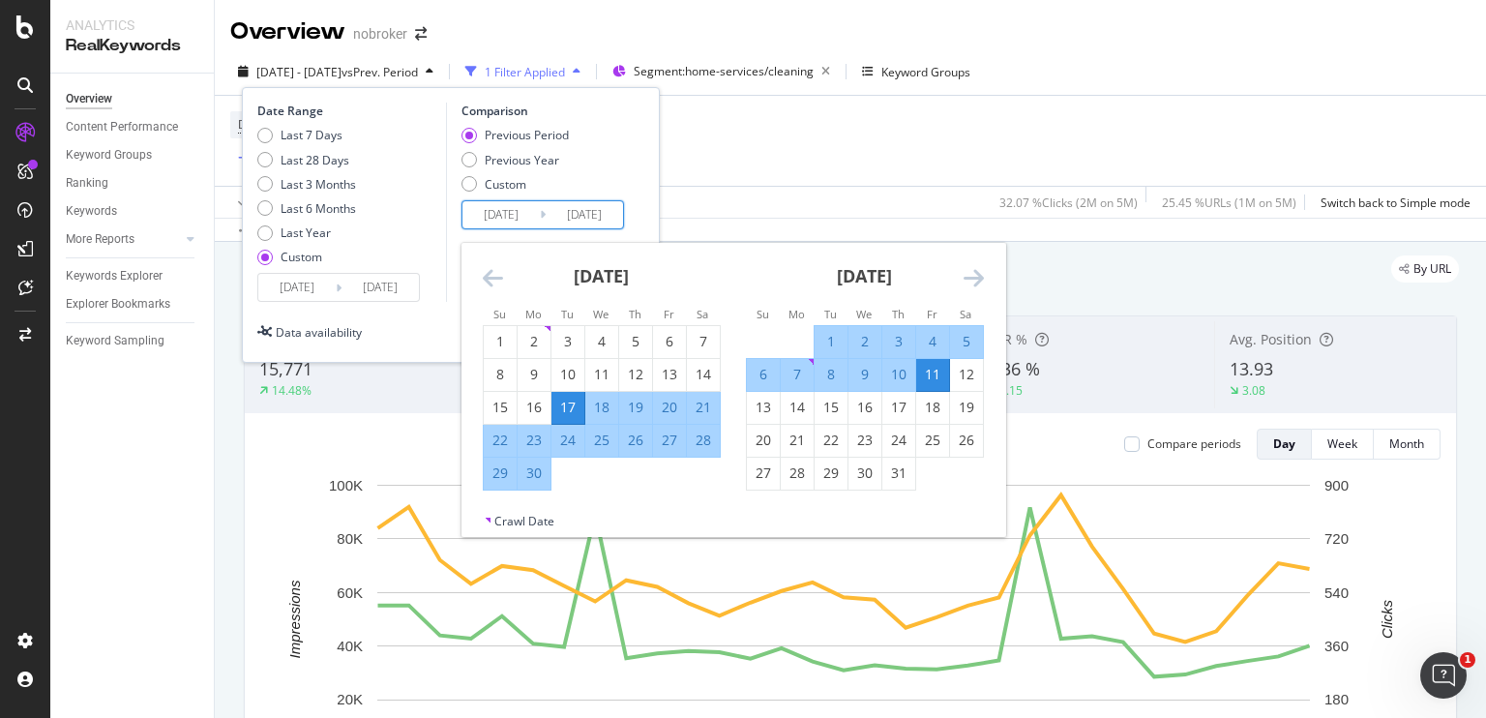
click at [644, 216] on div "Date Range Last 7 Days Last 28 Days Last 3 Months Last 6 Months Last Year Custo…" at bounding box center [451, 225] width 418 height 276
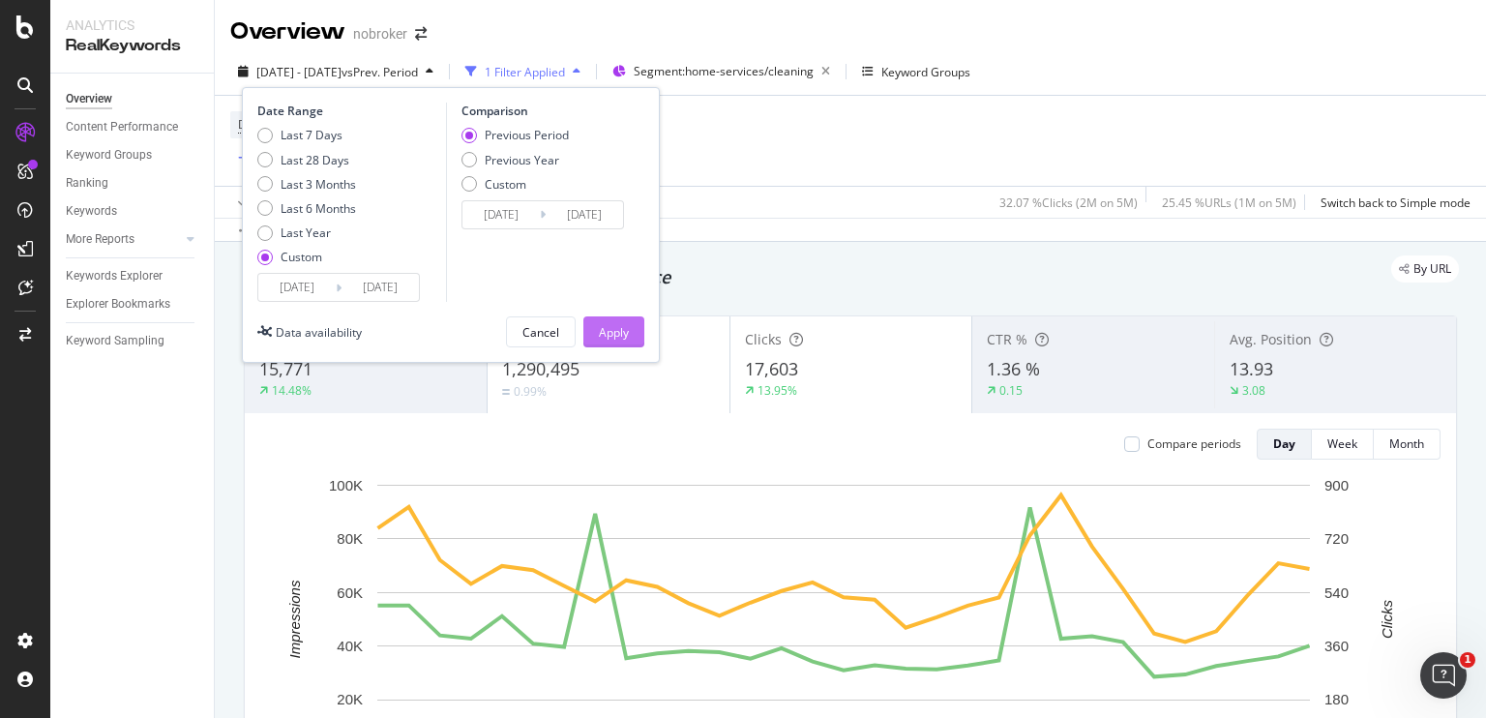
click at [618, 324] on div "Apply" at bounding box center [614, 332] width 30 height 16
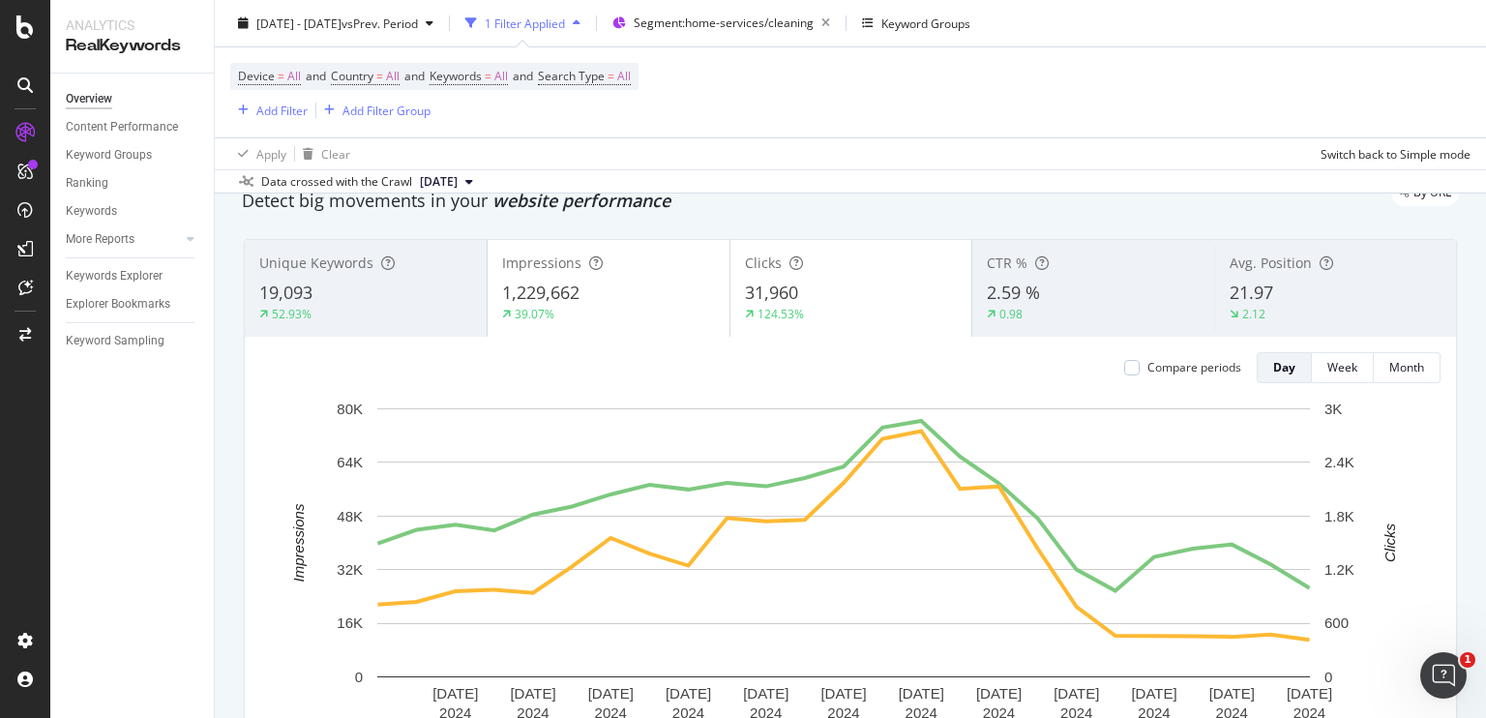
scroll to position [77, 0]
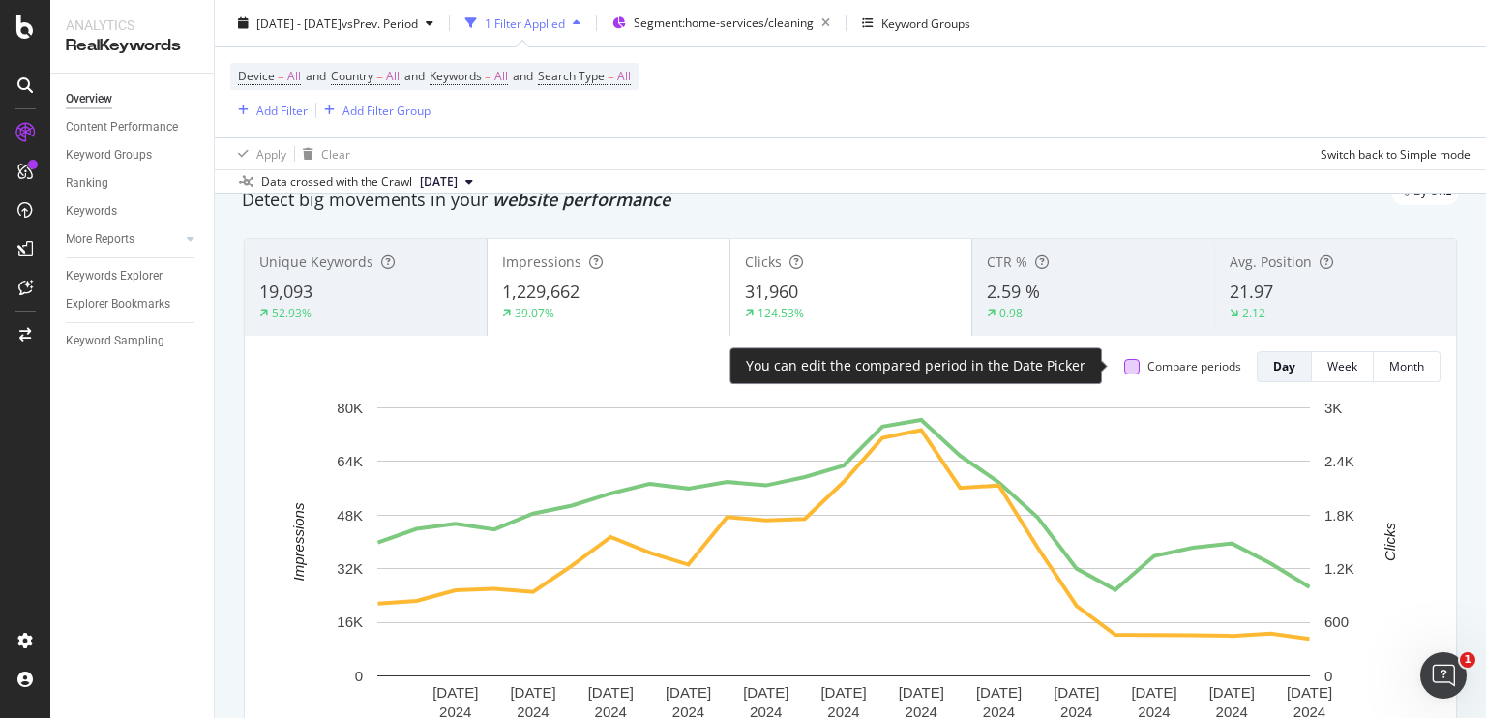
click at [1124, 361] on div at bounding box center [1131, 366] width 15 height 15
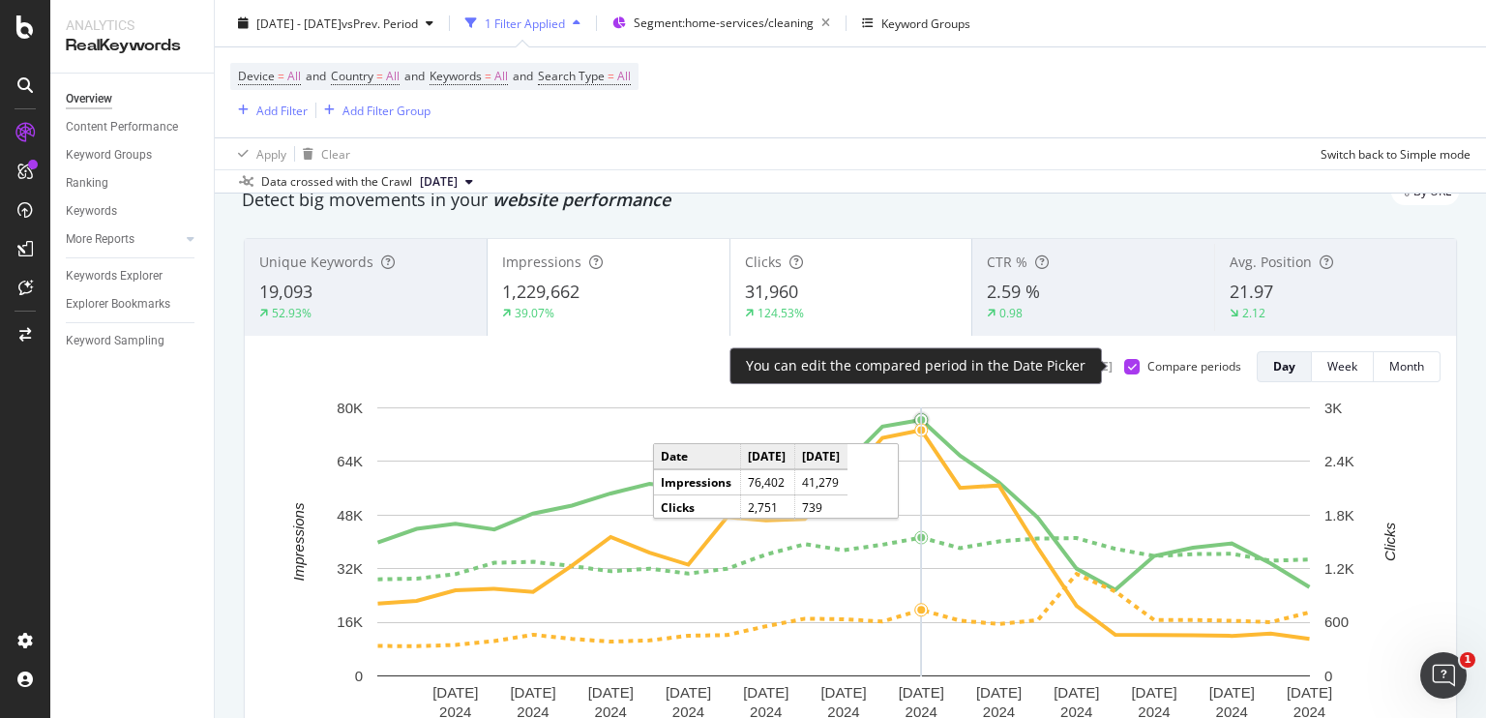
click at [1128, 367] on icon at bounding box center [1132, 367] width 9 height 10
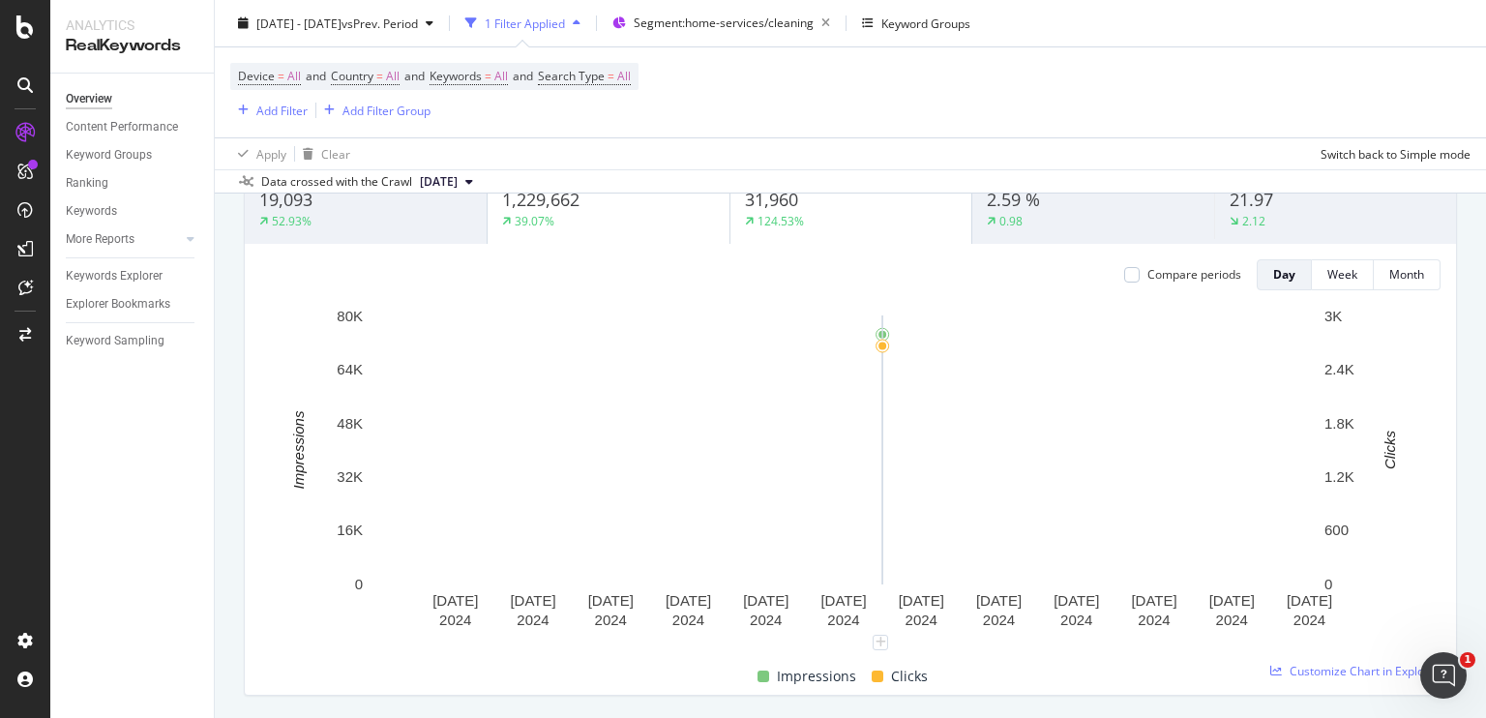
scroll to position [126, 0]
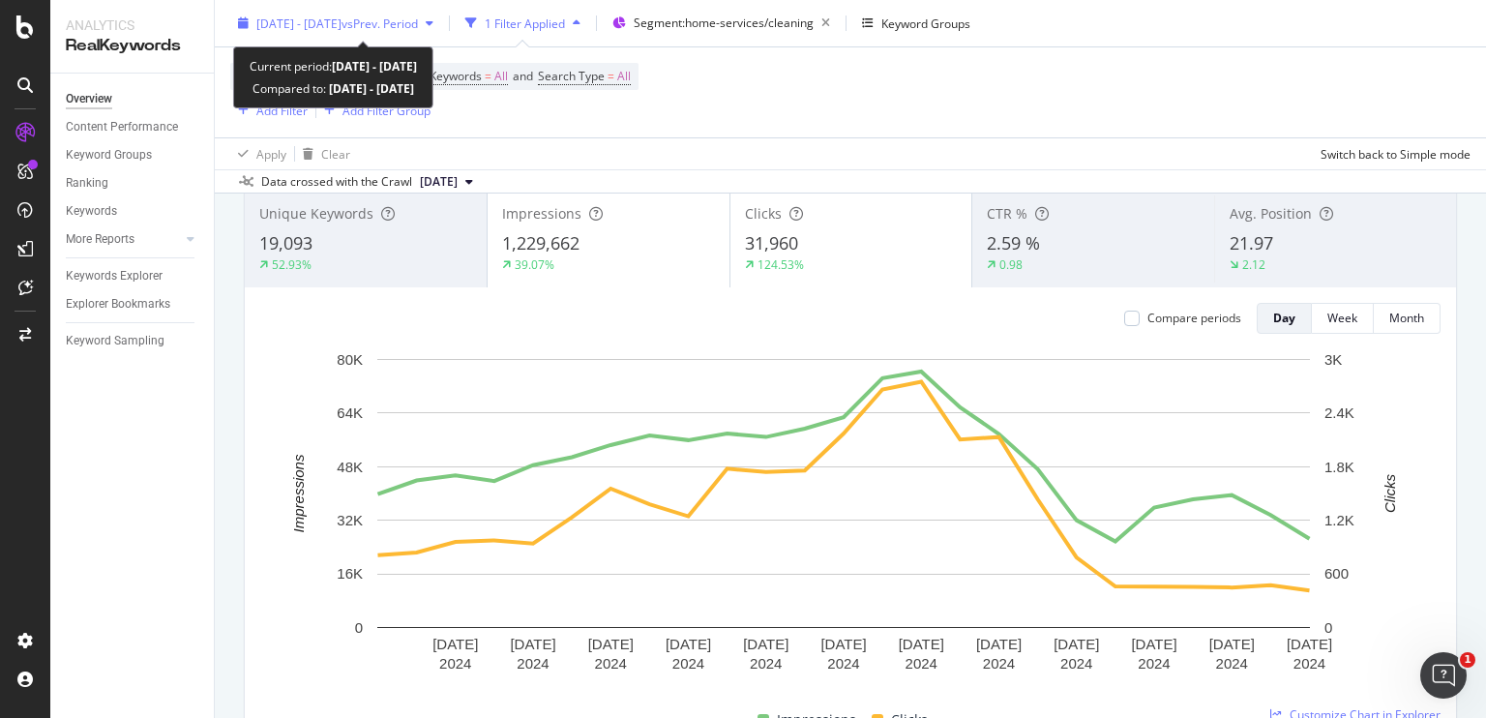
click at [342, 15] on span "[DATE] - [DATE]" at bounding box center [298, 23] width 85 height 16
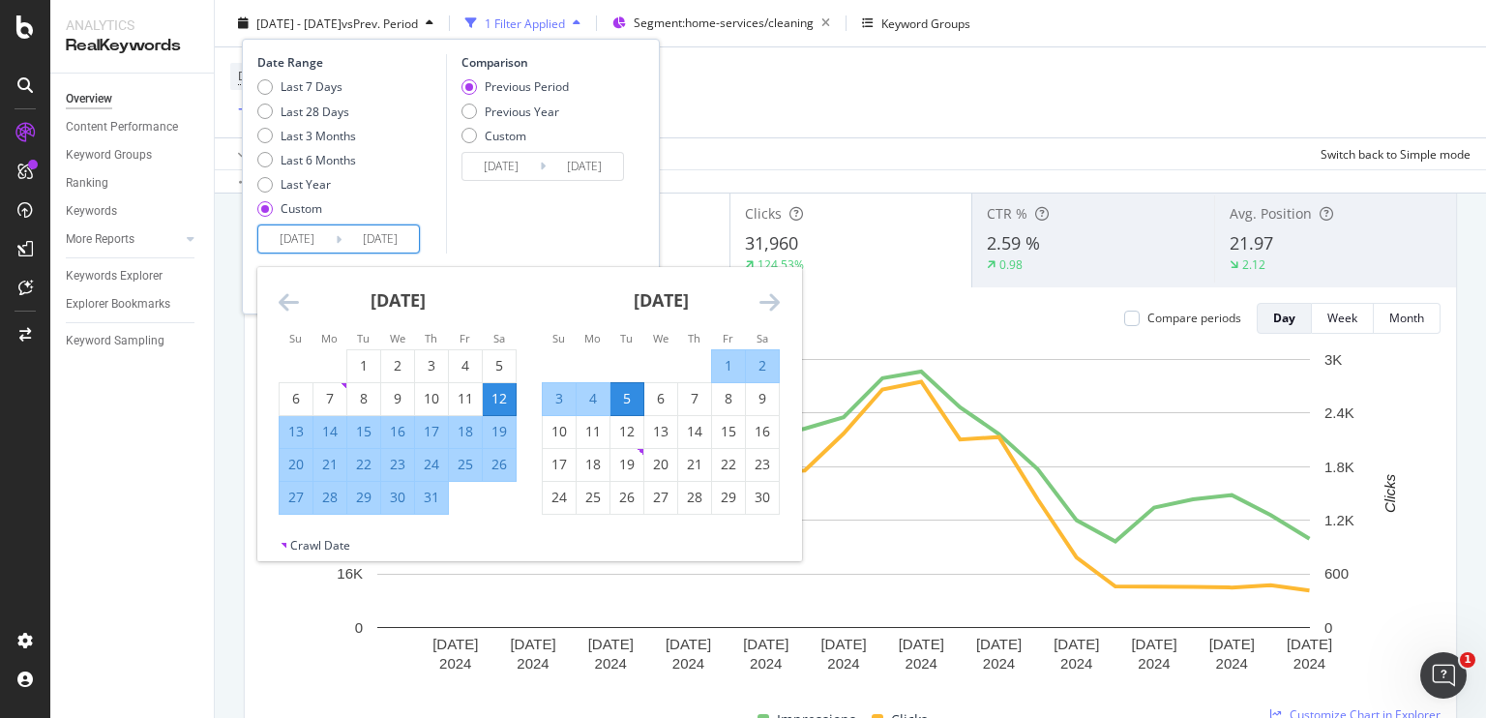
click at [314, 235] on input "[DATE]" at bounding box center [296, 238] width 77 height 27
click at [371, 367] on div "1" at bounding box center [363, 365] width 33 height 19
type input "[DATE]"
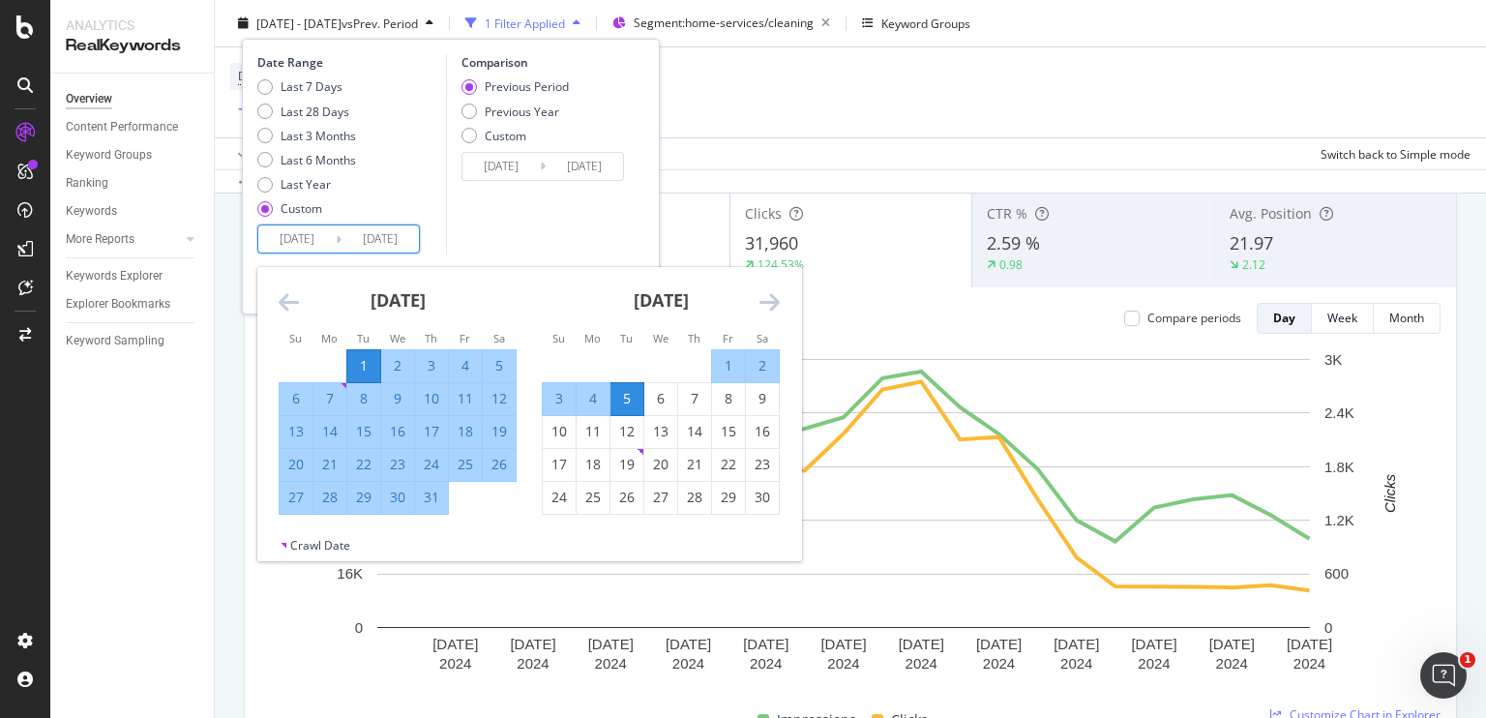
click at [457, 400] on div "11" at bounding box center [465, 398] width 33 height 19
type input "[DATE]"
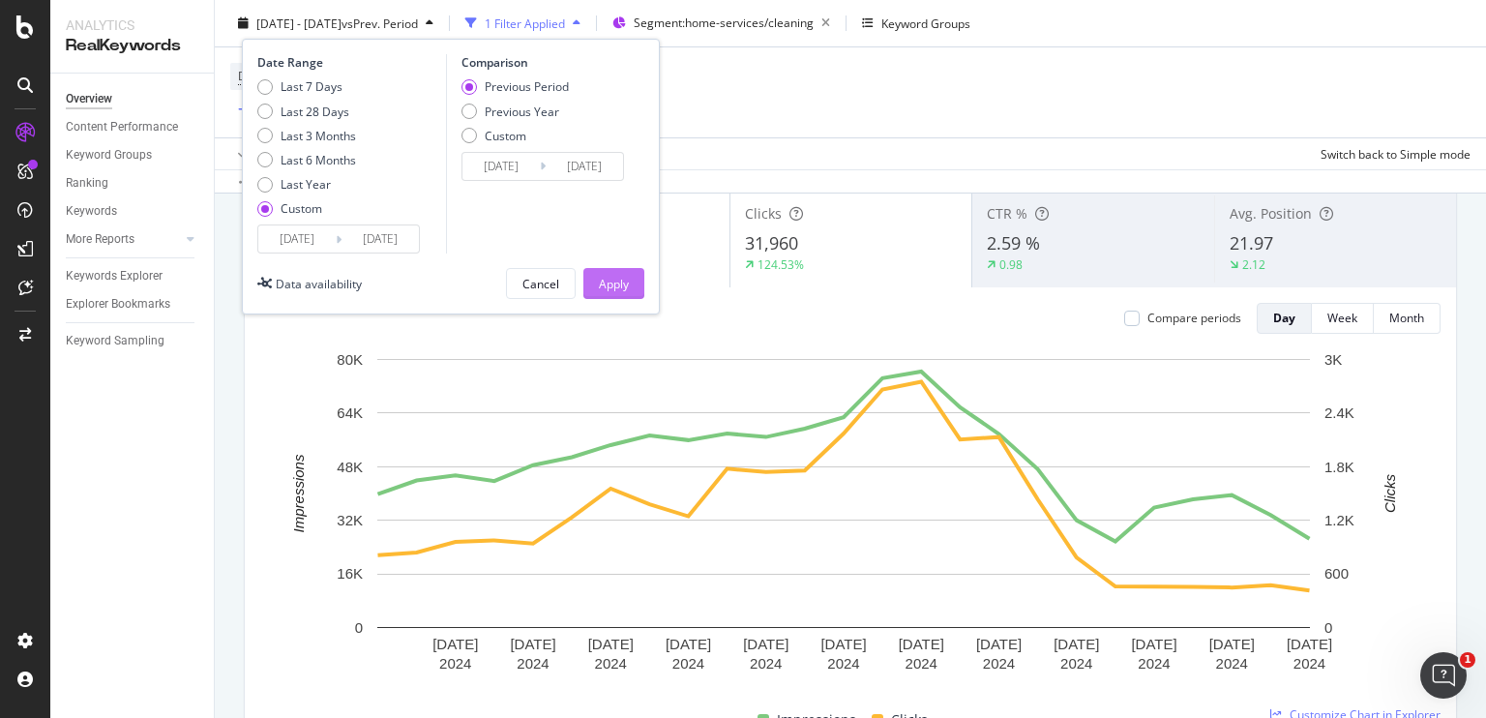
click at [621, 282] on div "Apply" at bounding box center [614, 283] width 30 height 16
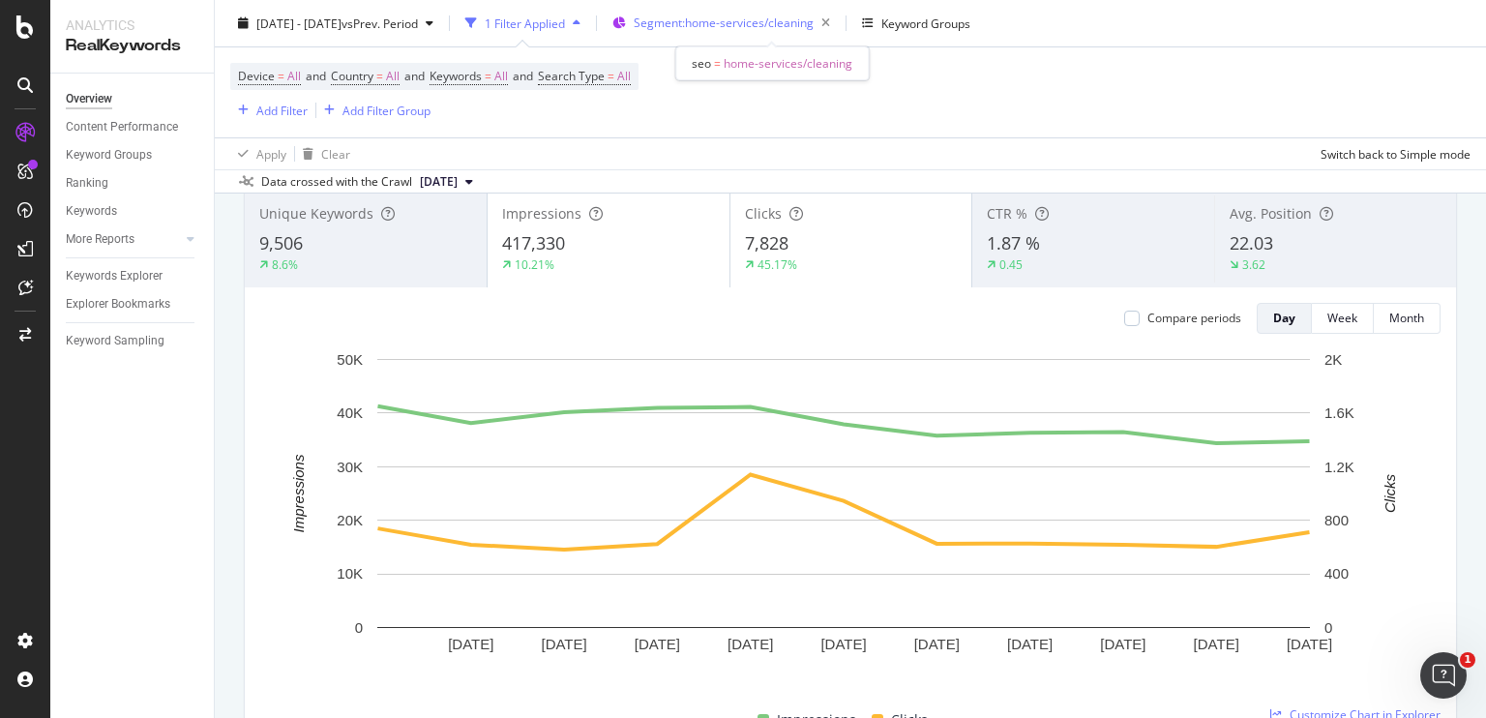
click at [704, 23] on span "Segment: home-services/cleaning" at bounding box center [724, 23] width 180 height 16
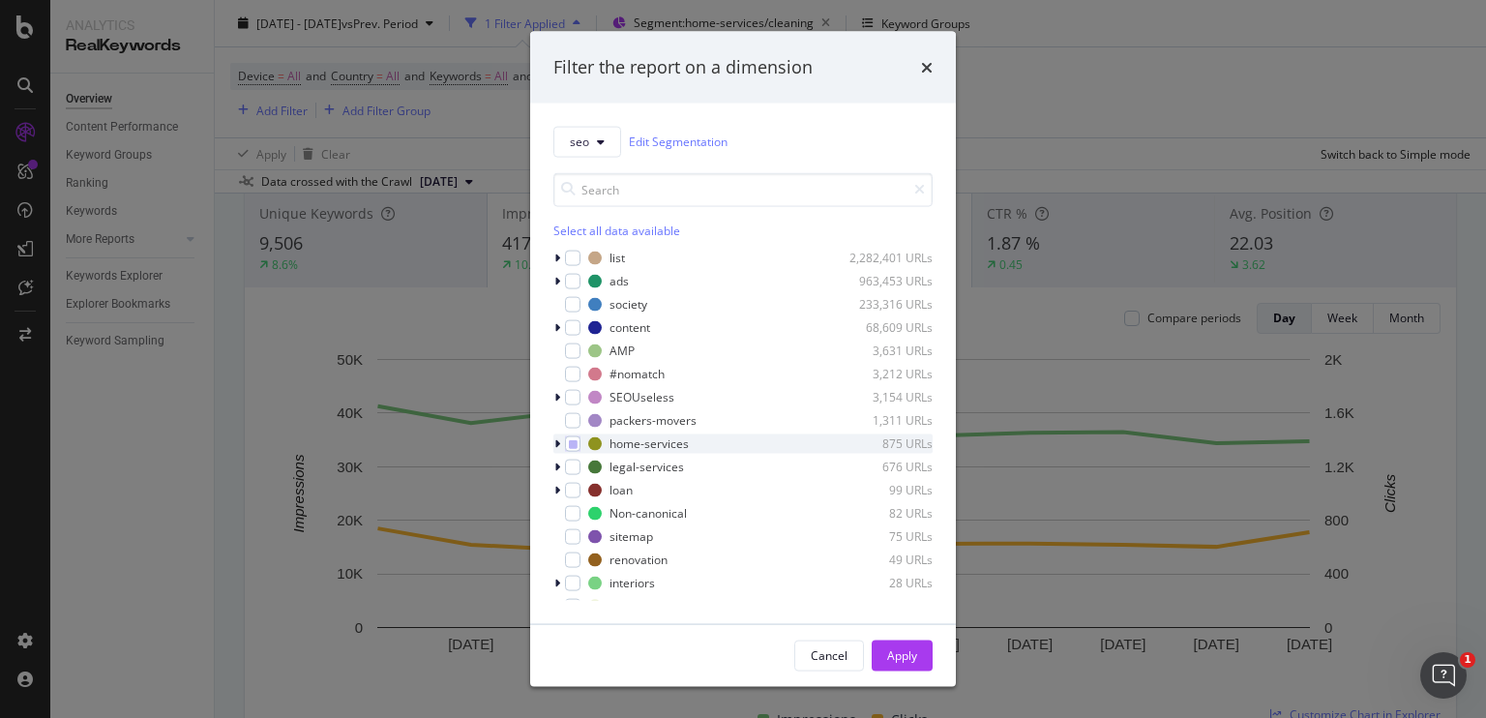
click at [557, 437] on icon "modal" at bounding box center [557, 443] width 6 height 12
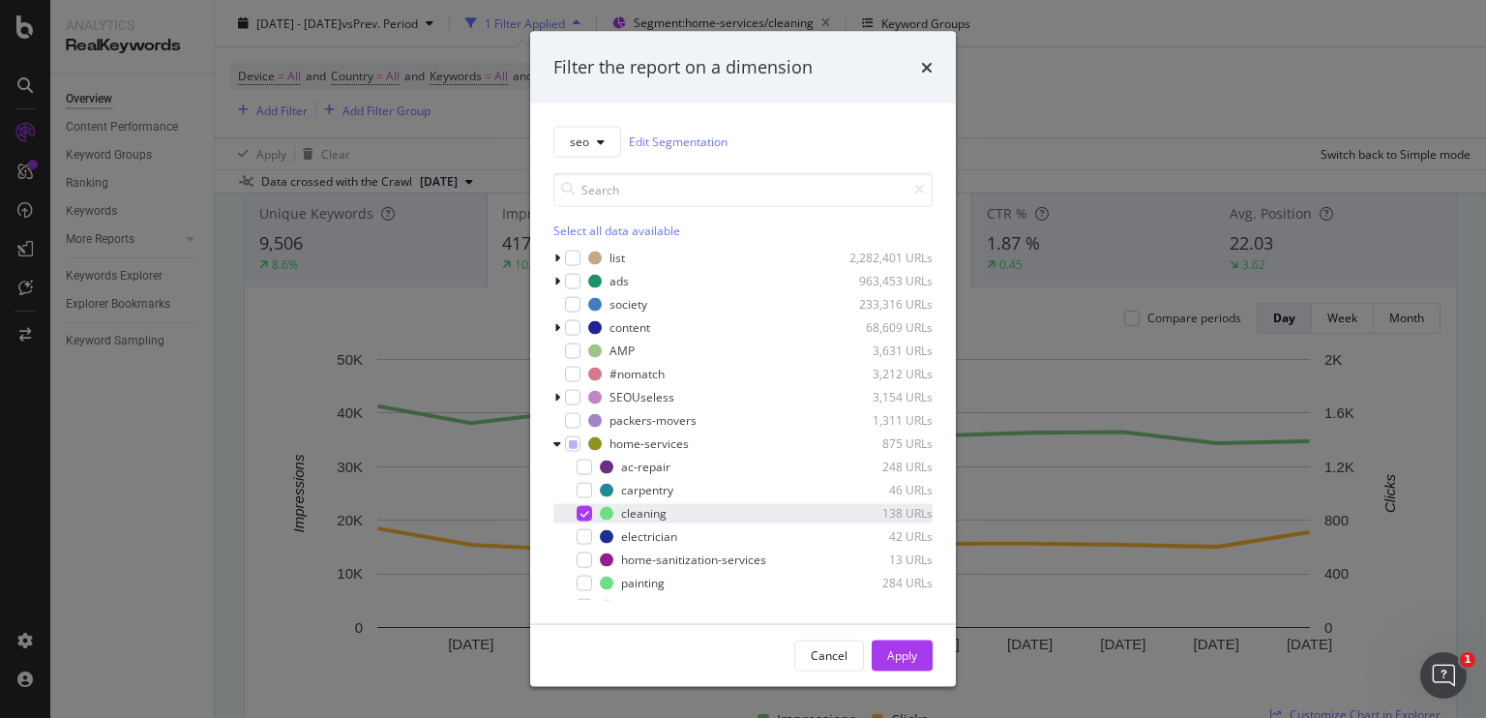
click at [581, 506] on div "modal" at bounding box center [584, 512] width 15 height 15
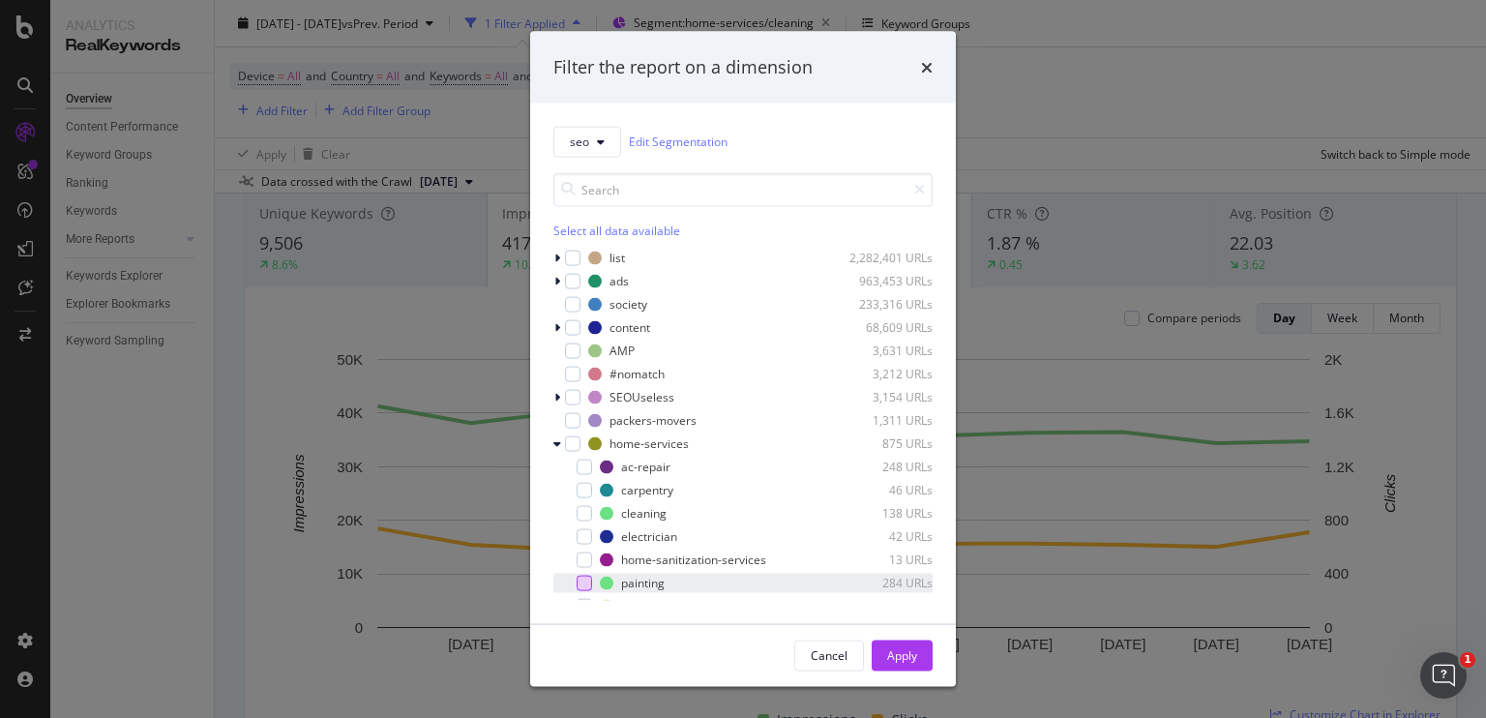
click at [581, 582] on div "modal" at bounding box center [584, 582] width 15 height 15
click at [891, 662] on div "Apply" at bounding box center [902, 655] width 30 height 16
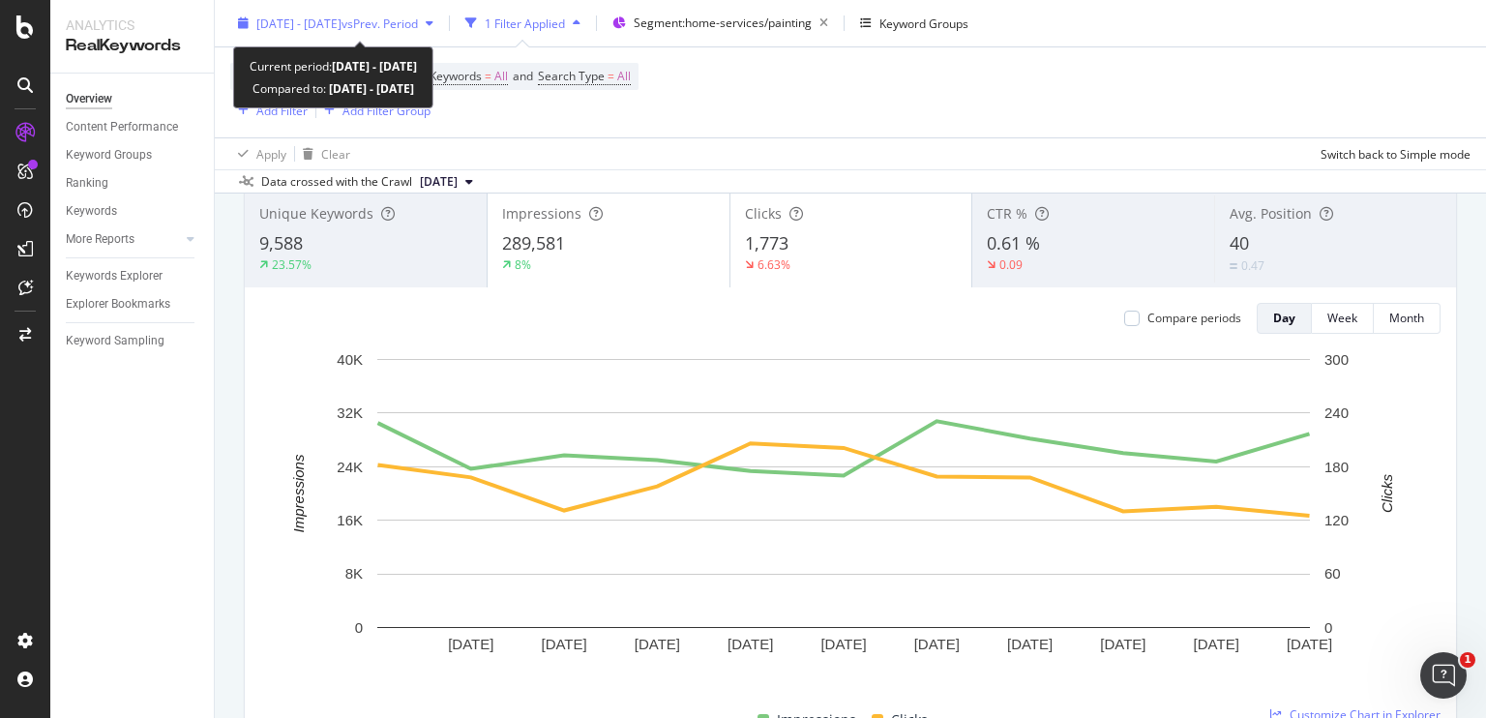
click at [316, 25] on span "[DATE] - [DATE]" at bounding box center [298, 23] width 85 height 16
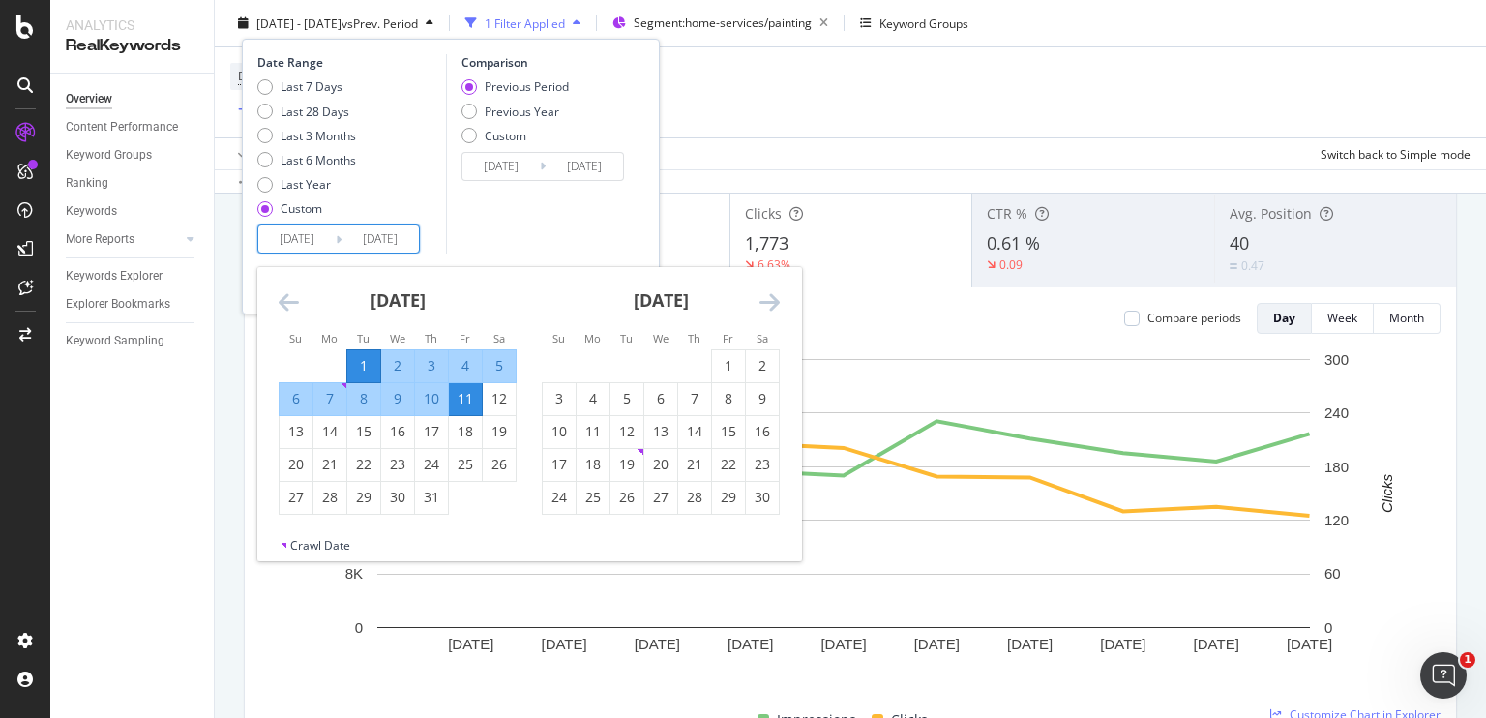
click at [313, 236] on input "[DATE]" at bounding box center [296, 238] width 77 height 27
click at [770, 299] on icon "Move forward to switch to the next month." at bounding box center [770, 301] width 20 height 23
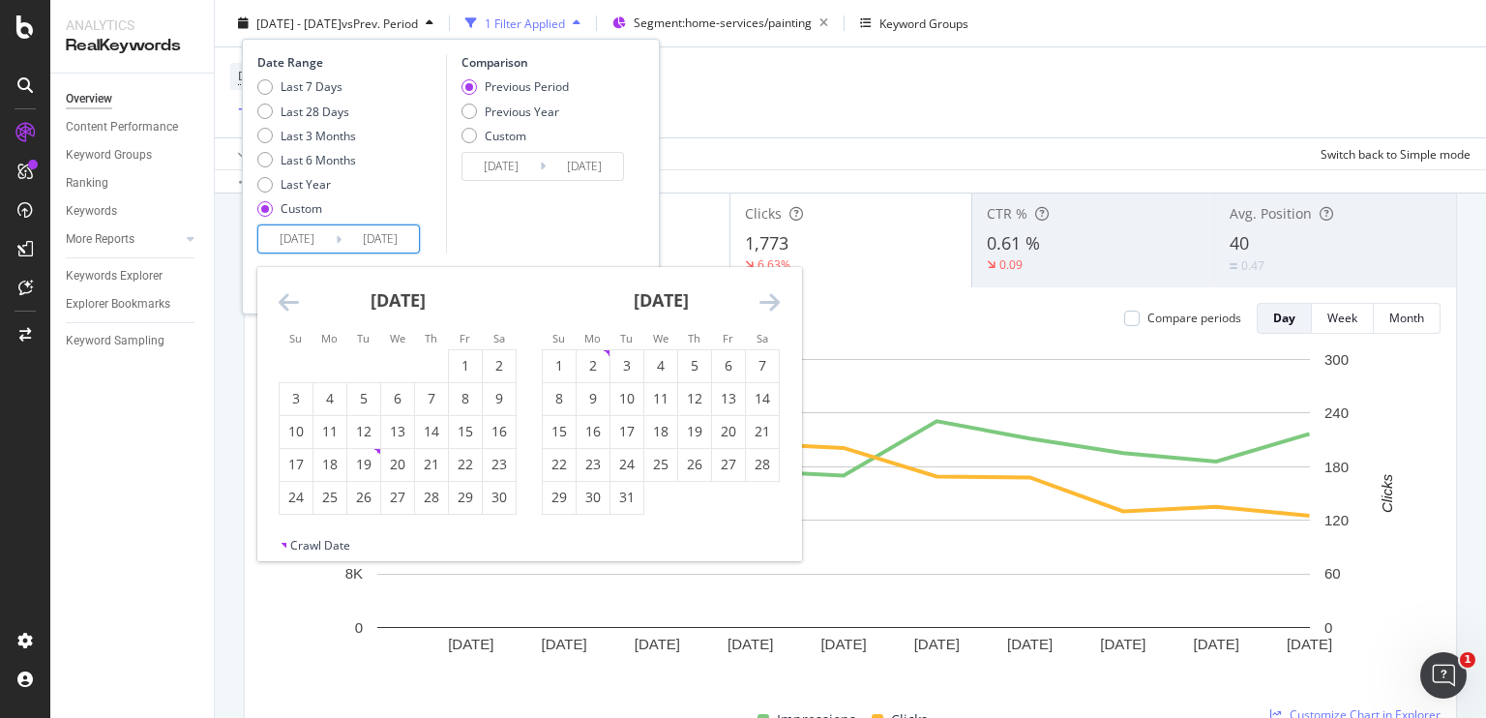
click at [770, 299] on icon "Move forward to switch to the next month." at bounding box center [770, 301] width 20 height 23
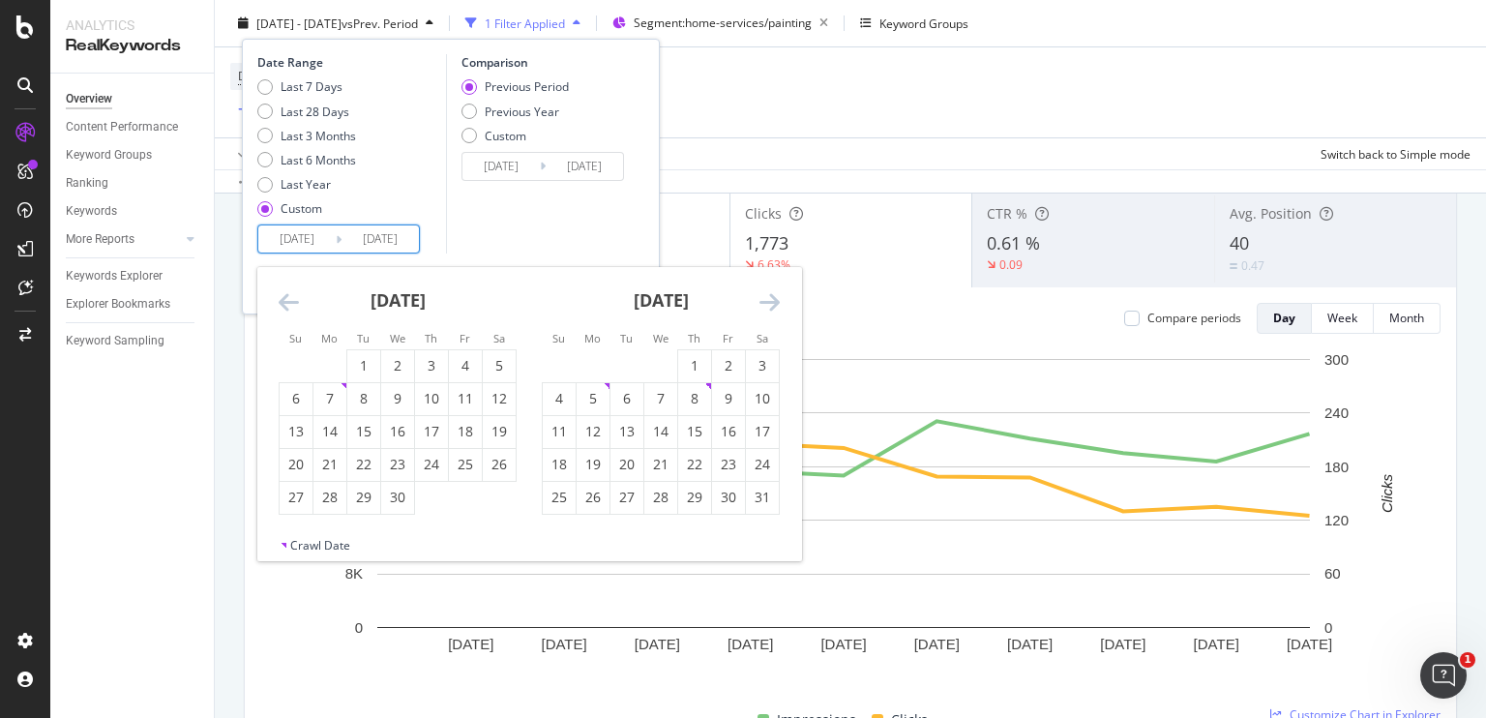
click at [770, 299] on icon "Move forward to switch to the next month." at bounding box center [770, 301] width 20 height 23
click at [766, 309] on icon "Move forward to switch to the next month." at bounding box center [770, 301] width 20 height 23
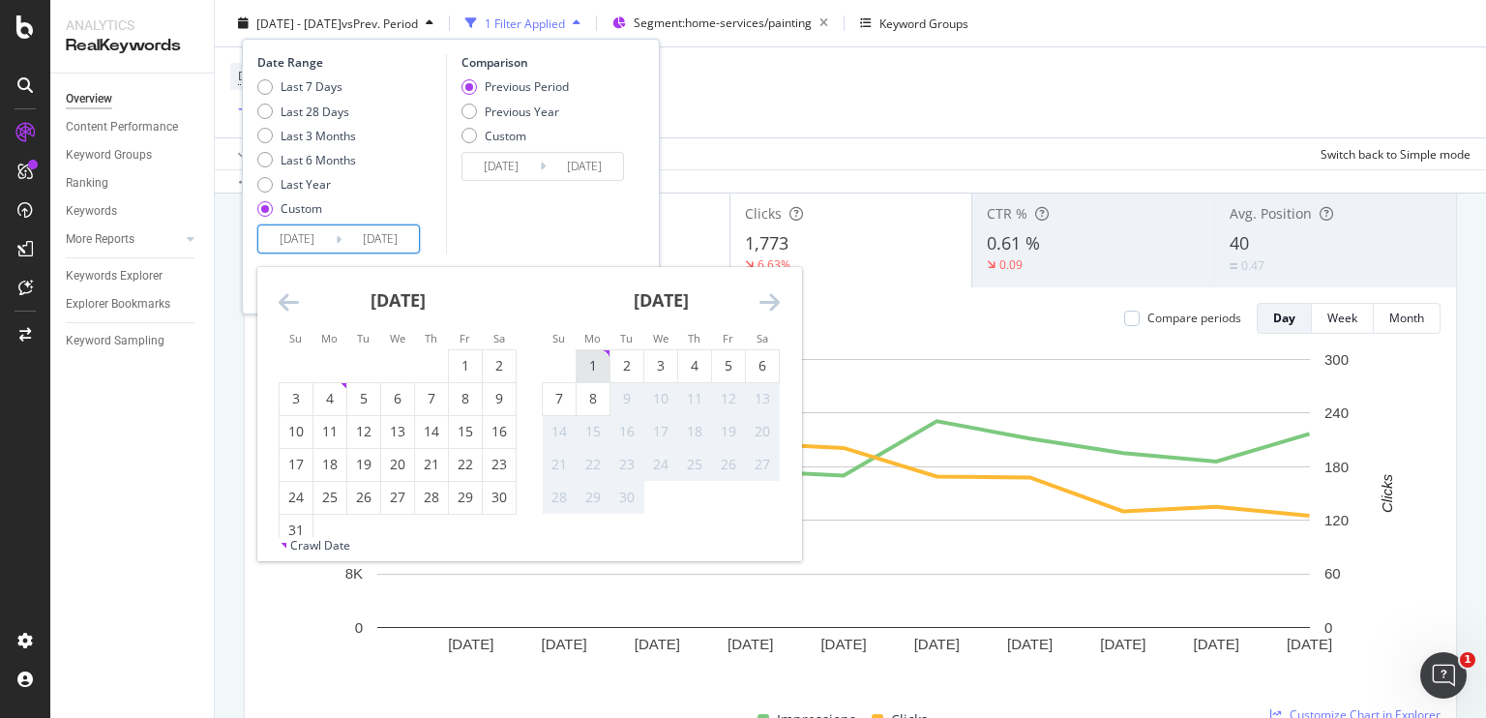
click at [590, 361] on div "1" at bounding box center [593, 365] width 33 height 19
type input "[DATE]"
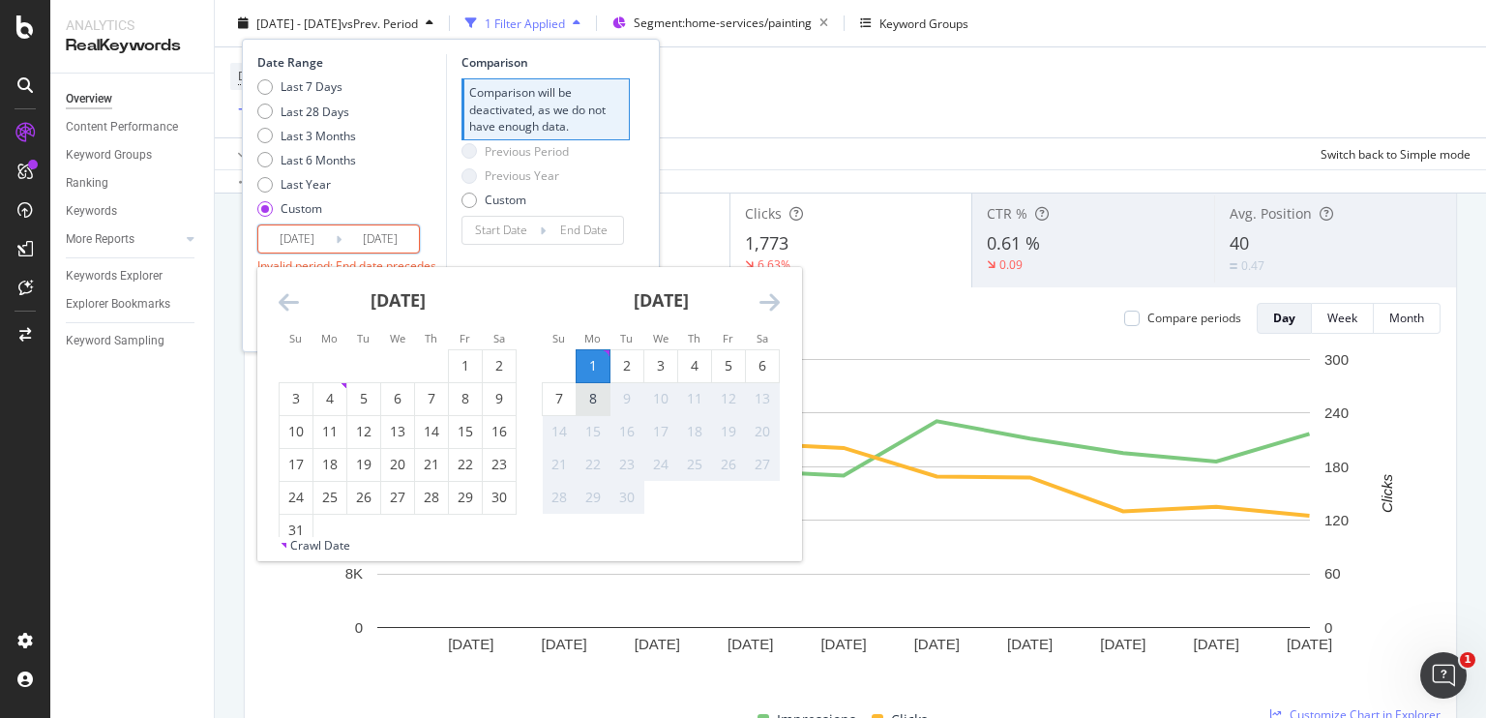
click at [591, 394] on div "8" at bounding box center [593, 398] width 33 height 19
type input "[DATE]"
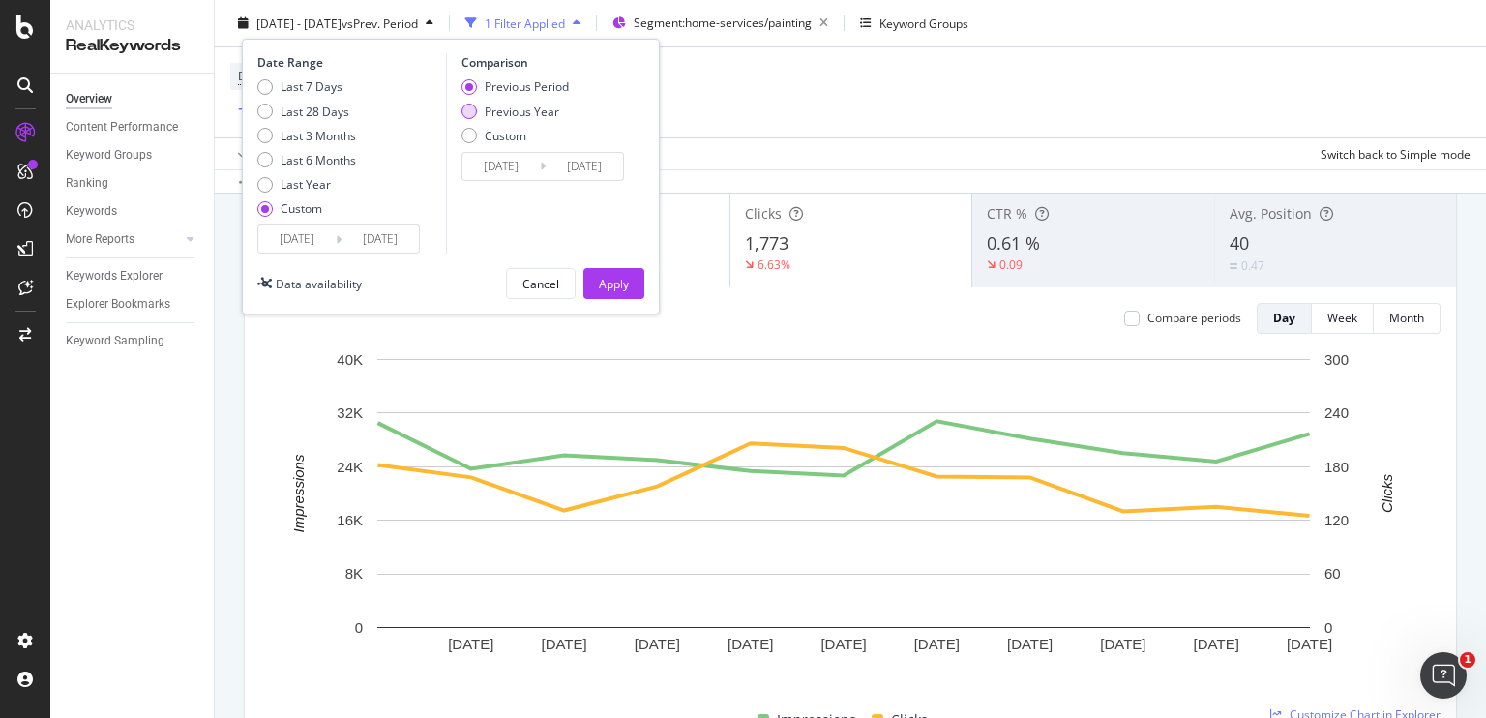
click at [469, 106] on div "Previous Year" at bounding box center [469, 111] width 15 height 15
type input "[DATE]"
click at [511, 158] on input "[DATE]" at bounding box center [501, 166] width 77 height 27
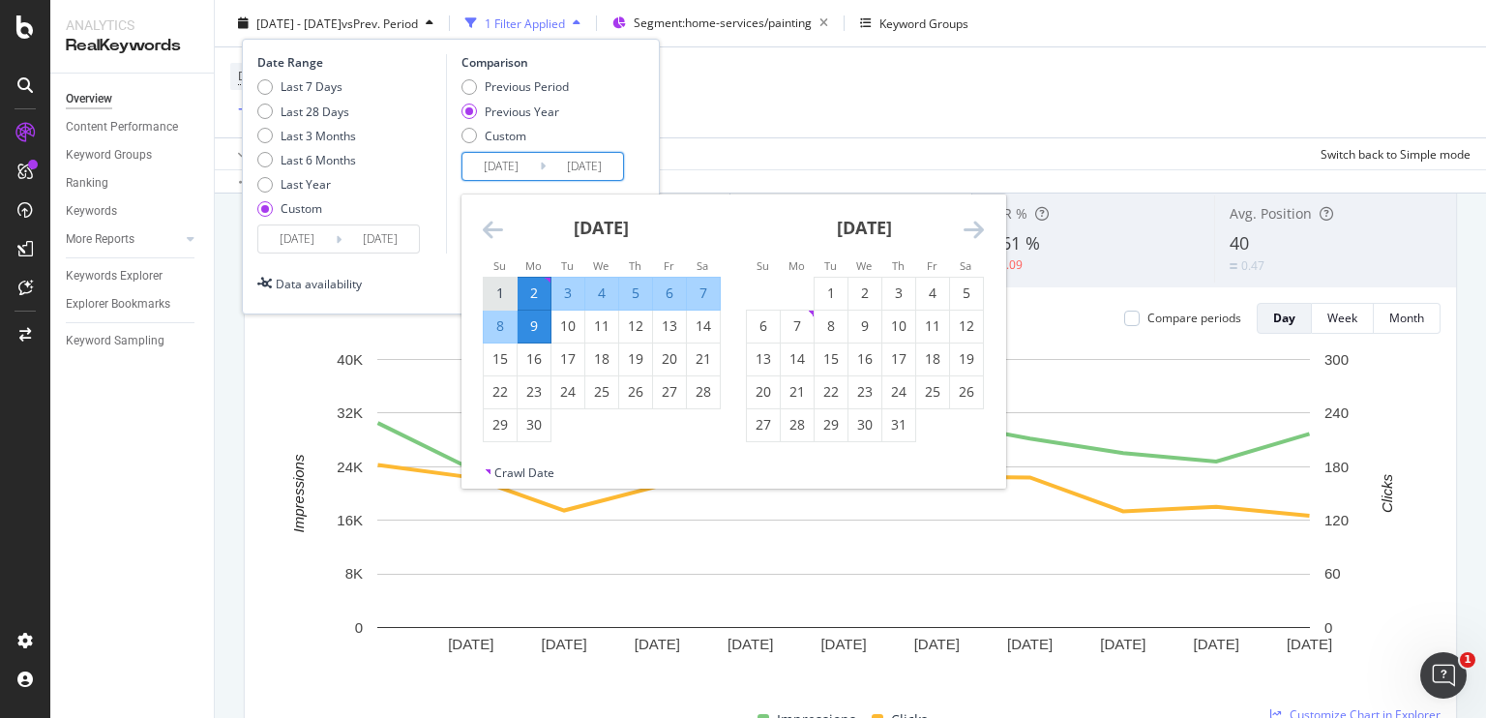
click at [507, 280] on div "1" at bounding box center [500, 293] width 33 height 32
type input "[DATE]"
click at [499, 316] on div "8" at bounding box center [500, 325] width 33 height 19
type input "[DATE]"
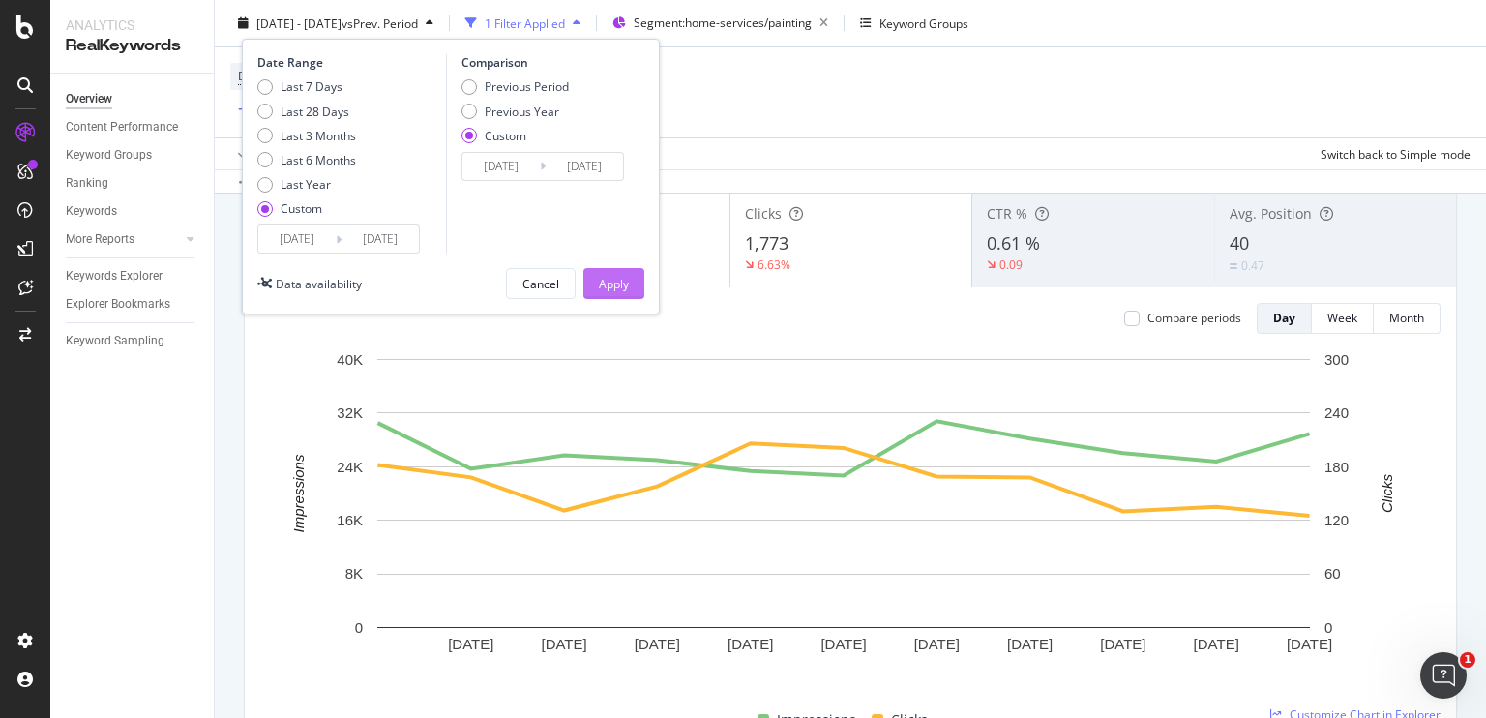
click at [601, 278] on div "Apply" at bounding box center [614, 283] width 30 height 16
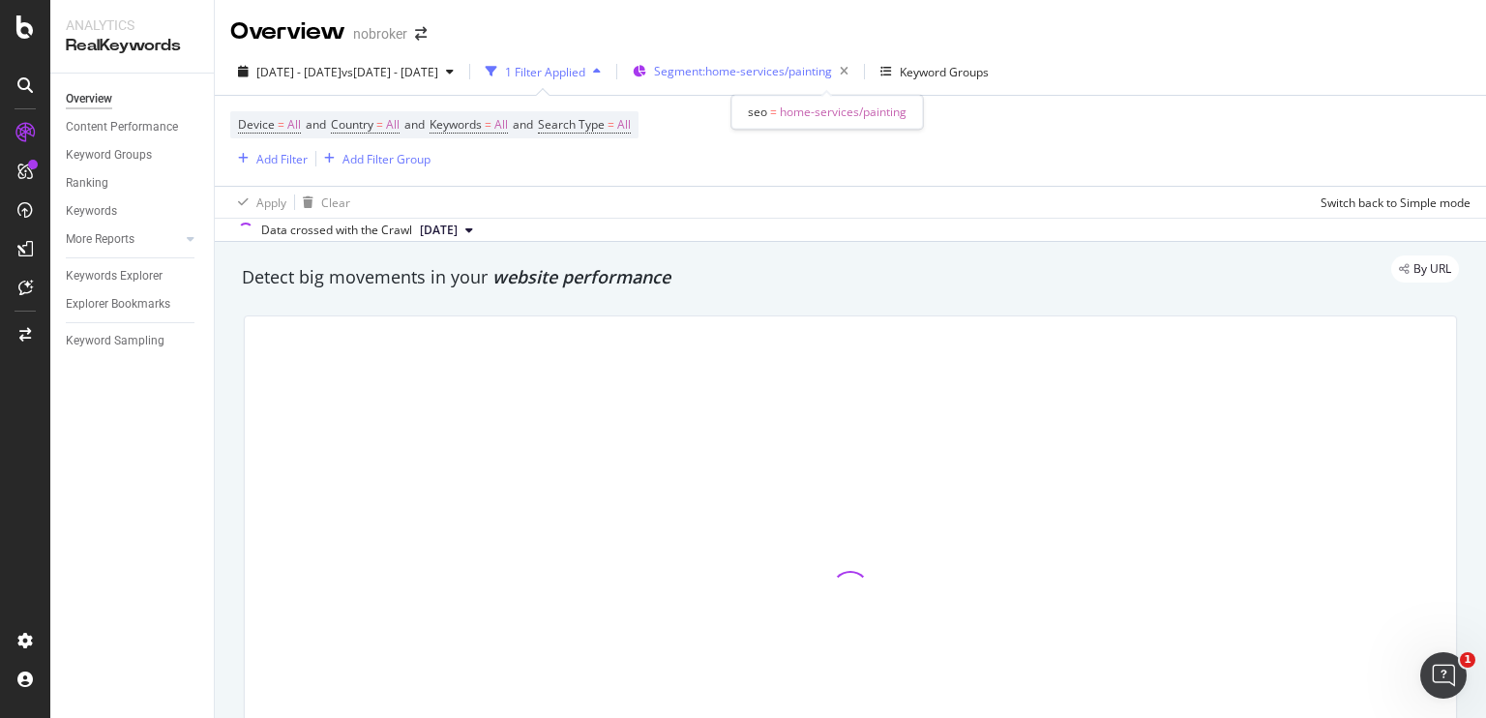
click at [797, 73] on span "Segment: home-services/painting" at bounding box center [743, 71] width 178 height 16
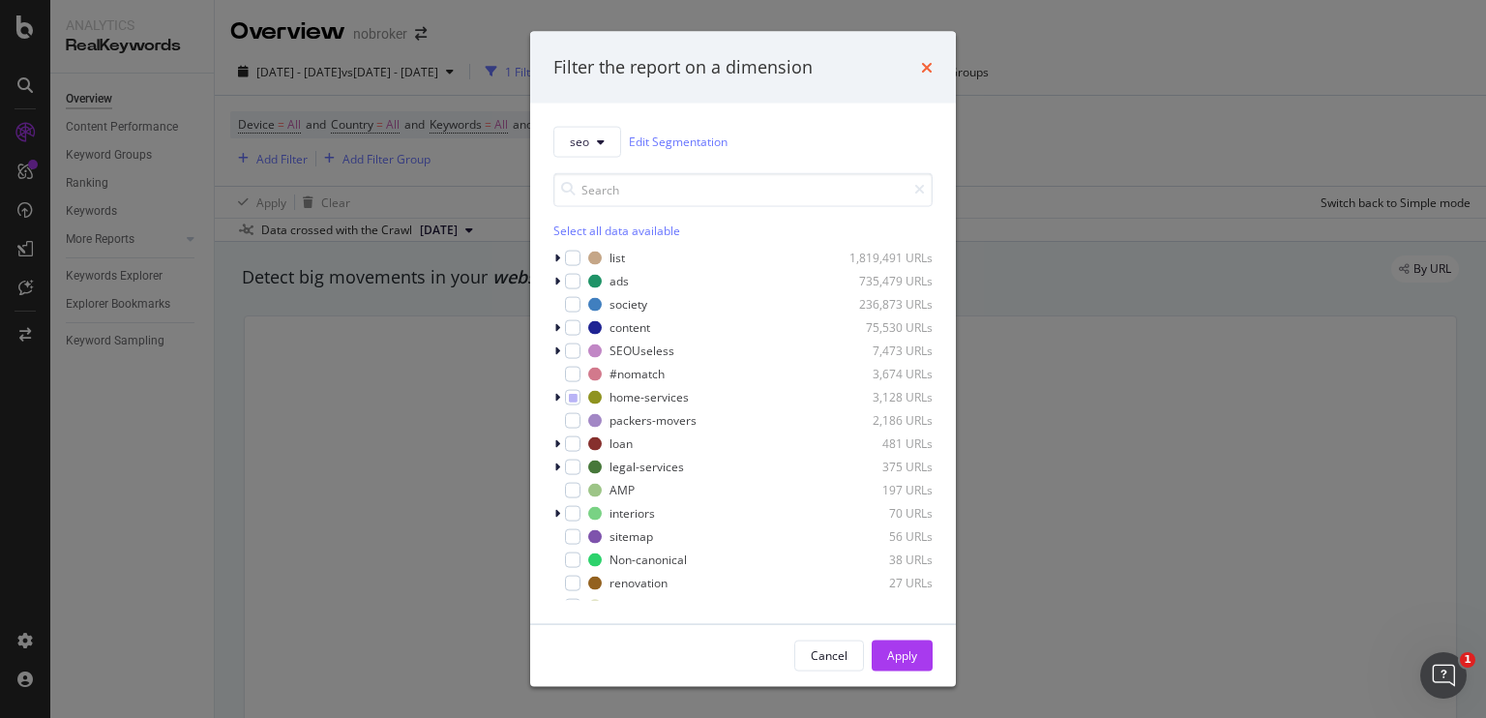
click at [928, 67] on icon "times" at bounding box center [927, 66] width 12 height 15
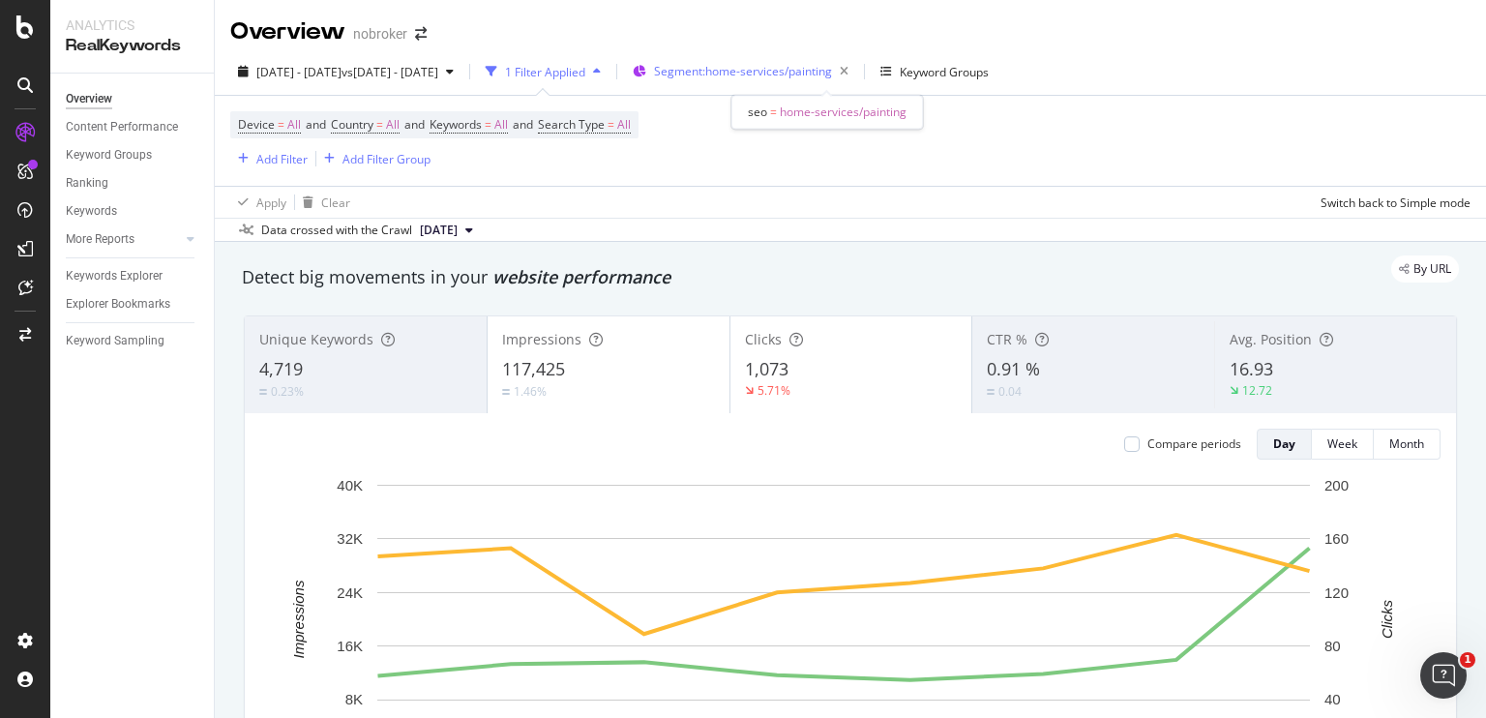
click at [768, 76] on span "Segment: home-services/painting" at bounding box center [743, 71] width 178 height 16
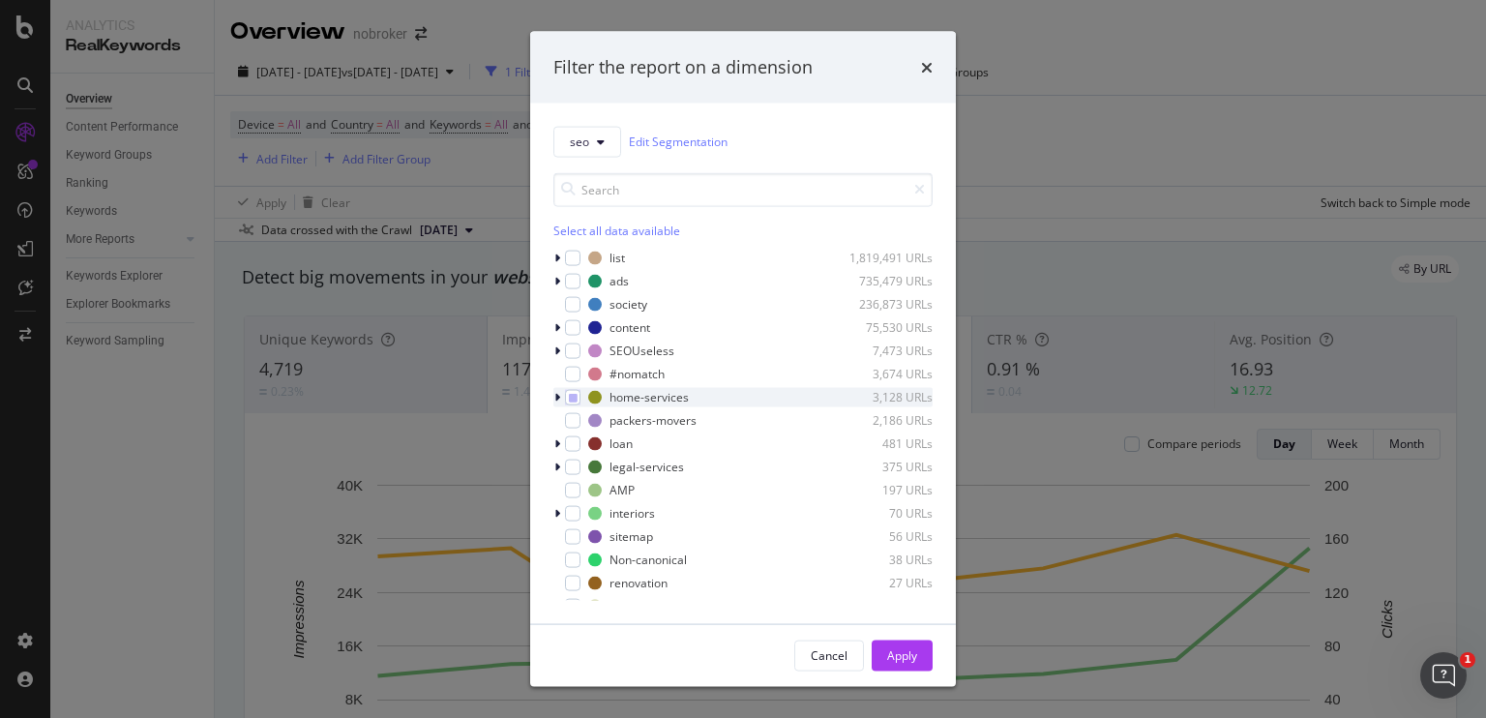
click at [554, 394] on icon "modal" at bounding box center [557, 397] width 6 height 12
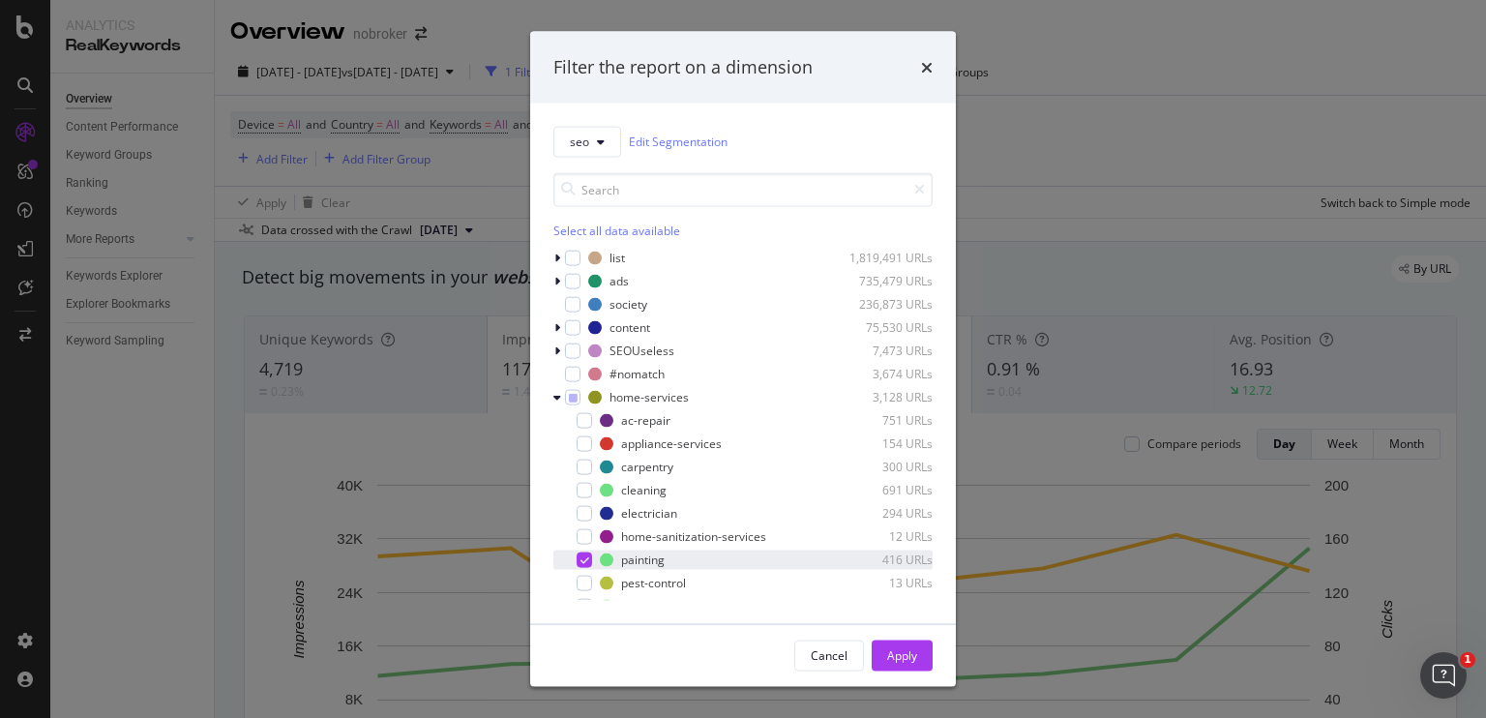
click at [581, 555] on icon "modal" at bounding box center [585, 559] width 9 height 10
click at [588, 485] on div "modal" at bounding box center [584, 489] width 15 height 15
click at [902, 651] on div "Apply" at bounding box center [902, 655] width 30 height 16
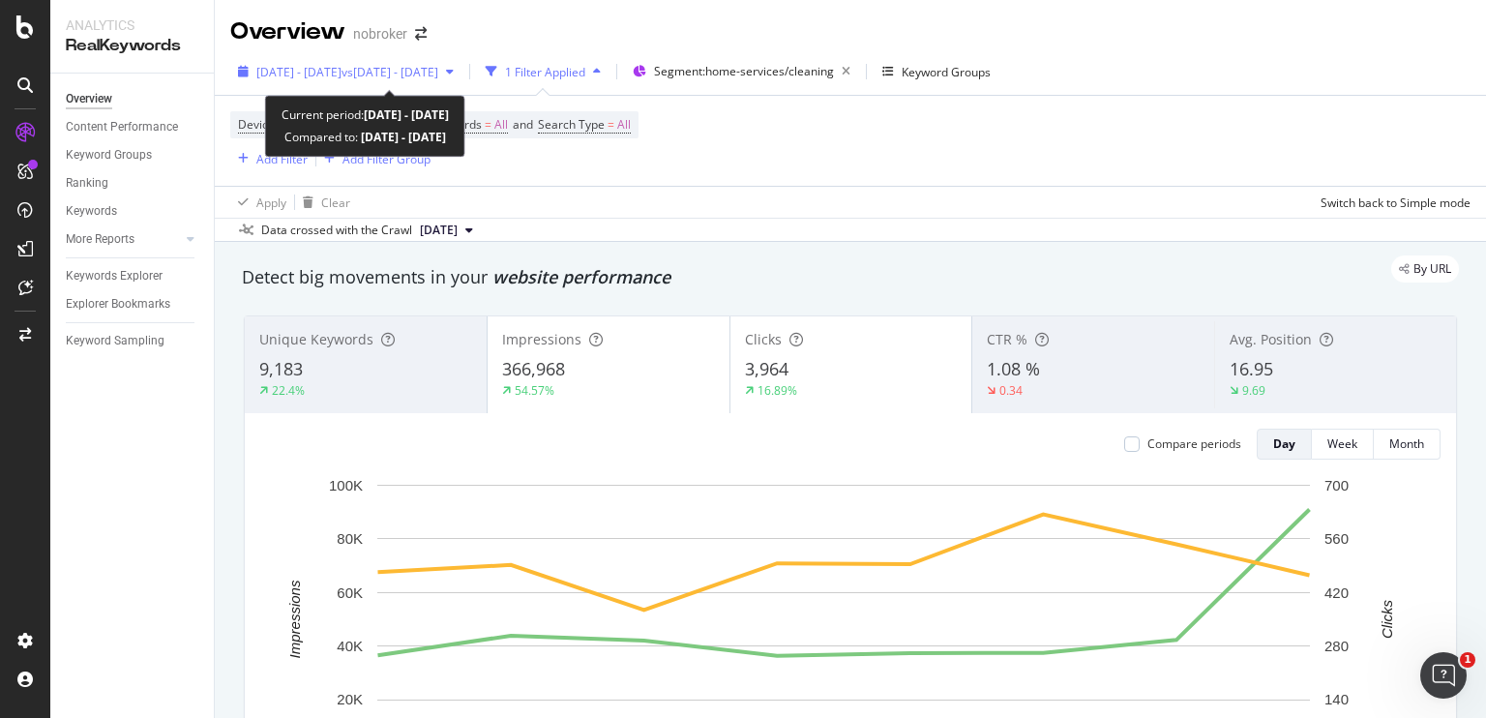
click at [382, 85] on div "[DATE] - [DATE] vs [DATE] - [DATE]" at bounding box center [345, 71] width 231 height 29
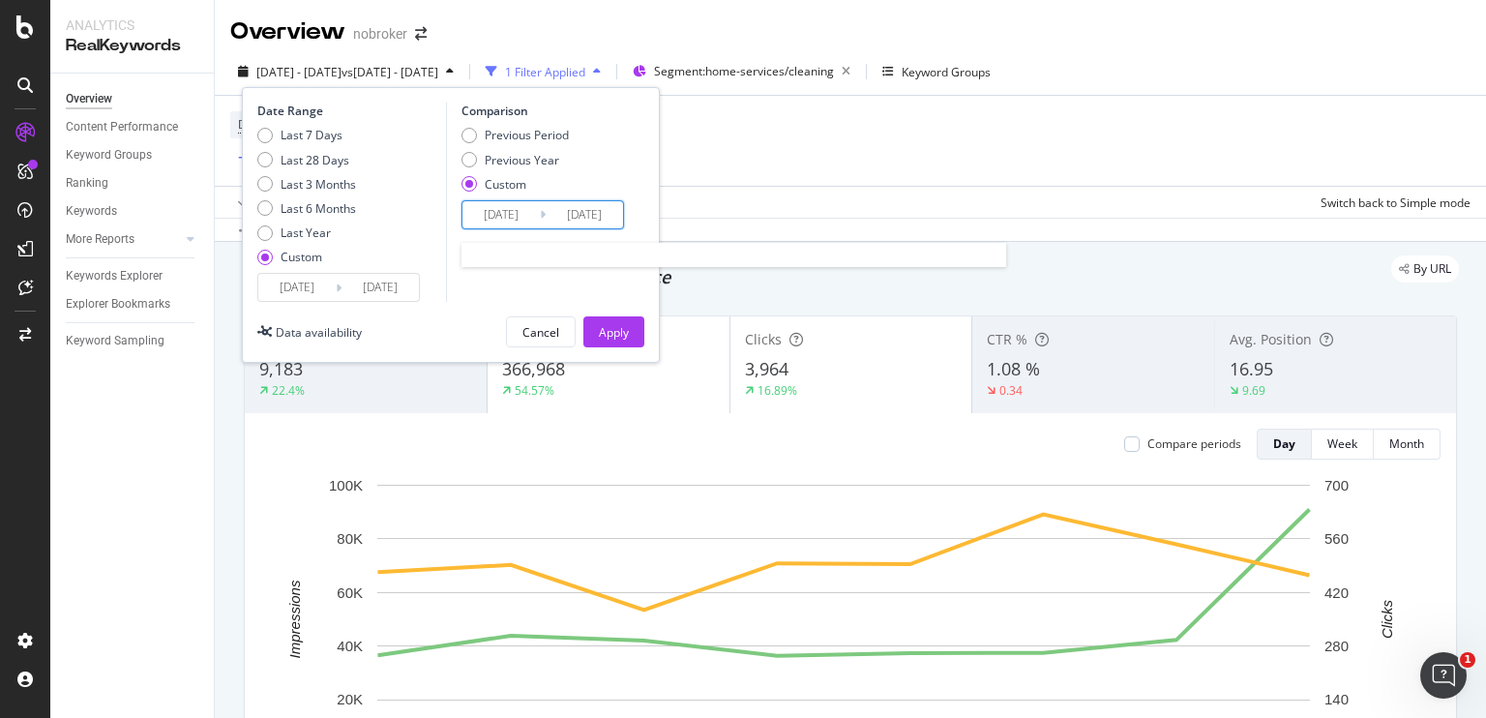
click at [492, 223] on input "[DATE]" at bounding box center [501, 214] width 77 height 27
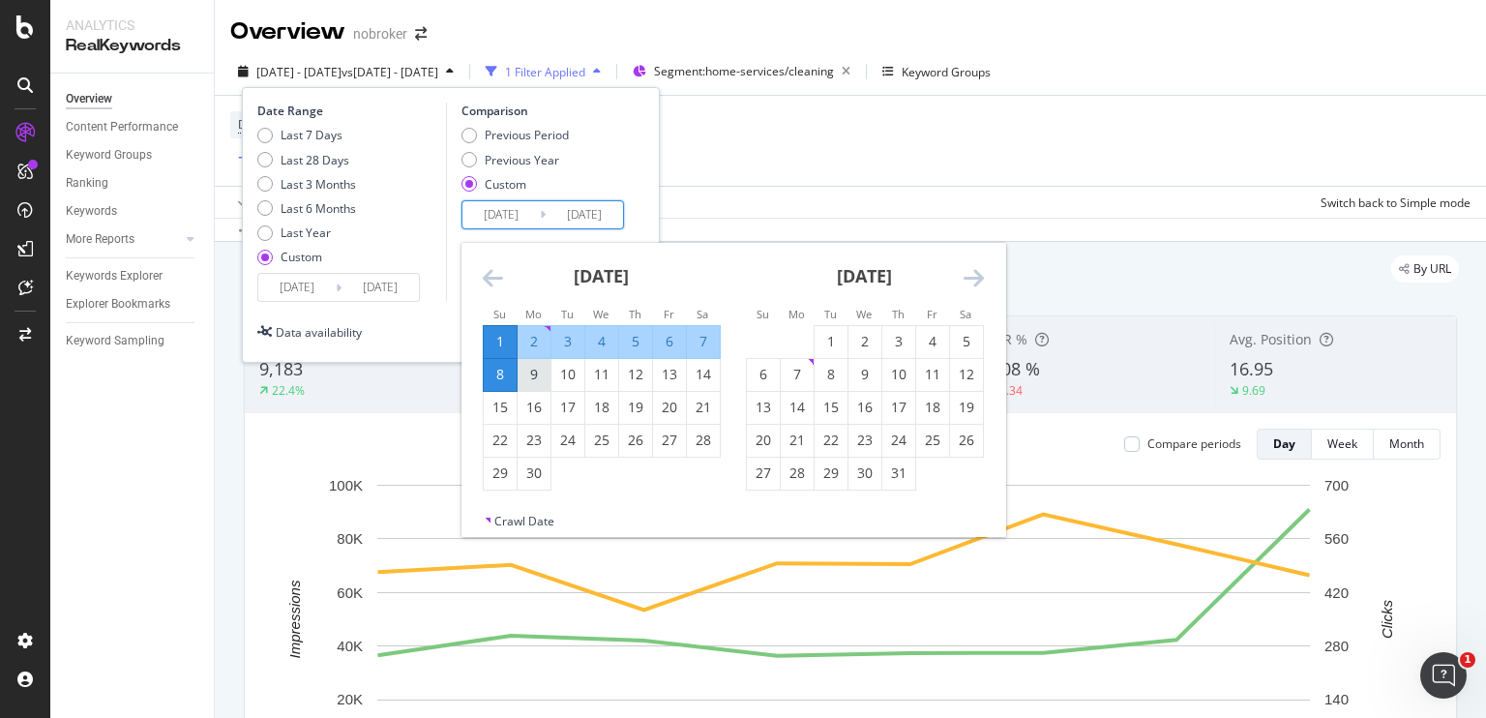
click at [525, 379] on div "9" at bounding box center [534, 374] width 33 height 19
type input "[DATE]"
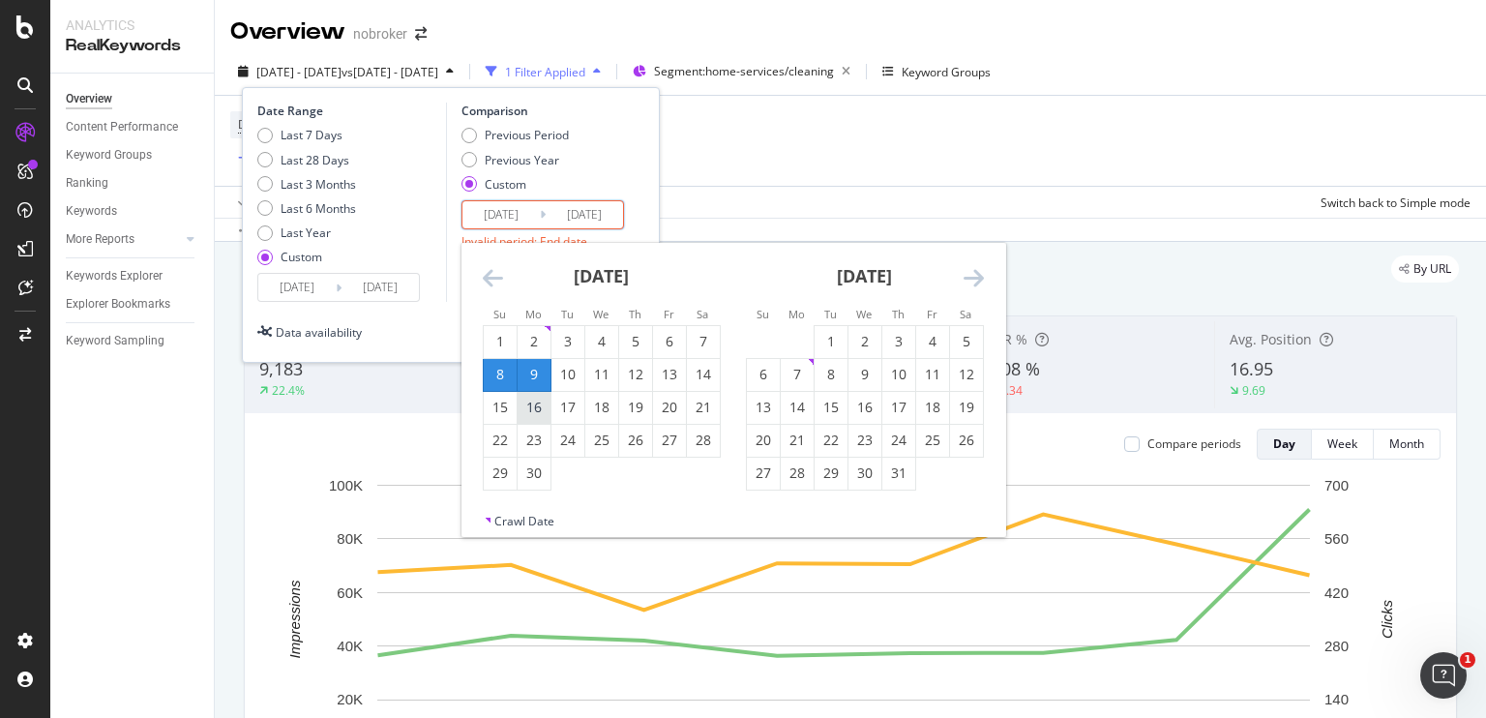
click at [525, 402] on div "16" at bounding box center [534, 407] width 33 height 19
type input "[DATE]"
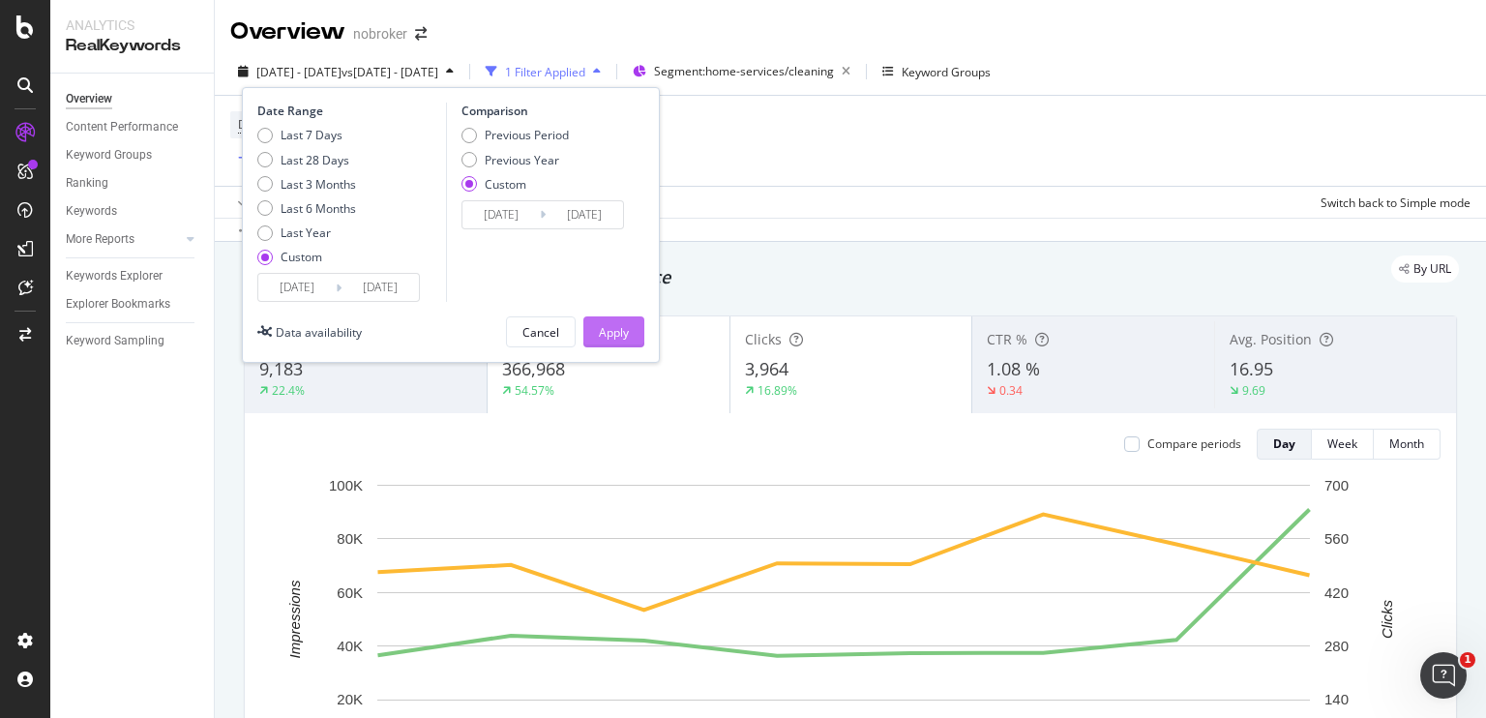
click at [589, 338] on button "Apply" at bounding box center [613, 331] width 61 height 31
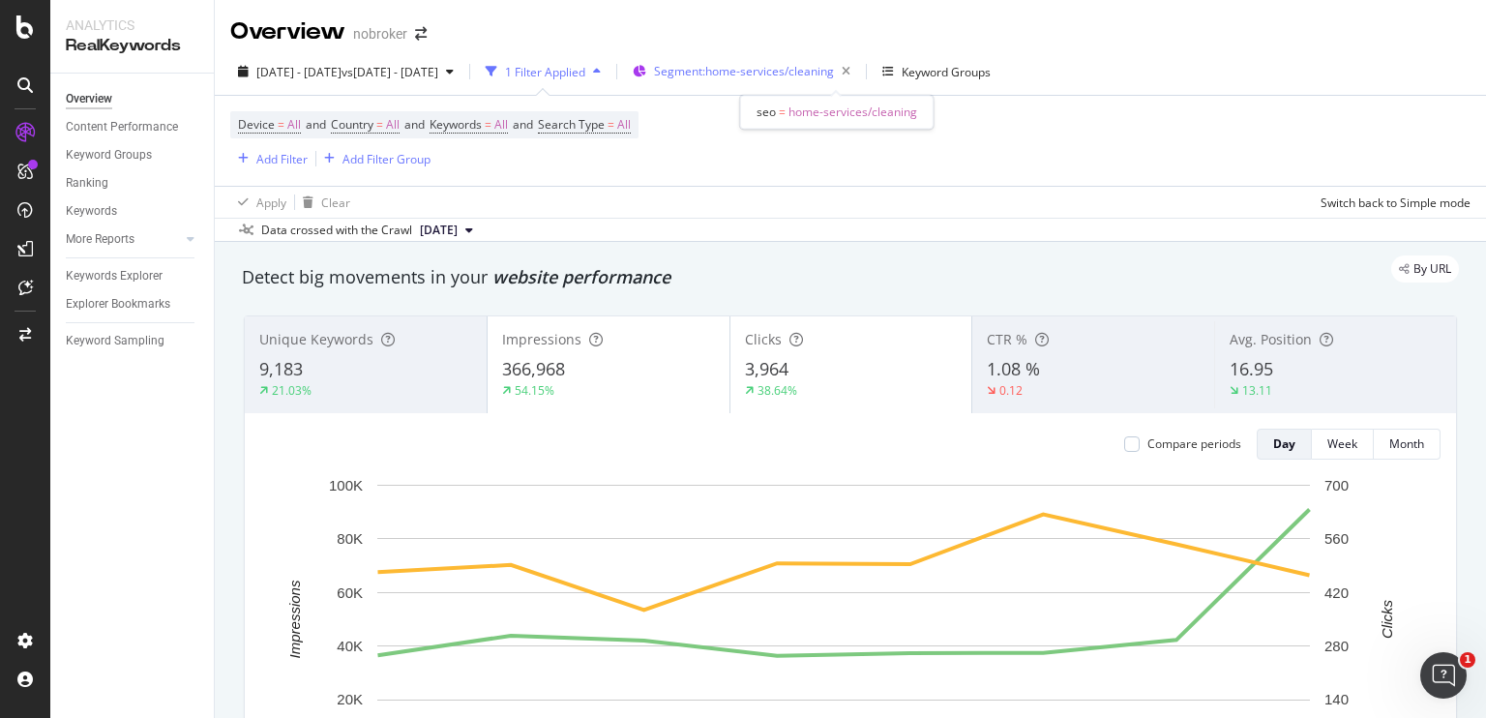
click at [752, 84] on div "Segment: home-services/cleaning" at bounding box center [756, 71] width 204 height 27
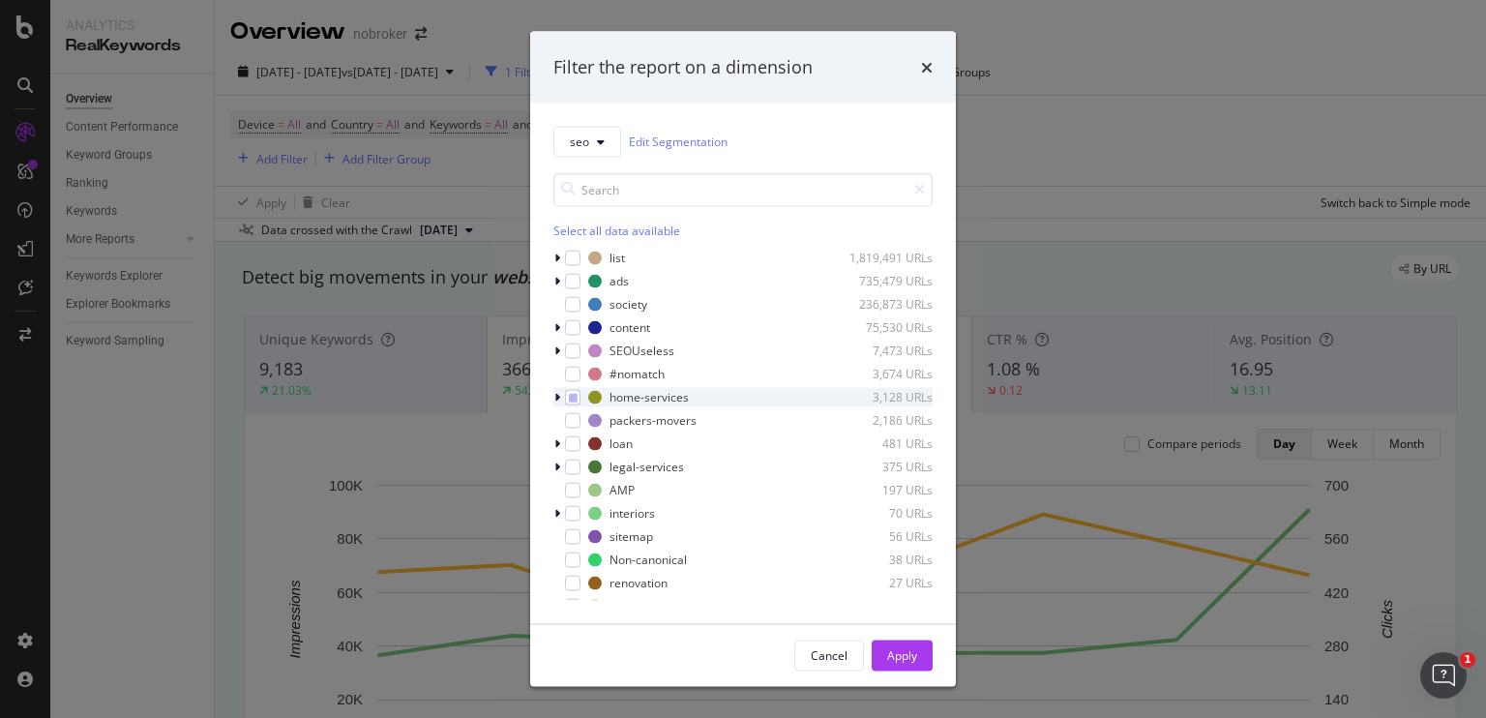
click at [557, 394] on icon "modal" at bounding box center [557, 397] width 6 height 12
click at [557, 394] on icon "modal" at bounding box center [557, 397] width 8 height 12
click at [557, 394] on icon "modal" at bounding box center [557, 397] width 6 height 12
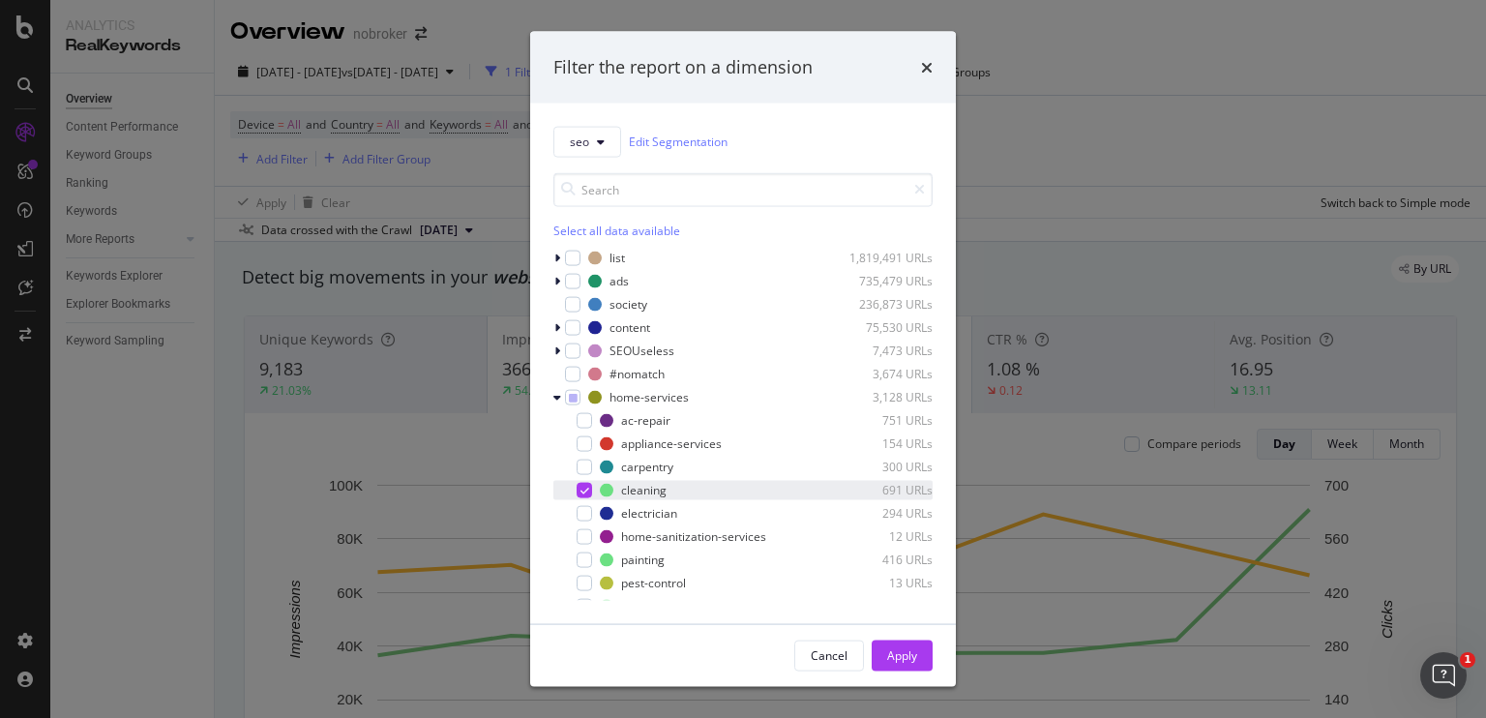
click at [578, 487] on div "modal" at bounding box center [584, 489] width 15 height 15
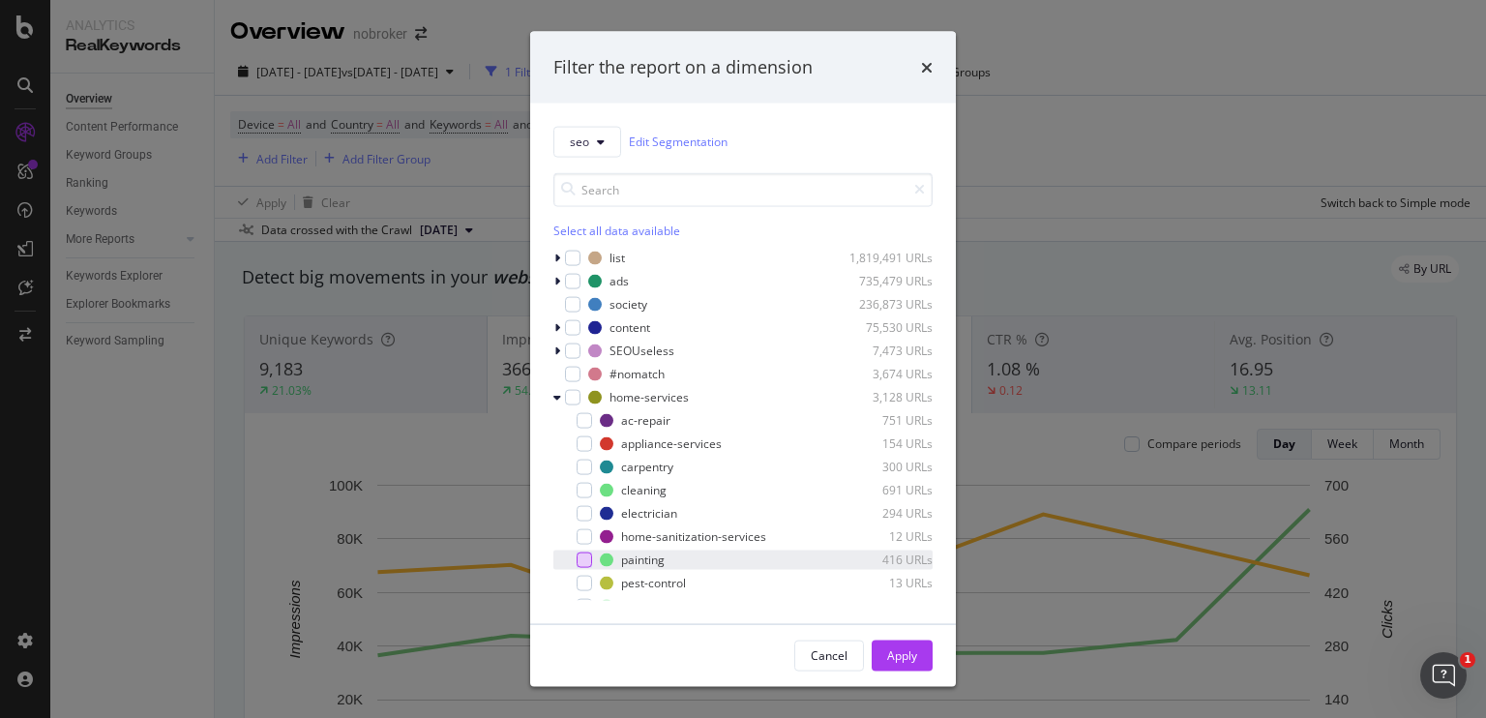
click at [587, 556] on div "modal" at bounding box center [584, 559] width 15 height 15
click at [908, 663] on div "Apply" at bounding box center [902, 655] width 30 height 16
